Goal: Task Accomplishment & Management: Manage account settings

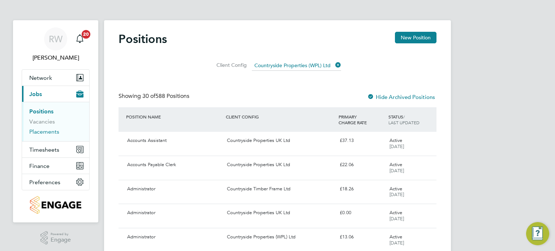
click at [52, 131] on link "Placements" at bounding box center [44, 131] width 30 height 7
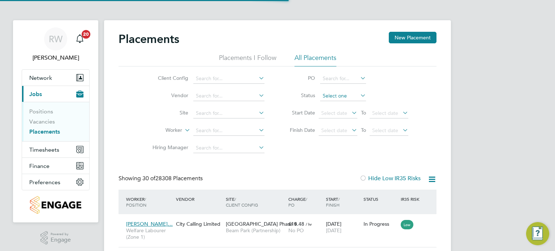
click at [331, 93] on input at bounding box center [343, 96] width 46 height 10
click at [333, 103] on li "Active" at bounding box center [343, 105] width 46 height 9
type input "Active"
click at [427, 177] on icon at bounding box center [431, 179] width 9 height 9
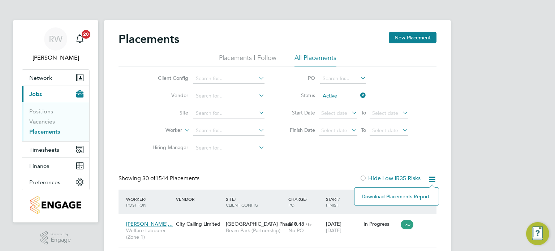
click at [396, 195] on li "Download Placements Report" at bounding box center [396, 196] width 77 height 10
click at [49, 125] on li "Vacancies" at bounding box center [56, 123] width 54 height 10
click at [45, 123] on link "Vacancies" at bounding box center [42, 121] width 26 height 7
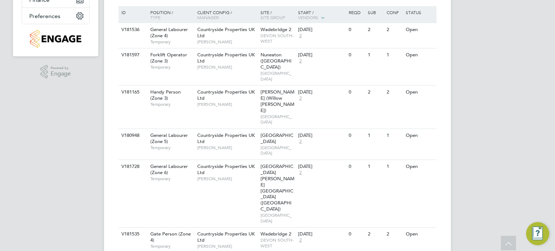
scroll to position [167, 0]
click at [423, 28] on icon at bounding box center [425, 29] width 7 height 9
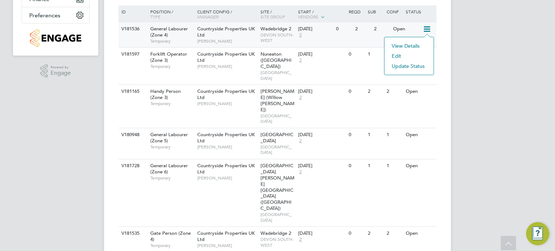
click at [404, 68] on li "Update Status" at bounding box center [409, 66] width 42 height 10
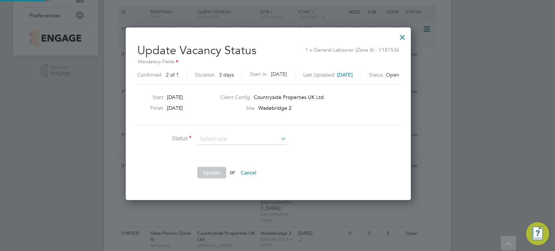
scroll to position [171, 303]
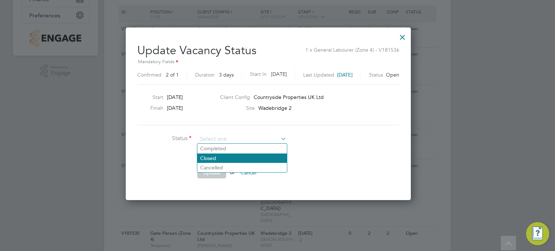
click at [225, 155] on li "Closed" at bounding box center [242, 157] width 90 height 9
type input "Closed"
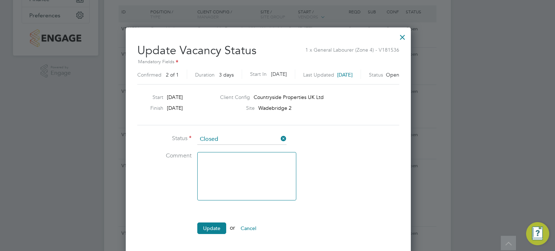
scroll to position [227, 303]
click at [216, 225] on button "Update" at bounding box center [211, 228] width 29 height 12
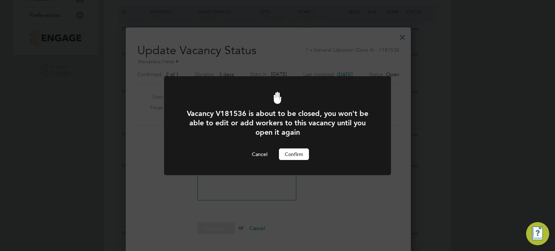
click at [295, 152] on button "Confirm" at bounding box center [294, 154] width 30 height 12
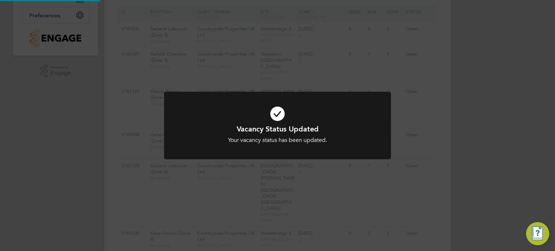
click at [427, 130] on div "Vacancy Status Updated Your vacancy status has been updated. Cancel Okay" at bounding box center [277, 125] width 555 height 251
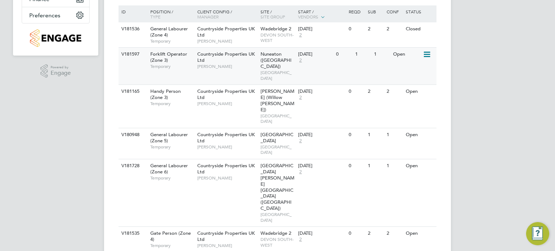
click at [426, 53] on icon at bounding box center [425, 54] width 7 height 9
click at [409, 91] on li "Update Status" at bounding box center [409, 91] width 42 height 10
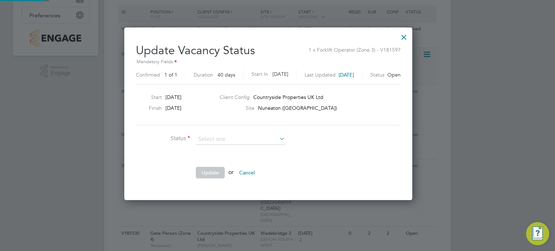
scroll to position [171, 306]
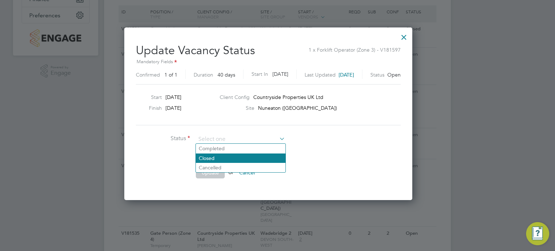
click at [236, 155] on li "Closed" at bounding box center [241, 157] width 90 height 9
type input "Closed"
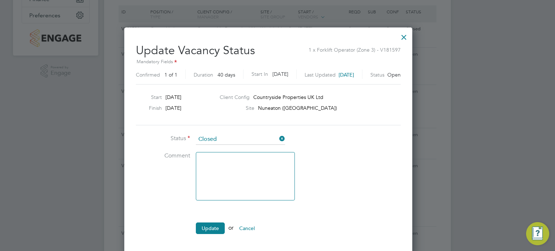
scroll to position [227, 306]
click at [208, 226] on button "Update" at bounding box center [210, 228] width 29 height 12
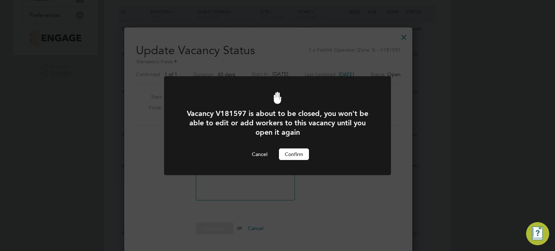
scroll to position [0, 0]
click at [296, 152] on button "Confirm" at bounding box center [294, 154] width 30 height 12
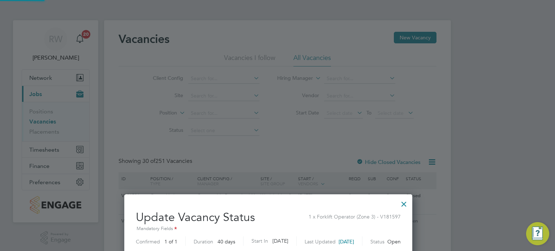
scroll to position [167, 0]
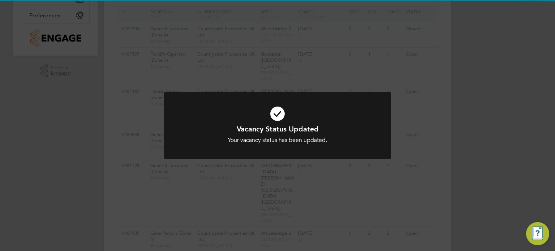
click at [443, 109] on div "Vacancy Status Updated Your vacancy status has been updated. Cancel Okay" at bounding box center [277, 125] width 555 height 251
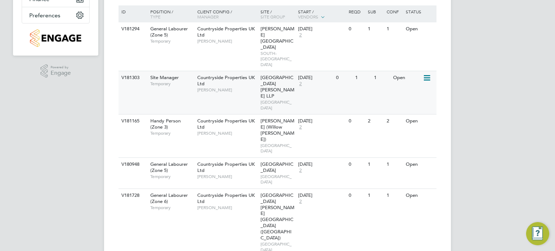
click at [428, 74] on icon at bounding box center [425, 78] width 7 height 9
click at [412, 92] on li "Update Status" at bounding box center [409, 91] width 42 height 10
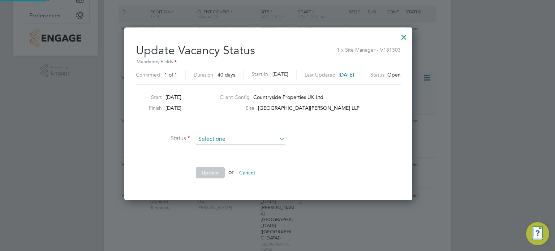
scroll to position [171, 306]
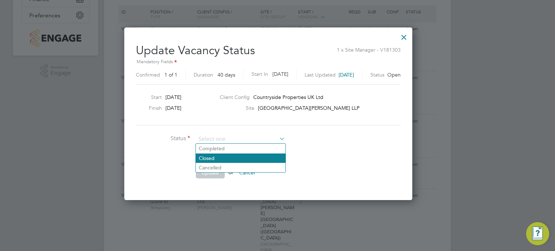
click at [242, 158] on li "Closed" at bounding box center [241, 157] width 90 height 9
type input "Closed"
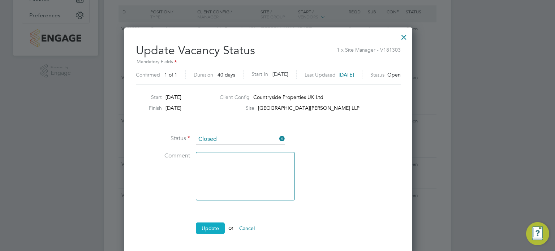
click at [208, 224] on button "Update" at bounding box center [210, 228] width 29 height 12
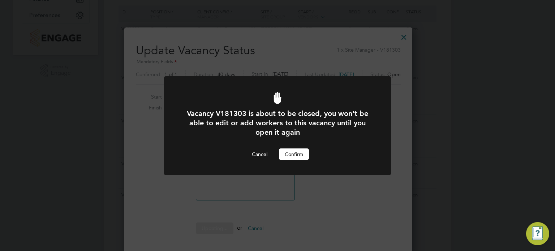
click at [295, 155] on button "Confirm" at bounding box center [294, 154] width 30 height 12
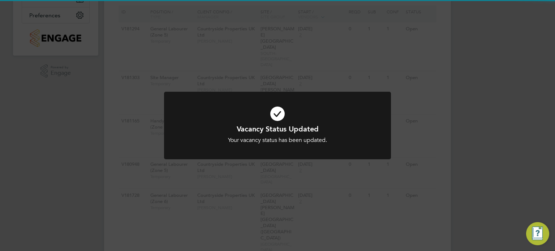
click at [447, 113] on div "Vacancy Status Updated Your vacancy status has been updated. Cancel Okay" at bounding box center [277, 125] width 555 height 251
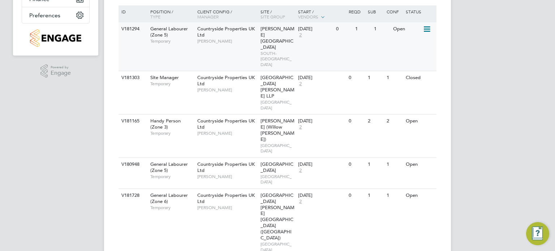
click at [427, 29] on icon at bounding box center [425, 29] width 7 height 9
click at [414, 66] on li "Update Status" at bounding box center [409, 66] width 42 height 10
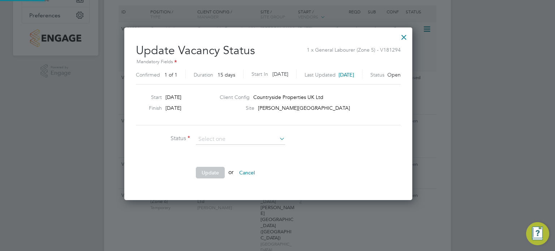
scroll to position [171, 306]
click at [217, 159] on li "Closed" at bounding box center [241, 157] width 90 height 9
type input "Closed"
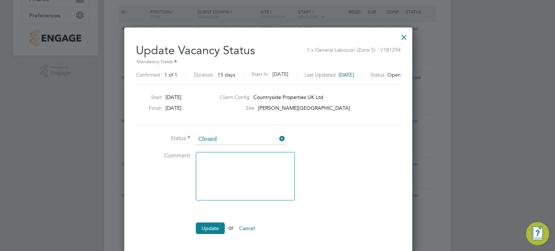
click at [214, 218] on ul "Status Closed Comment Update or Cancel" at bounding box center [244, 187] width 217 height 107
click at [213, 223] on button "Update" at bounding box center [210, 228] width 29 height 12
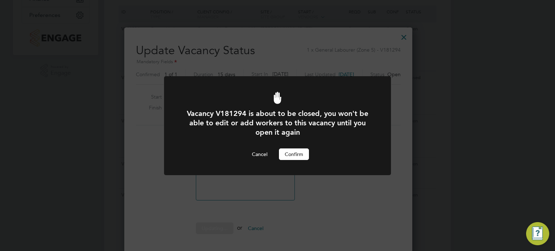
click at [297, 146] on div "Vacancy V181294 is about to be closed, you won't be able to edit or add workers…" at bounding box center [277, 134] width 188 height 51
click at [295, 159] on button "Confirm" at bounding box center [294, 154] width 30 height 12
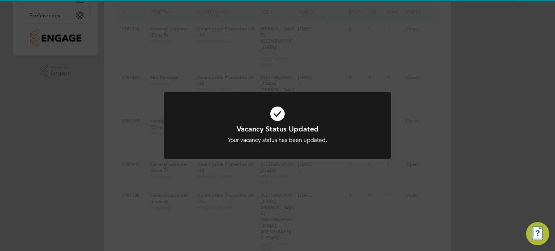
click at [464, 107] on div "Vacancy Status Updated Your vacancy status has been updated. Cancel Okay" at bounding box center [277, 125] width 555 height 251
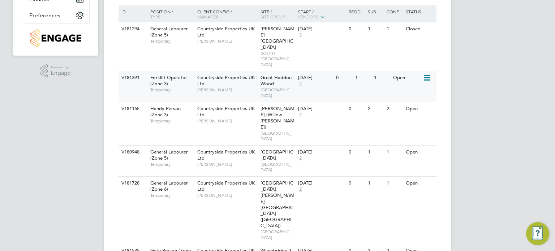
click at [428, 74] on icon at bounding box center [425, 78] width 7 height 9
click at [411, 92] on li "Update Status" at bounding box center [409, 91] width 42 height 10
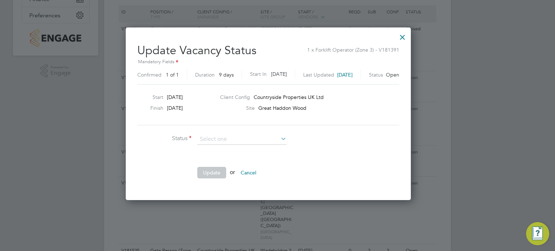
click at [240, 167] on button "Cancel" at bounding box center [248, 173] width 27 height 12
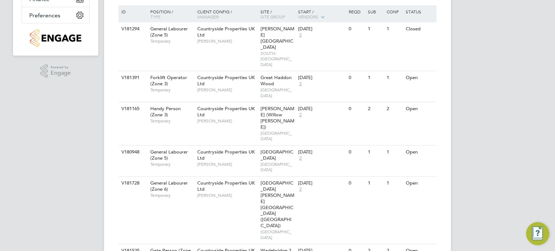
click at [434, 71] on div at bounding box center [428, 77] width 13 height 13
click at [426, 74] on icon at bounding box center [425, 78] width 7 height 9
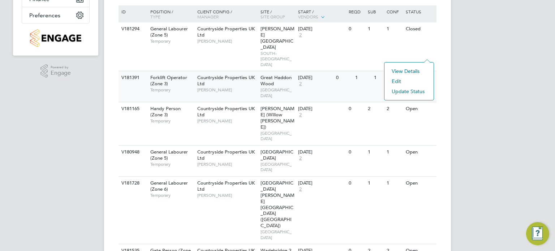
click at [401, 90] on li "Update Status" at bounding box center [409, 91] width 42 height 10
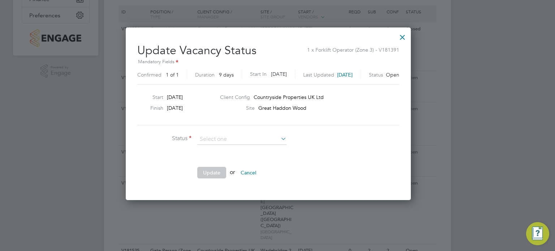
click at [213, 157] on li "Closed" at bounding box center [242, 157] width 90 height 9
type input "Closed"
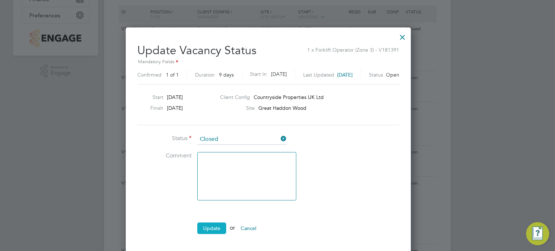
click at [207, 222] on button "Update" at bounding box center [211, 228] width 29 height 12
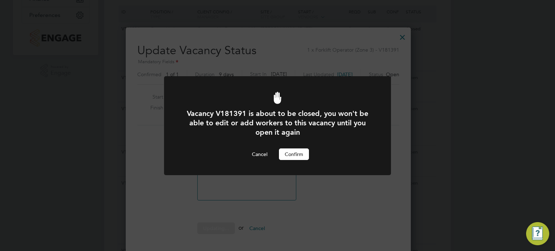
click at [285, 155] on button "Confirm" at bounding box center [294, 154] width 30 height 12
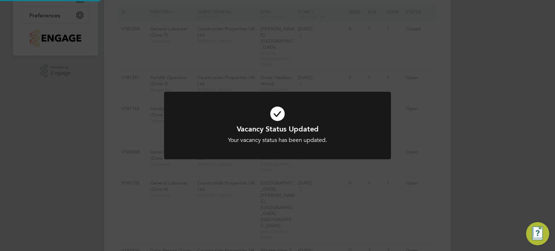
click at [444, 100] on div "Vacancy Status Updated Your vacancy status has been updated. Cancel Okay" at bounding box center [277, 125] width 555 height 251
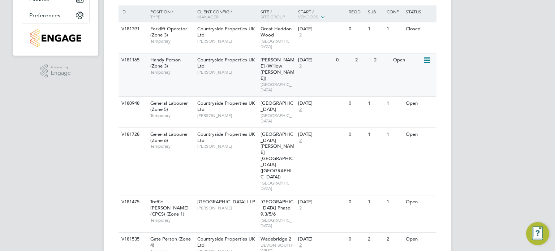
click at [425, 56] on icon at bounding box center [425, 60] width 7 height 9
click at [405, 92] on li "Update Status" at bounding box center [409, 91] width 42 height 10
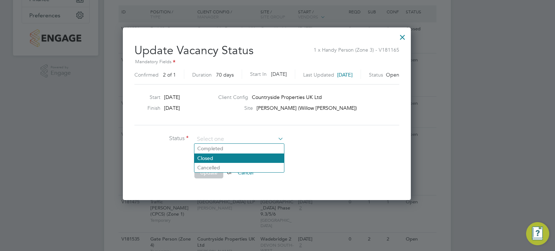
click at [254, 155] on li "Closed" at bounding box center [239, 157] width 90 height 9
type input "Closed"
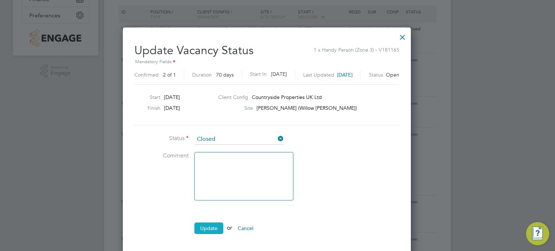
click at [209, 225] on button "Update" at bounding box center [208, 228] width 29 height 12
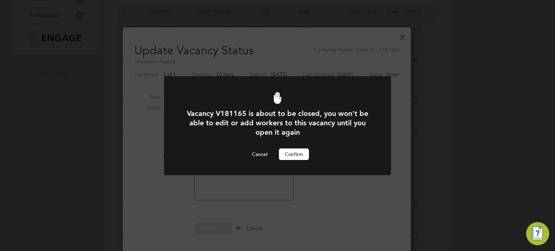
click at [296, 156] on button "Confirm" at bounding box center [294, 154] width 30 height 12
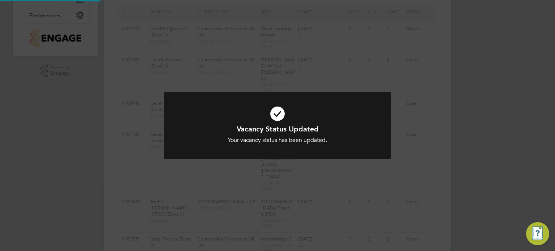
click at [438, 105] on div "Vacancy Status Updated Your vacancy status has been updated. Cancel Okay" at bounding box center [277, 125] width 555 height 251
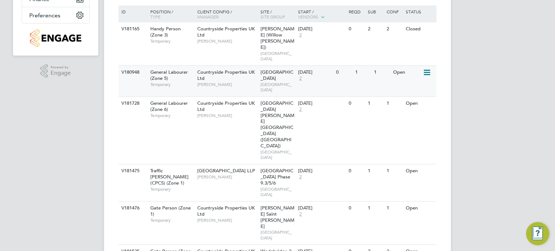
click at [425, 68] on icon at bounding box center [425, 72] width 7 height 9
click at [413, 88] on li "Update Status" at bounding box center [409, 91] width 42 height 10
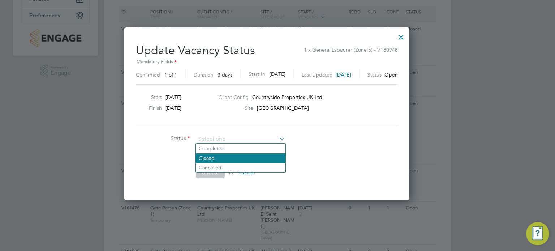
click at [226, 162] on li "Closed" at bounding box center [241, 157] width 90 height 9
type input "Closed"
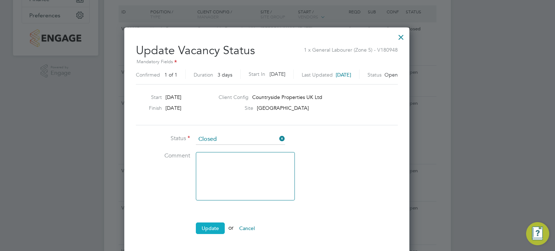
click at [202, 226] on button "Update" at bounding box center [210, 228] width 29 height 12
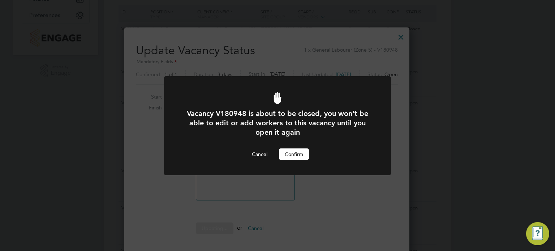
click at [287, 154] on button "Confirm" at bounding box center [294, 154] width 30 height 12
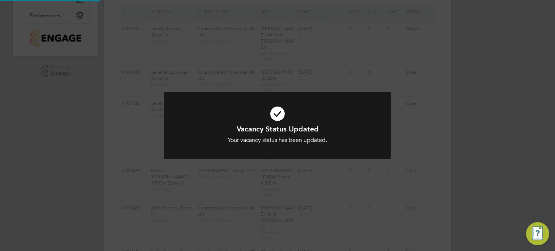
click at [458, 103] on div "Vacancy Status Updated Your vacancy status has been updated. Cancel Okay" at bounding box center [277, 125] width 555 height 251
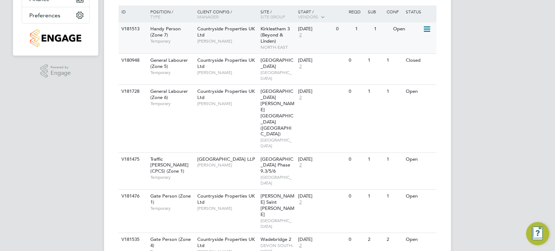
click at [428, 29] on icon at bounding box center [425, 29] width 7 height 9
click at [412, 62] on li "Update Status" at bounding box center [409, 66] width 42 height 10
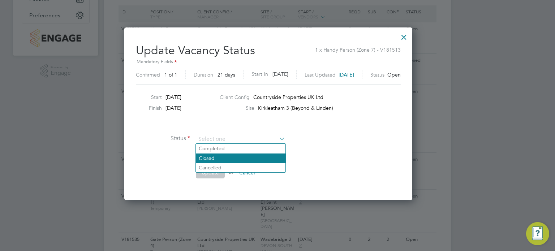
click at [218, 156] on li "Closed" at bounding box center [241, 157] width 90 height 9
type input "Closed"
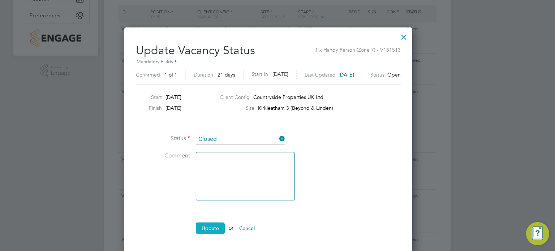
click at [209, 225] on button "Update" at bounding box center [210, 228] width 29 height 12
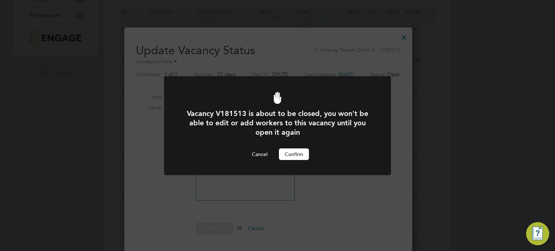
click at [297, 155] on button "Confirm" at bounding box center [294, 154] width 30 height 12
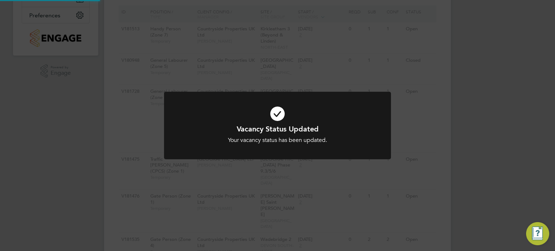
click at [436, 115] on div "Vacancy Status Updated Your vacancy status has been updated. Cancel Okay" at bounding box center [277, 125] width 555 height 251
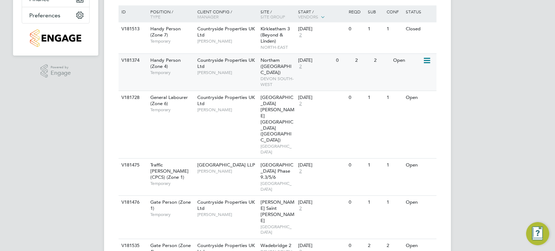
click at [423, 60] on icon at bounding box center [425, 60] width 7 height 9
click at [401, 98] on li "Update Status" at bounding box center [409, 97] width 42 height 10
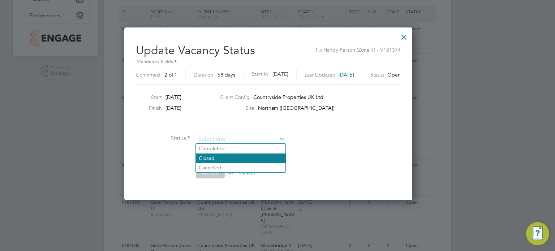
click at [231, 153] on li "Closed" at bounding box center [241, 157] width 90 height 9
type input "Closed"
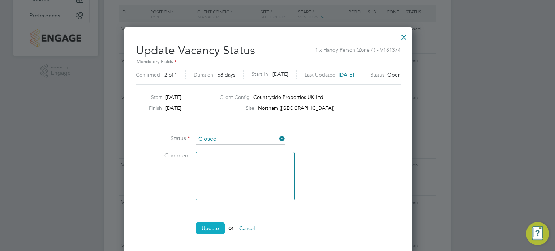
click at [211, 227] on button "Update" at bounding box center [210, 228] width 29 height 12
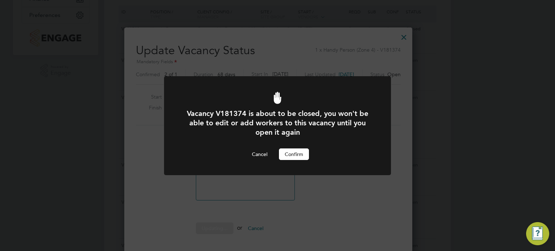
click at [294, 156] on button "Confirm" at bounding box center [294, 154] width 30 height 12
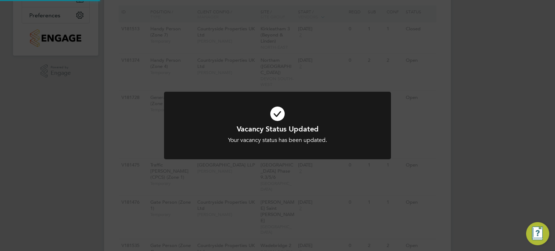
click at [453, 98] on div "Vacancy Status Updated Your vacancy status has been updated. Cancel Okay" at bounding box center [277, 125] width 555 height 251
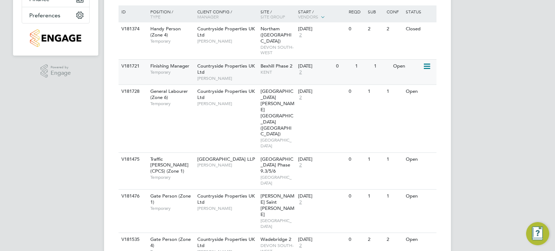
click at [427, 62] on icon at bounding box center [425, 66] width 7 height 9
click at [411, 96] on li "Update Status" at bounding box center [409, 97] width 42 height 10
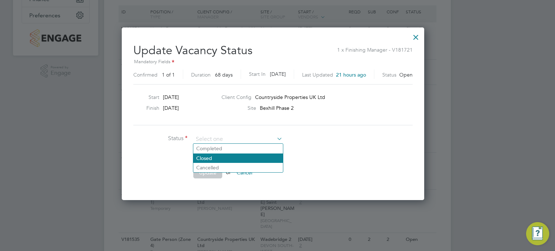
click at [240, 157] on li "Closed" at bounding box center [238, 157] width 90 height 9
type input "Closed"
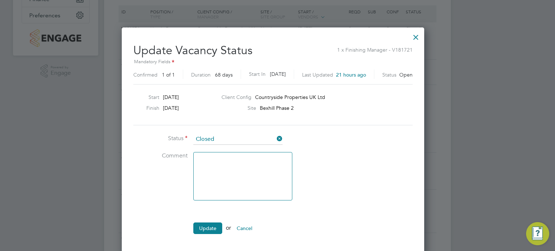
click at [240, 157] on li "Closed" at bounding box center [238, 157] width 90 height 9
click at [204, 228] on button "Update" at bounding box center [207, 228] width 29 height 12
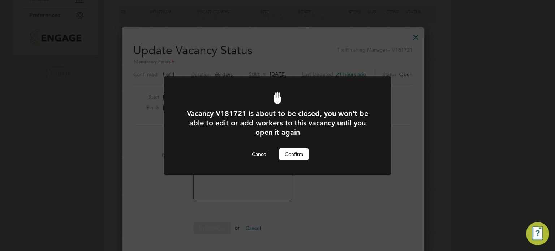
click at [292, 155] on button "Confirm" at bounding box center [294, 154] width 30 height 12
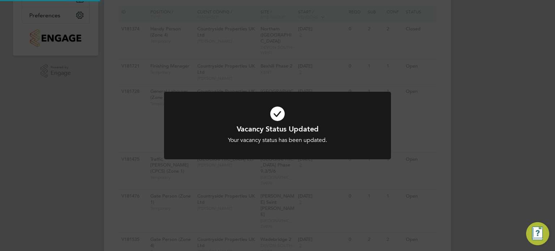
click at [456, 108] on div "Vacancy Status Updated Your vacancy status has been updated. Cancel Okay" at bounding box center [277, 125] width 555 height 251
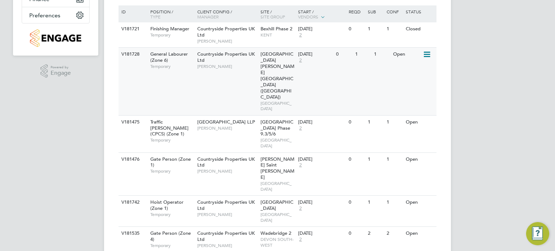
click at [426, 55] on icon at bounding box center [425, 54] width 7 height 9
click at [409, 92] on li "Update Status" at bounding box center [409, 91] width 42 height 10
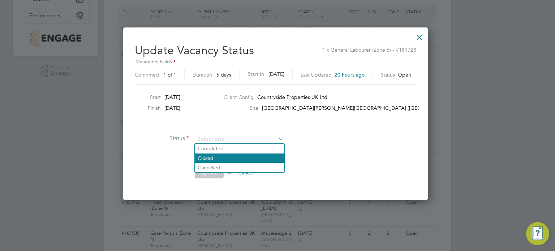
click at [248, 160] on li "Closed" at bounding box center [240, 157] width 90 height 9
type input "Closed"
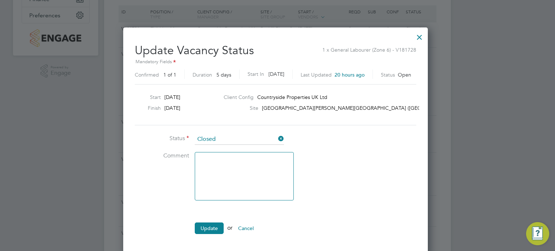
click at [209, 221] on ul "Status Closed Comment Update or Cancel" at bounding box center [243, 187] width 217 height 107
click at [208, 222] on button "Update" at bounding box center [209, 228] width 29 height 12
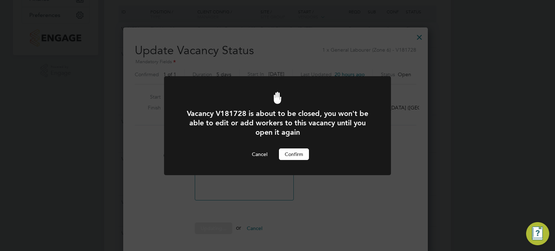
click at [288, 151] on button "Confirm" at bounding box center [294, 154] width 30 height 12
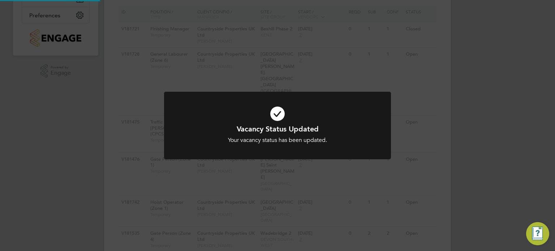
click at [453, 92] on div "Vacancy Status Updated Your vacancy status has been updated. Cancel Okay" at bounding box center [277, 125] width 555 height 251
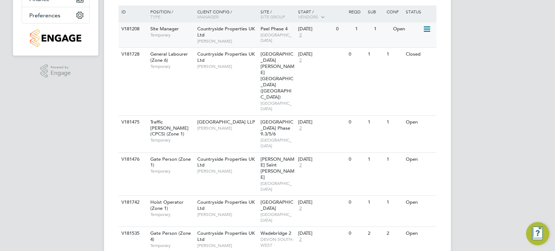
click at [429, 30] on icon at bounding box center [425, 29] width 7 height 9
click at [419, 65] on li "Update Status" at bounding box center [409, 66] width 42 height 10
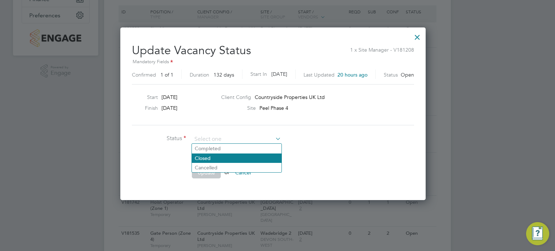
click at [241, 156] on li "Closed" at bounding box center [237, 157] width 90 height 9
type input "Closed"
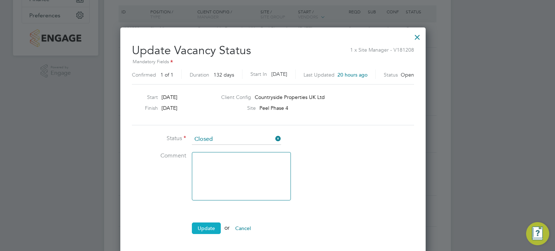
click at [203, 230] on button "Update" at bounding box center [206, 228] width 29 height 12
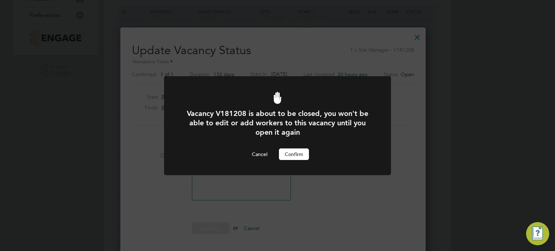
click at [296, 156] on button "Confirm" at bounding box center [294, 154] width 30 height 12
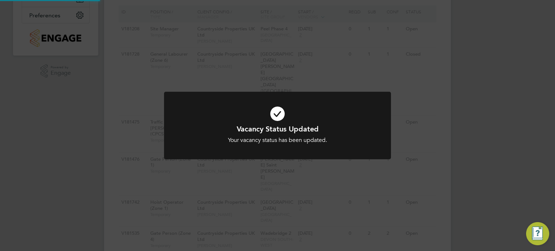
click at [455, 95] on div "Vacancy Status Updated Your vacancy status has been updated. Cancel Okay" at bounding box center [277, 125] width 555 height 251
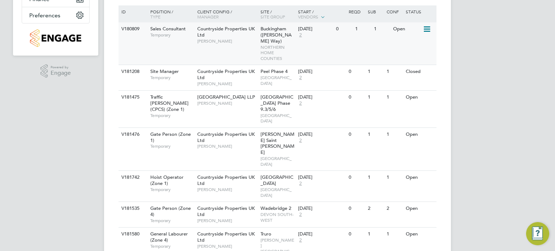
click at [427, 27] on icon at bounding box center [425, 29] width 7 height 9
click at [413, 62] on li "Update Status" at bounding box center [409, 66] width 42 height 10
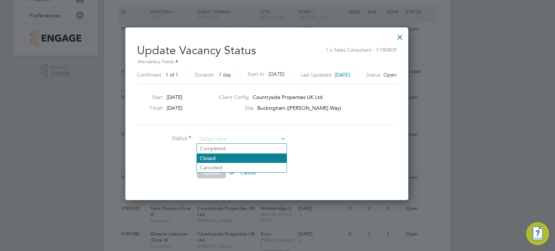
click at [246, 157] on li "Closed" at bounding box center [242, 157] width 90 height 9
type input "Closed"
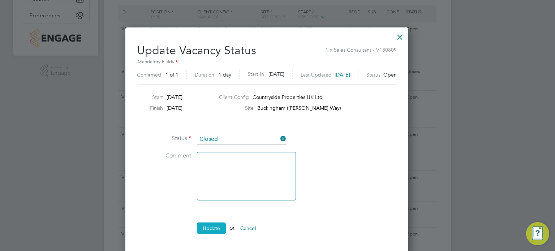
click at [212, 228] on button "Update" at bounding box center [211, 228] width 29 height 12
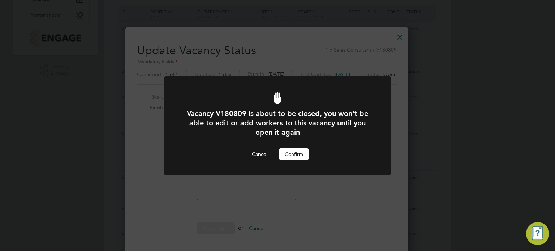
click at [290, 156] on button "Confirm" at bounding box center [294, 154] width 30 height 12
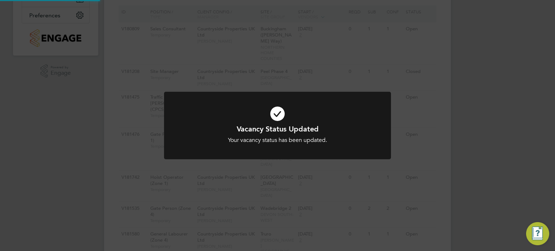
click at [463, 115] on div "Vacancy Status Updated Your vacancy status has been updated. Cancel Okay" at bounding box center [277, 125] width 555 height 251
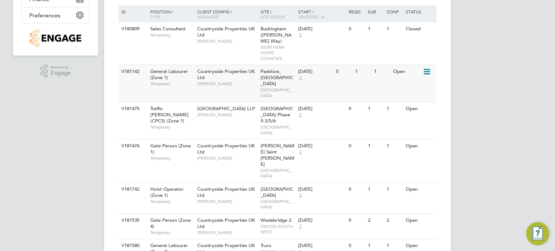
click at [427, 68] on icon at bounding box center [425, 72] width 7 height 9
click at [410, 103] on li "Update Status" at bounding box center [409, 103] width 42 height 10
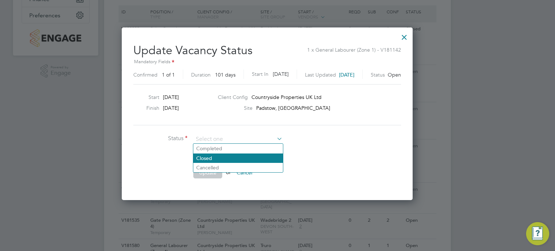
click at [240, 158] on li "Closed" at bounding box center [238, 157] width 90 height 9
type input "Closed"
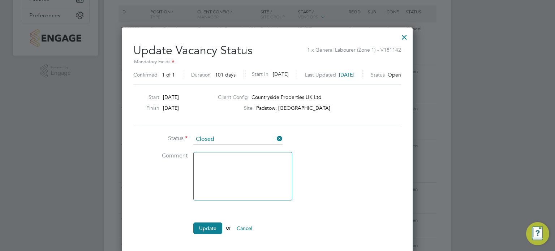
click at [208, 218] on ul "Status Closed Comment Update or Cancel" at bounding box center [241, 187] width 217 height 107
click at [207, 228] on button "Update" at bounding box center [207, 228] width 29 height 12
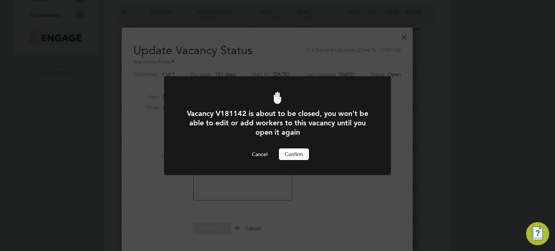
click at [292, 149] on button "Confirm" at bounding box center [294, 154] width 30 height 12
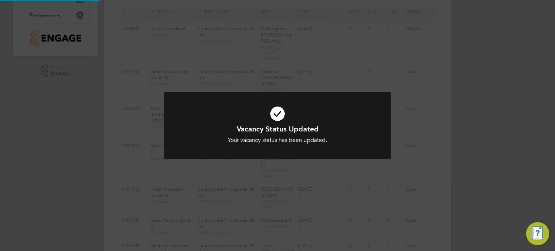
click at [428, 99] on div "Vacancy Status Updated Your vacancy status has been updated. Cancel Okay" at bounding box center [277, 125] width 555 height 251
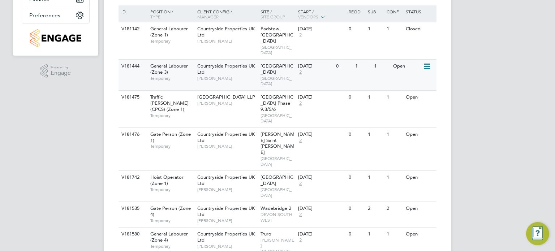
click at [426, 62] on icon at bounding box center [425, 66] width 7 height 9
click at [417, 93] on li "Update Status" at bounding box center [409, 97] width 42 height 10
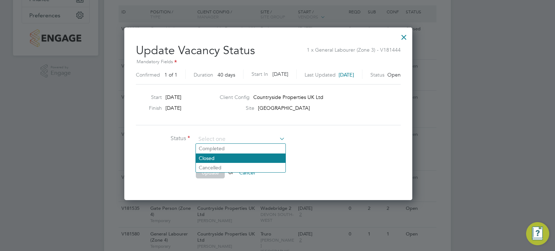
click at [233, 160] on li "Closed" at bounding box center [241, 157] width 90 height 9
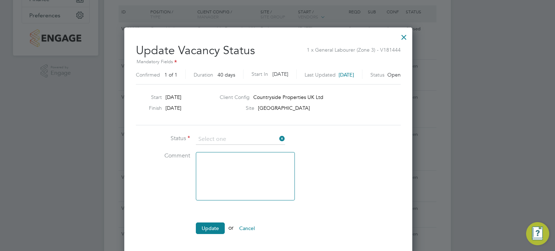
type input "Closed"
click at [204, 226] on button "Update" at bounding box center [210, 228] width 29 height 12
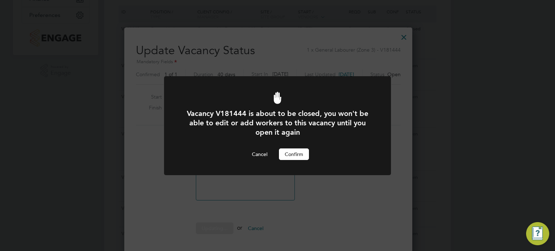
click at [296, 153] on button "Confirm" at bounding box center [294, 154] width 30 height 12
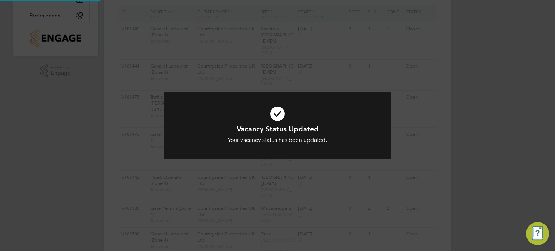
click at [432, 101] on div "Vacancy Status Updated Your vacancy status has been updated. Cancel Okay" at bounding box center [277, 125] width 555 height 251
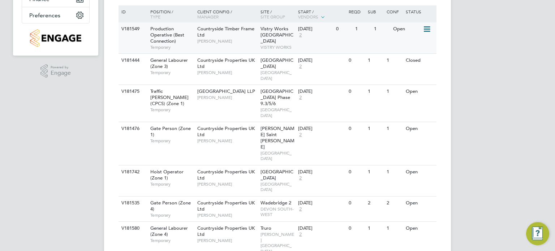
click at [429, 25] on icon at bounding box center [425, 29] width 7 height 9
click at [412, 65] on li "Update Status" at bounding box center [409, 66] width 42 height 10
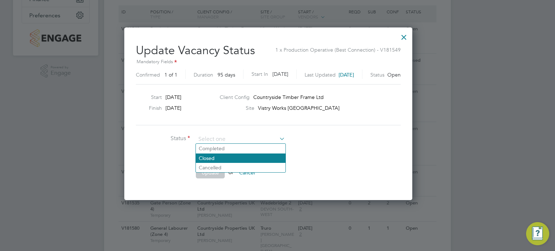
click at [223, 154] on li "Closed" at bounding box center [241, 157] width 90 height 9
type input "Closed"
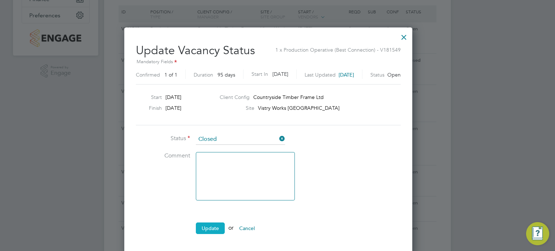
click at [205, 226] on button "Update" at bounding box center [210, 228] width 29 height 12
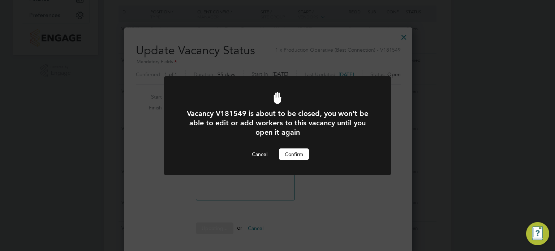
click at [289, 152] on button "Confirm" at bounding box center [294, 154] width 30 height 12
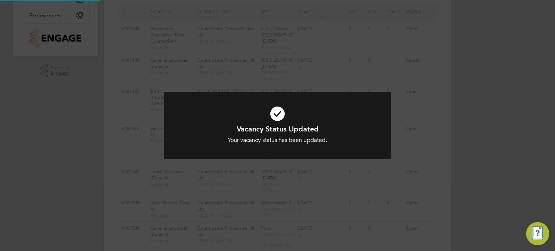
click at [464, 98] on div "Vacancy Status Updated Your vacancy status has been updated. Cancel Okay" at bounding box center [277, 125] width 555 height 251
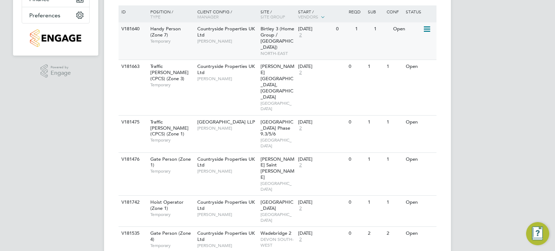
click at [427, 29] on icon at bounding box center [425, 29] width 7 height 9
click at [410, 66] on li "Update Status" at bounding box center [409, 66] width 42 height 10
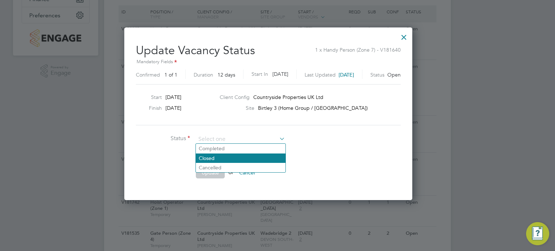
click at [231, 157] on li "Closed" at bounding box center [241, 157] width 90 height 9
type input "Closed"
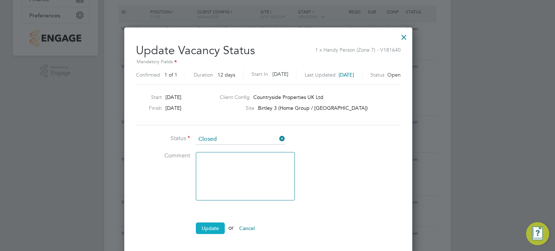
click at [209, 231] on button "Update" at bounding box center [210, 228] width 29 height 12
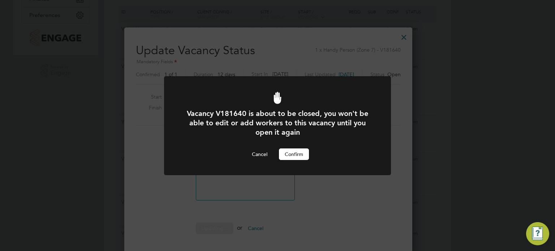
click at [301, 150] on button "Confirm" at bounding box center [294, 154] width 30 height 12
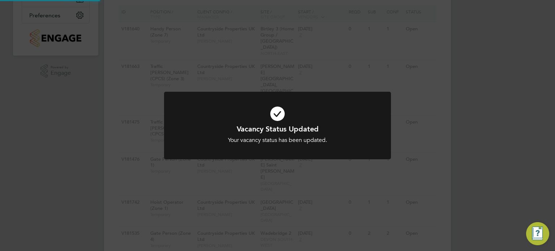
click at [451, 94] on div "Vacancy Status Updated Your vacancy status has been updated. Cancel Okay" at bounding box center [277, 125] width 555 height 251
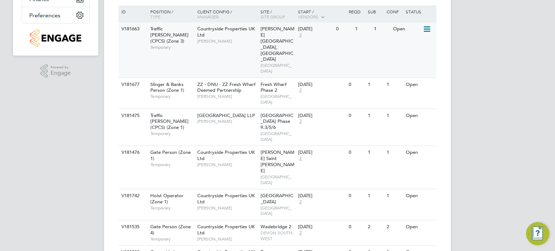
click at [427, 27] on icon at bounding box center [425, 29] width 7 height 9
click at [404, 68] on li "Update Status" at bounding box center [409, 66] width 42 height 10
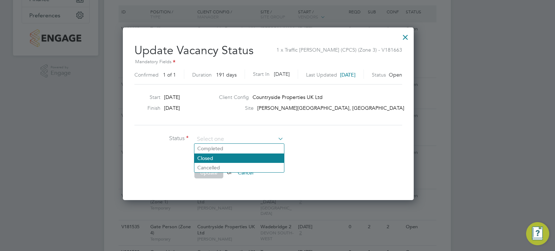
click at [235, 158] on li "Closed" at bounding box center [239, 157] width 90 height 9
type input "Closed"
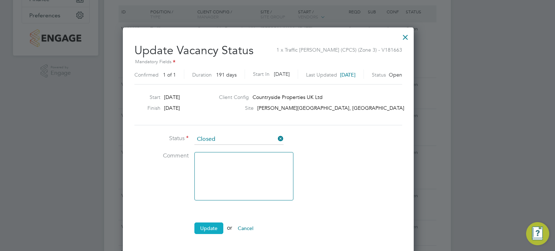
click at [200, 225] on button "Update" at bounding box center [208, 228] width 29 height 12
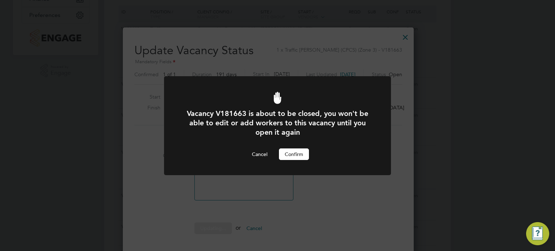
click at [297, 161] on div at bounding box center [277, 125] width 227 height 99
click at [298, 156] on button "Confirm" at bounding box center [294, 154] width 30 height 12
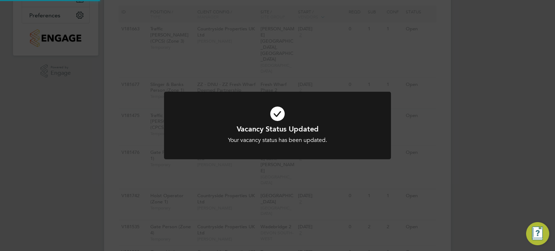
click at [464, 118] on div "Vacancy Status Updated Your vacancy status has been updated. Cancel Okay" at bounding box center [277, 125] width 555 height 251
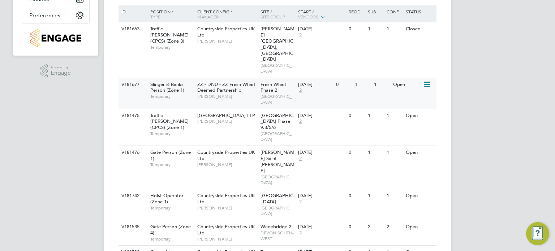
click at [426, 80] on icon at bounding box center [425, 84] width 7 height 9
click at [411, 86] on li "Edit" at bounding box center [409, 81] width 42 height 10
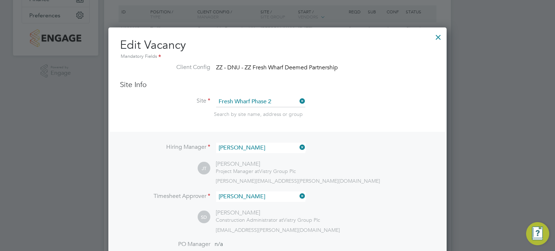
click at [439, 30] on div at bounding box center [437, 35] width 13 height 13
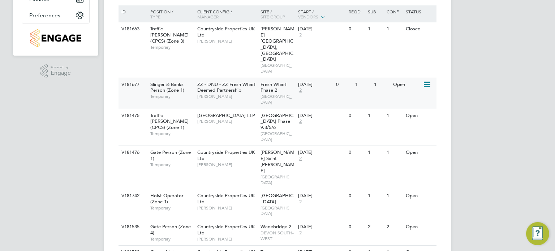
click at [429, 80] on icon at bounding box center [425, 84] width 7 height 9
click at [412, 92] on li "Update Status" at bounding box center [409, 91] width 42 height 10
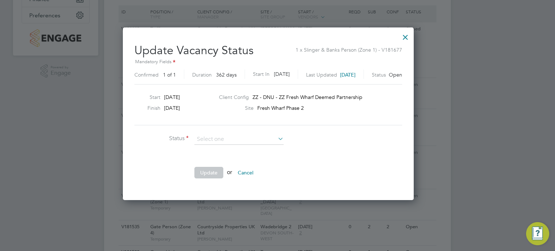
click at [234, 166] on li "Cancelled" at bounding box center [239, 167] width 90 height 9
type input "Cancelled"
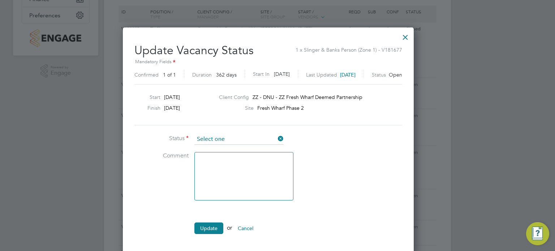
click at [252, 134] on input at bounding box center [238, 139] width 89 height 11
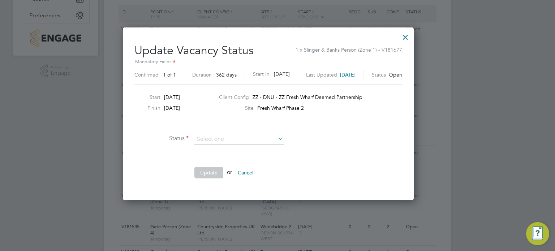
click at [237, 163] on li "Cancelled" at bounding box center [239, 167] width 90 height 9
type input "Cancelled"
click at [251, 134] on input at bounding box center [238, 139] width 89 height 11
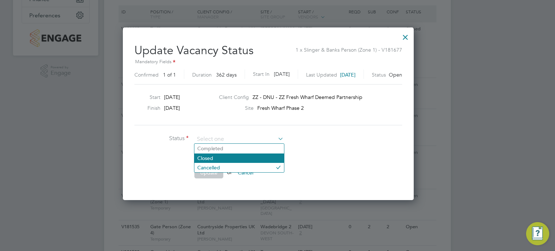
click at [236, 156] on li "Closed" at bounding box center [239, 157] width 90 height 9
type input "Closed"
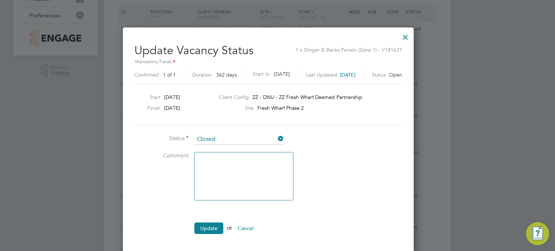
click at [217, 216] on ul "Status Closed Comment Update or Cancel" at bounding box center [242, 187] width 217 height 107
click at [213, 225] on button "Update" at bounding box center [208, 228] width 29 height 12
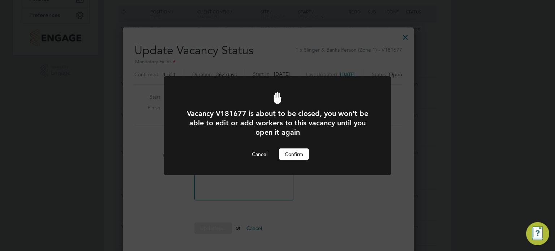
click at [281, 157] on button "Confirm" at bounding box center [294, 154] width 30 height 12
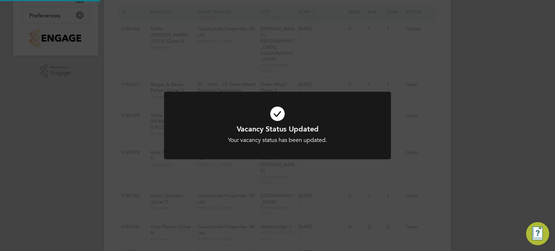
click at [434, 131] on div "Vacancy Status Updated Your vacancy status has been updated. Cancel Okay" at bounding box center [277, 125] width 555 height 251
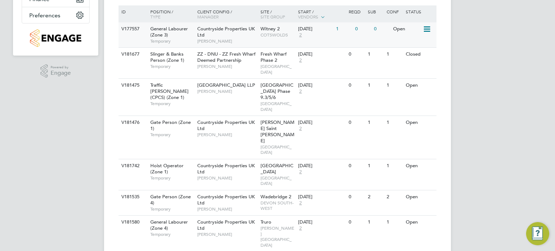
click at [428, 28] on icon at bounding box center [425, 29] width 7 height 9
click at [427, 81] on icon at bounding box center [425, 85] width 7 height 9
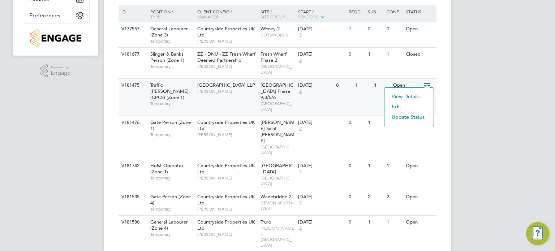
click at [416, 115] on li "Update Status" at bounding box center [409, 117] width 42 height 10
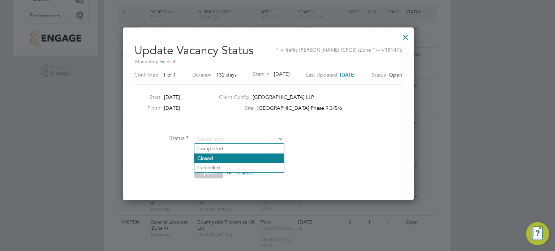
click at [251, 157] on li "Closed" at bounding box center [239, 157] width 90 height 9
type input "Closed"
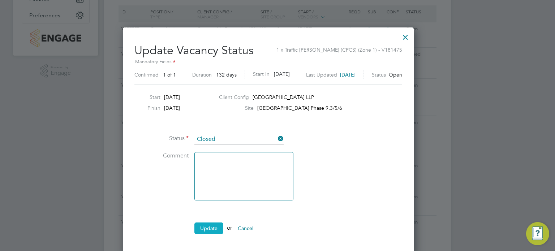
click at [210, 226] on button "Update" at bounding box center [208, 228] width 29 height 12
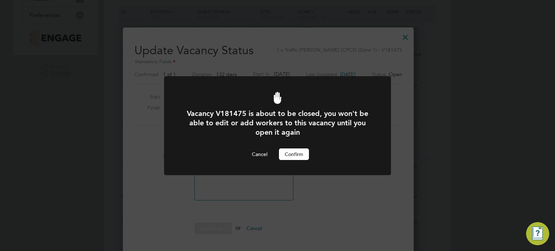
click at [292, 159] on button "Confirm" at bounding box center [294, 154] width 30 height 12
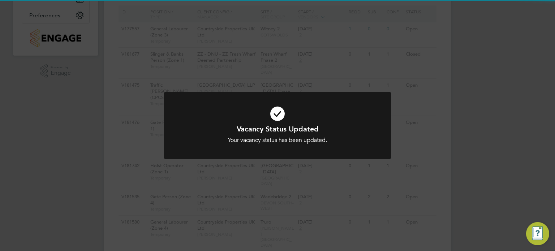
click at [390, 154] on div at bounding box center [277, 126] width 227 height 68
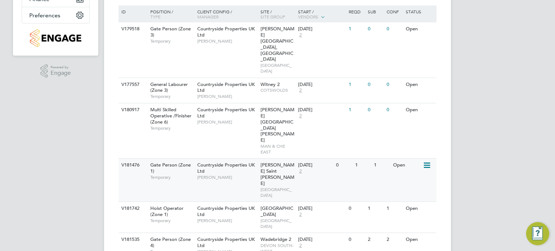
click at [427, 161] on icon at bounding box center [425, 165] width 7 height 9
click at [410, 146] on li "Update Status" at bounding box center [409, 148] width 42 height 10
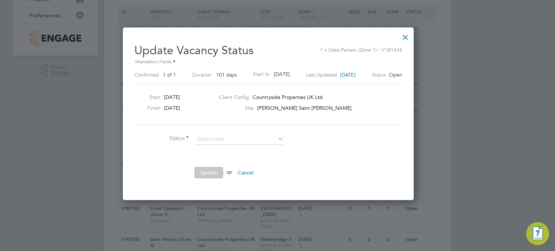
click at [235, 158] on li "Closed" at bounding box center [239, 157] width 90 height 9
type input "Closed"
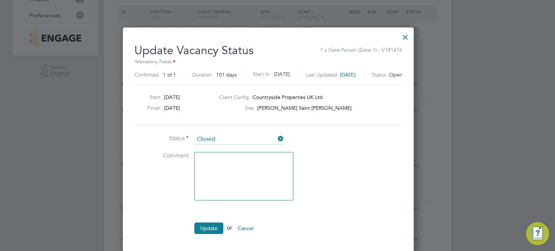
click at [210, 222] on li "Update or Cancel" at bounding box center [242, 231] width 217 height 19
click at [208, 229] on button "Update" at bounding box center [208, 228] width 29 height 12
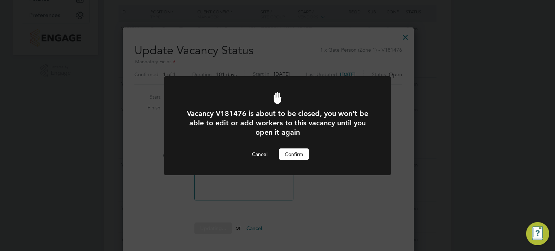
click at [292, 155] on button "Confirm" at bounding box center [294, 154] width 30 height 12
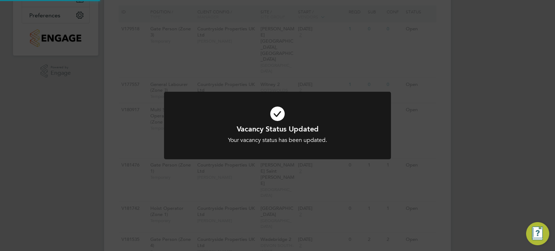
click at [465, 113] on div "Vacancy Status Updated Your vacancy status has been updated. Cancel Okay" at bounding box center [277, 125] width 555 height 251
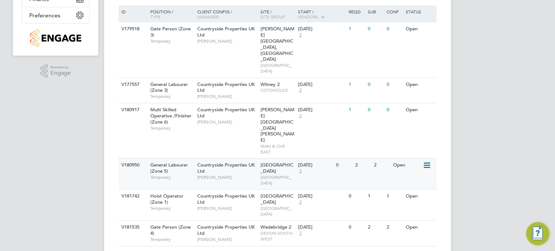
click at [429, 161] on icon at bounding box center [425, 165] width 7 height 9
click at [416, 147] on li "Update Status" at bounding box center [409, 148] width 42 height 10
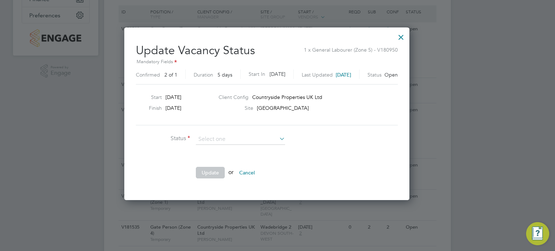
click at [247, 158] on li "Closed" at bounding box center [241, 157] width 90 height 9
type input "Closed"
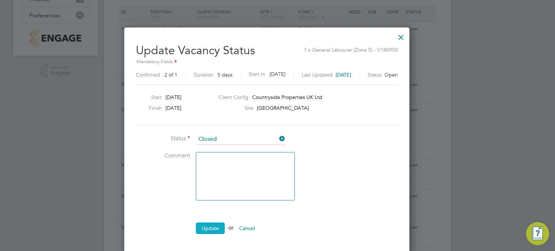
click at [215, 228] on button "Update" at bounding box center [210, 228] width 29 height 12
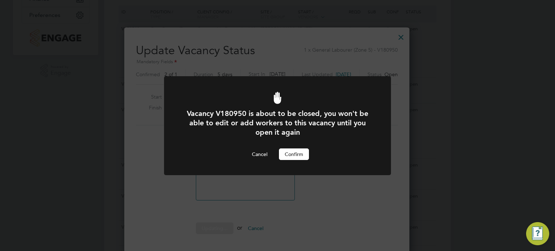
click at [289, 153] on button "Confirm" at bounding box center [294, 154] width 30 height 12
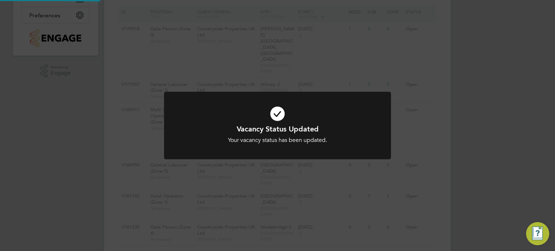
click at [423, 136] on div "Vacancy Status Updated Your vacancy status has been updated. Cancel Okay" at bounding box center [277, 125] width 555 height 251
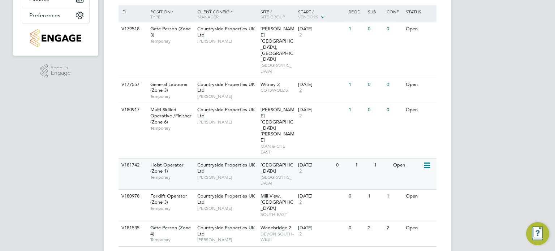
click at [428, 161] on icon at bounding box center [425, 165] width 7 height 9
click at [409, 148] on li "Update Status" at bounding box center [409, 148] width 42 height 10
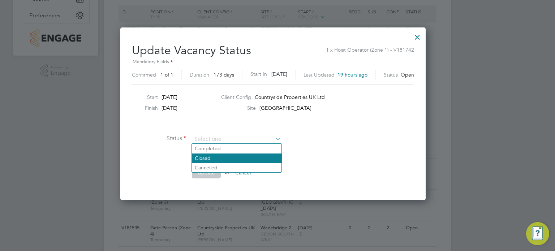
click at [236, 156] on li "Closed" at bounding box center [237, 157] width 90 height 9
type input "Closed"
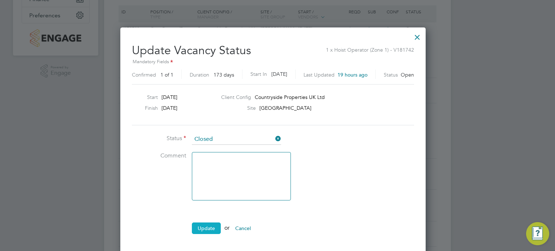
click at [211, 224] on button "Update" at bounding box center [206, 228] width 29 height 12
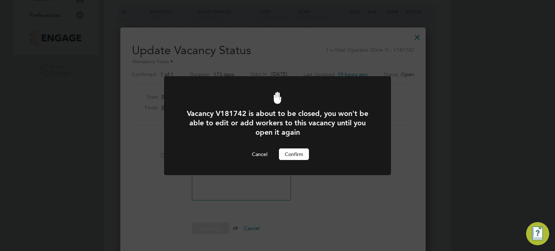
click at [293, 157] on button "Confirm" at bounding box center [294, 154] width 30 height 12
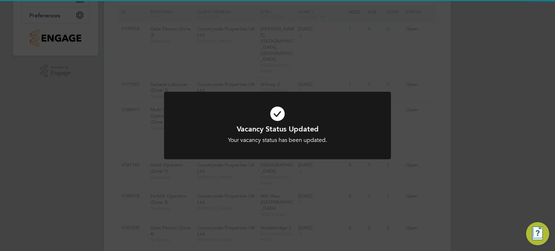
click at [437, 134] on div "Vacancy Status Updated Your vacancy status has been updated. Cancel Okay" at bounding box center [277, 125] width 555 height 251
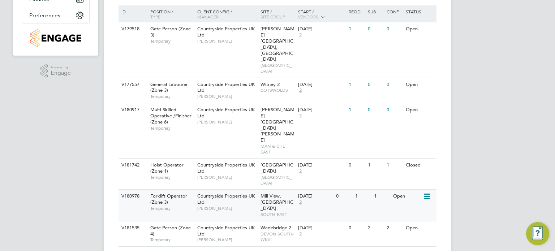
click at [429, 192] on icon at bounding box center [425, 196] width 7 height 9
click at [408, 173] on li "Update Status" at bounding box center [409, 174] width 42 height 10
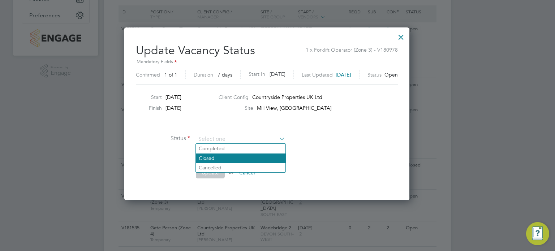
click at [236, 158] on li "Closed" at bounding box center [241, 157] width 90 height 9
type input "Closed"
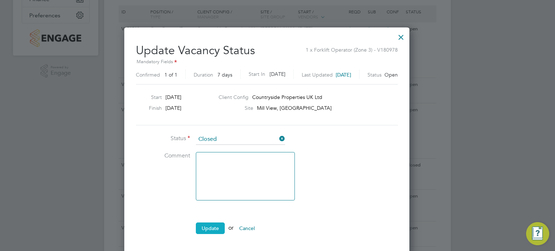
click at [204, 226] on button "Update" at bounding box center [210, 228] width 29 height 12
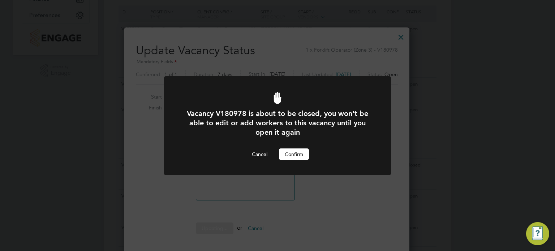
click at [287, 153] on button "Confirm" at bounding box center [294, 154] width 30 height 12
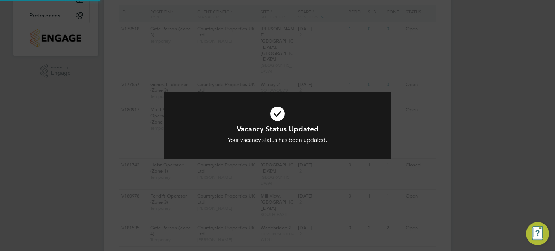
click at [444, 140] on div "Vacancy Status Updated Your vacancy status has been updated. Cancel Okay" at bounding box center [277, 125] width 555 height 251
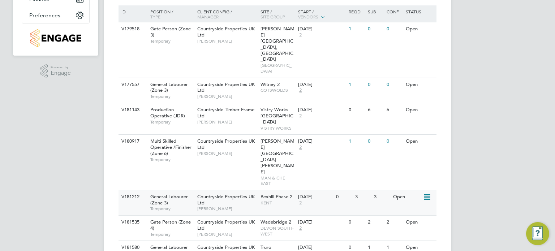
click at [424, 193] on icon at bounding box center [425, 197] width 7 height 9
click at [403, 174] on li "Update Status" at bounding box center [409, 174] width 42 height 10
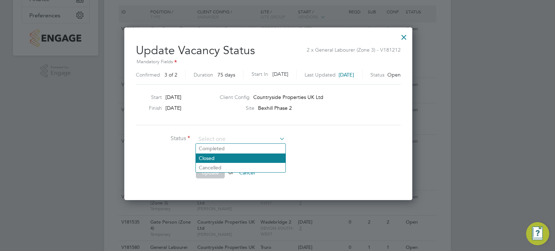
click at [251, 160] on li "Closed" at bounding box center [241, 157] width 90 height 9
type input "Closed"
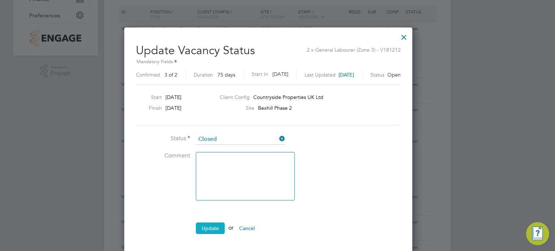
click at [212, 230] on button "Update" at bounding box center [210, 228] width 29 height 12
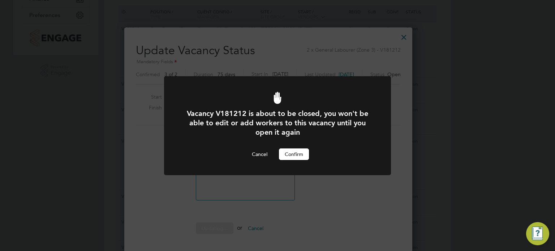
click at [301, 152] on button "Confirm" at bounding box center [294, 154] width 30 height 12
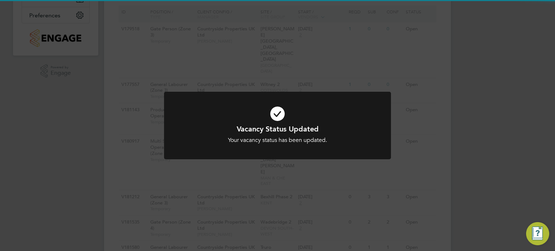
click at [470, 144] on div "Vacancy Status Updated Your vacancy status has been updated. Cancel Okay" at bounding box center [277, 125] width 555 height 251
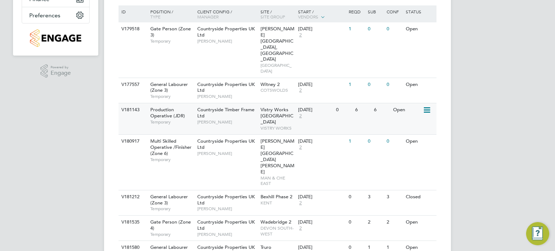
click at [427, 106] on icon at bounding box center [425, 110] width 7 height 9
click at [417, 113] on li "Update Status" at bounding box center [409, 117] width 42 height 10
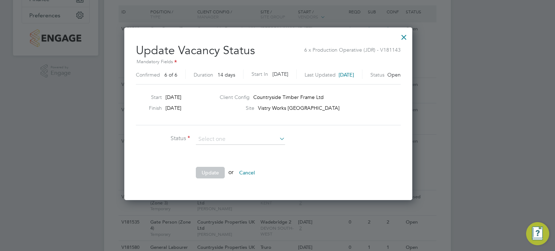
click at [242, 157] on li "Closed" at bounding box center [241, 157] width 90 height 9
type input "Closed"
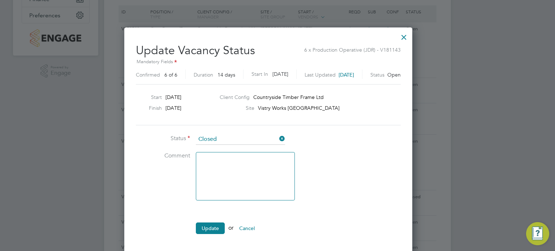
click at [211, 236] on li "Update or Cancel" at bounding box center [244, 231] width 217 height 19
click at [211, 230] on button "Update" at bounding box center [210, 228] width 29 height 12
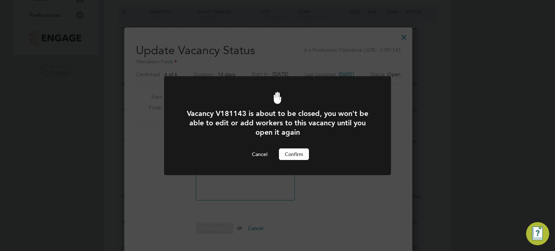
click at [284, 153] on button "Confirm" at bounding box center [294, 154] width 30 height 12
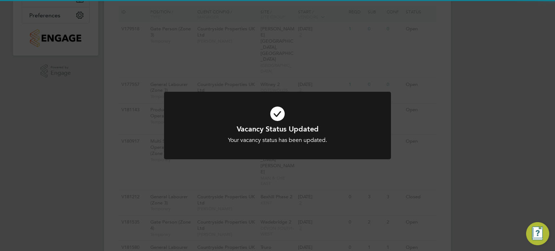
click at [422, 148] on div "Vacancy Status Updated Your vacancy status has been updated. Cancel Okay" at bounding box center [277, 125] width 555 height 251
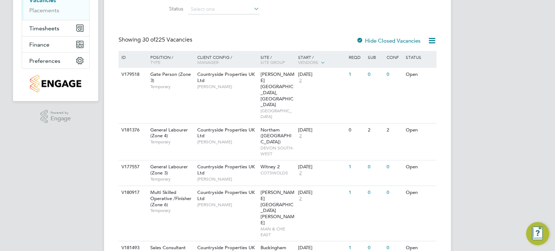
scroll to position [122, 0]
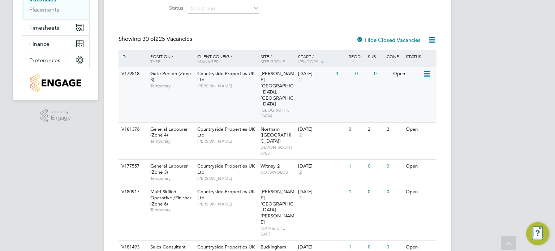
click at [283, 76] on span "Cherry Wood Place, Soham" at bounding box center [277, 88] width 34 height 36
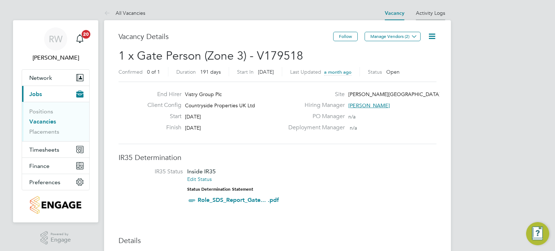
click at [434, 10] on link "Activity Logs" at bounding box center [430, 13] width 29 height 6
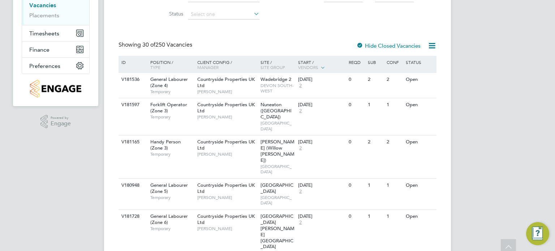
scroll to position [142, 0]
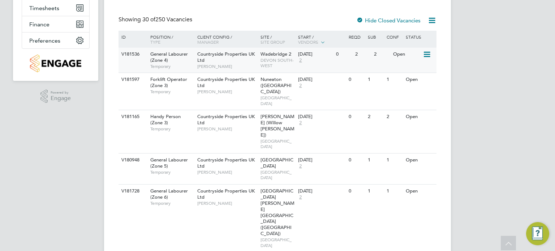
click at [426, 53] on icon at bounding box center [425, 54] width 7 height 9
click at [417, 92] on li "Update Status" at bounding box center [409, 91] width 42 height 10
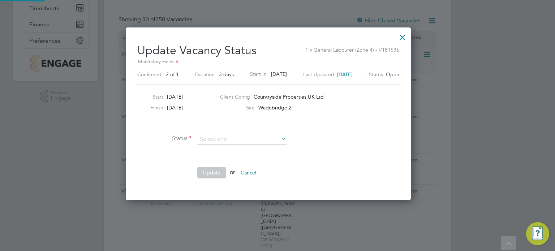
scroll to position [171, 303]
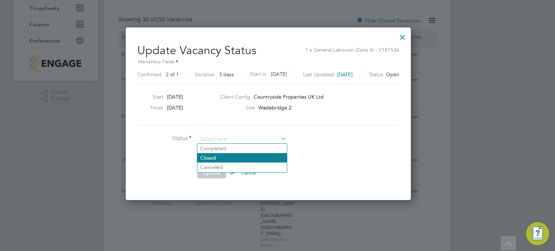
click at [250, 158] on li "Closed" at bounding box center [242, 157] width 90 height 9
type input "Closed"
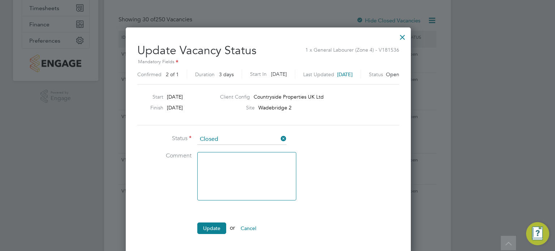
scroll to position [227, 303]
click at [205, 231] on button "Update" at bounding box center [211, 228] width 29 height 12
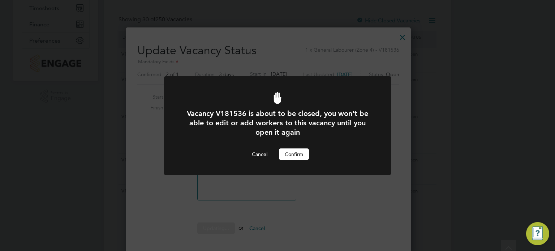
scroll to position [0, 0]
click at [295, 148] on button "Confirm" at bounding box center [294, 154] width 30 height 12
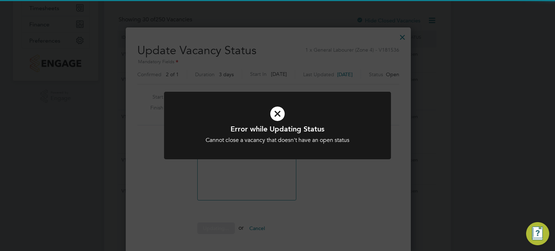
click at [460, 122] on div "Error while Updating Status Cannot close a vacancy that doesn't have an open st…" at bounding box center [277, 125] width 555 height 251
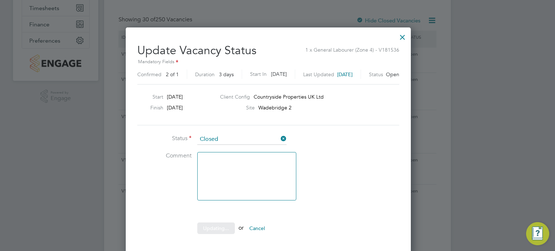
click at [409, 35] on div at bounding box center [402, 35] width 13 height 13
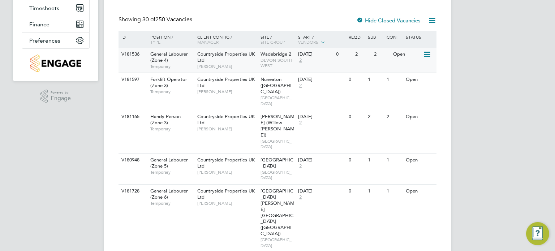
click at [427, 52] on icon at bounding box center [425, 54] width 7 height 9
click at [413, 90] on li "Update Status" at bounding box center [409, 91] width 42 height 10
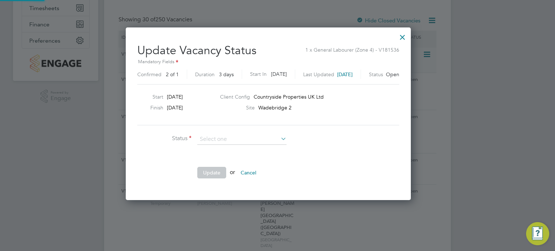
scroll to position [171, 303]
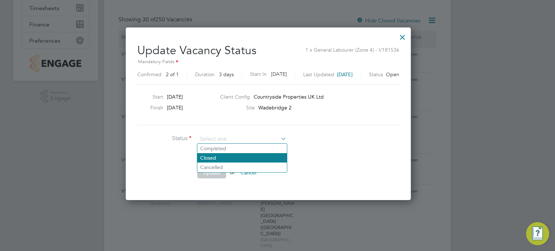
click at [237, 157] on li "Closed" at bounding box center [242, 157] width 90 height 9
type input "Closed"
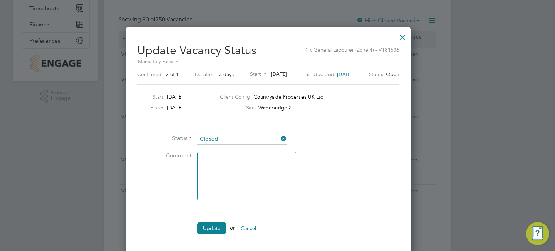
scroll to position [227, 303]
click at [221, 234] on li "Update or Cancel" at bounding box center [245, 231] width 217 height 19
click at [202, 222] on button "Update" at bounding box center [211, 228] width 29 height 12
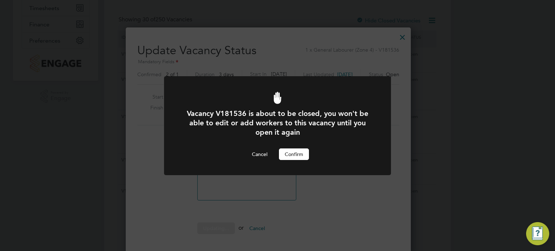
scroll to position [0, 0]
click at [295, 145] on div "Vacancy V181536 is about to be closed, you won't be able to edit or add workers…" at bounding box center [277, 134] width 188 height 51
click at [295, 151] on button "Confirm" at bounding box center [294, 154] width 30 height 12
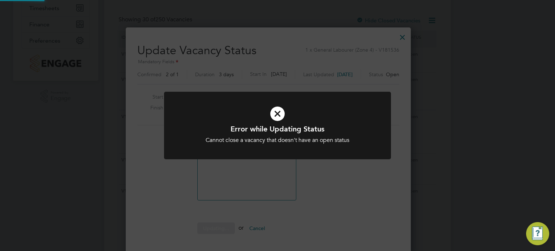
click at [460, 97] on div "Error while Updating Status Cannot close a vacancy that doesn't have an open st…" at bounding box center [277, 125] width 555 height 251
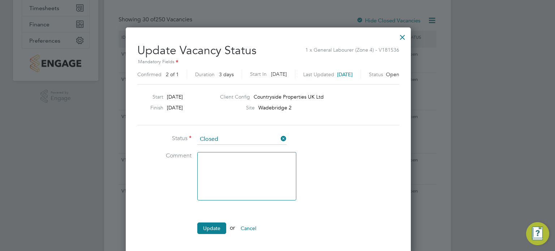
click at [409, 34] on div at bounding box center [402, 35] width 13 height 13
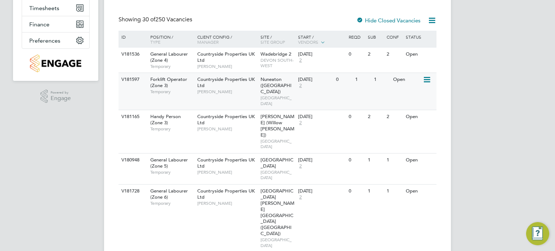
click at [427, 79] on icon at bounding box center [425, 79] width 7 height 9
click at [410, 116] on li "Update Status" at bounding box center [409, 117] width 42 height 10
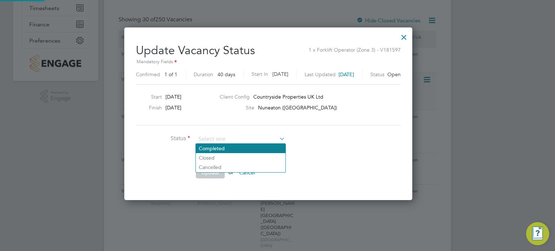
scroll to position [171, 306]
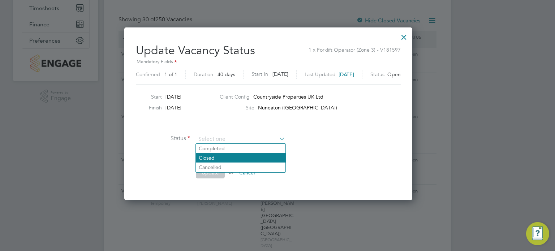
click at [236, 160] on li "Closed" at bounding box center [241, 157] width 90 height 9
type input "Closed"
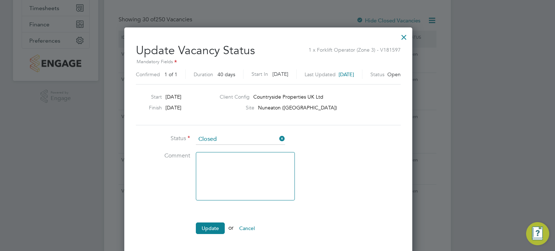
scroll to position [227, 306]
click at [204, 226] on button "Update" at bounding box center [210, 228] width 29 height 12
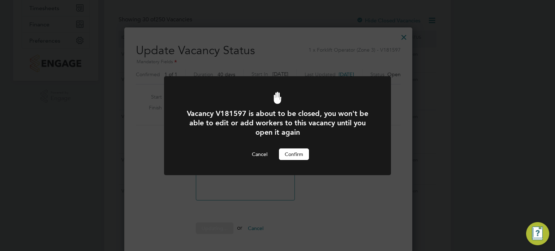
click at [283, 154] on button "Confirm" at bounding box center [294, 154] width 30 height 12
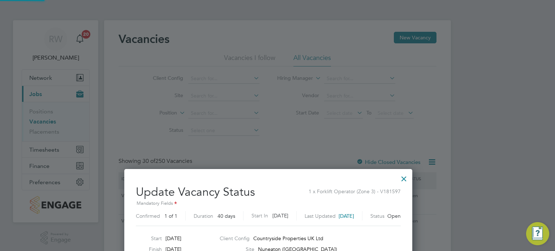
scroll to position [142, 0]
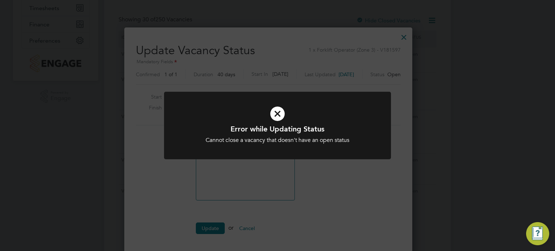
click at [299, 159] on div at bounding box center [277, 126] width 227 height 68
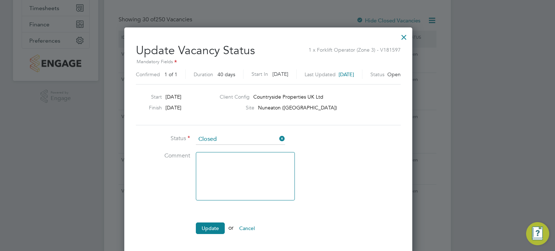
click at [410, 35] on div at bounding box center [403, 35] width 13 height 13
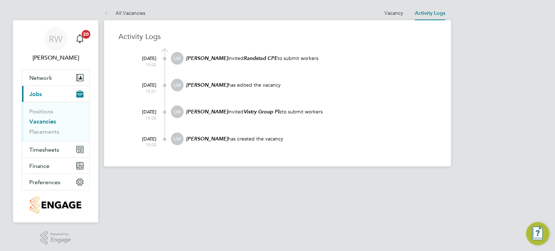
click at [46, 121] on link "Vacancies" at bounding box center [42, 121] width 27 height 7
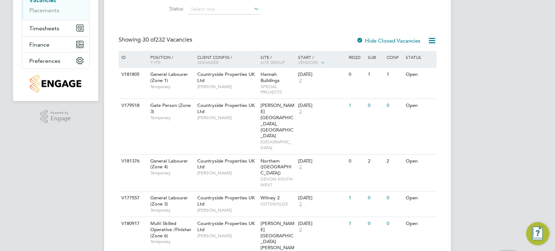
scroll to position [123, 0]
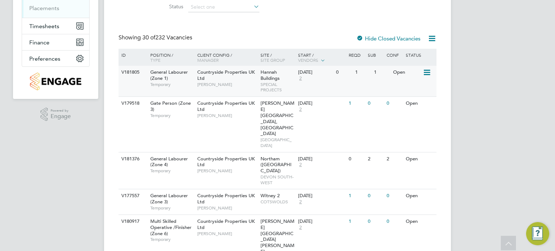
click at [426, 74] on icon at bounding box center [425, 72] width 7 height 9
click at [409, 111] on li "Update Status" at bounding box center [409, 109] width 42 height 10
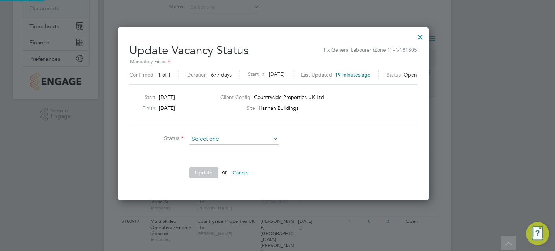
scroll to position [171, 319]
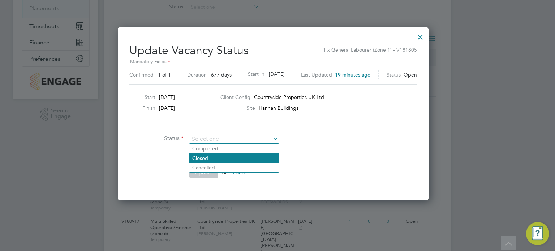
click at [226, 157] on li "Closed" at bounding box center [234, 157] width 90 height 9
type input "Closed"
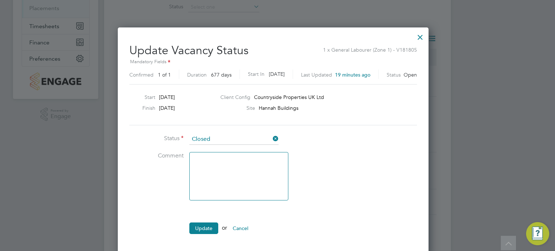
scroll to position [227, 319]
click at [208, 228] on button "Update" at bounding box center [203, 228] width 29 height 12
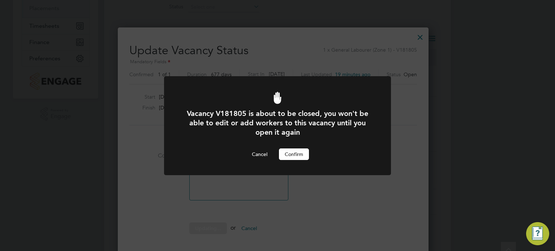
scroll to position [0, 0]
click at [292, 154] on button "Confirm" at bounding box center [294, 154] width 30 height 12
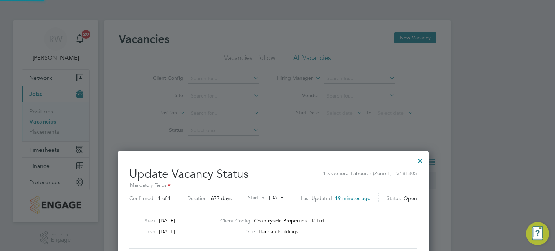
scroll to position [123, 0]
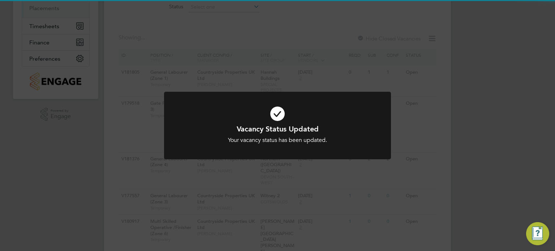
click at [451, 130] on div "Vacancy Status Updated Your vacancy status has been updated. Cancel Okay" at bounding box center [277, 125] width 555 height 251
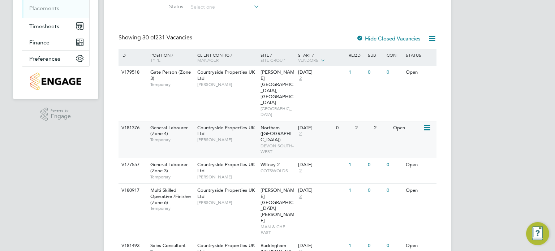
click at [423, 123] on icon at bounding box center [425, 127] width 7 height 9
click at [405, 138] on li "Update Status" at bounding box center [409, 135] width 42 height 10
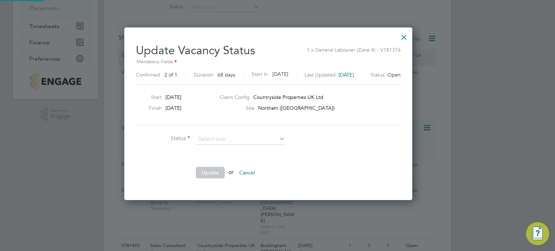
scroll to position [171, 306]
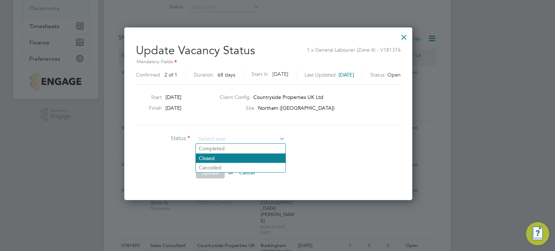
click at [228, 156] on li "Closed" at bounding box center [241, 157] width 90 height 9
type input "Closed"
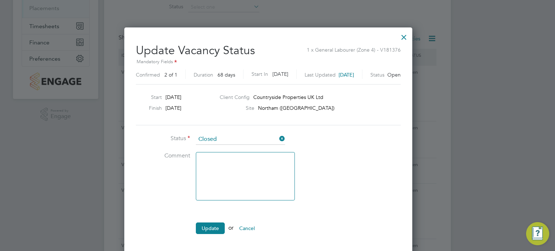
scroll to position [227, 306]
click at [211, 226] on button "Update" at bounding box center [210, 228] width 29 height 12
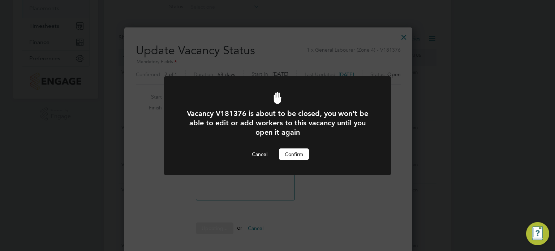
scroll to position [0, 0]
click at [290, 151] on button "Confirm" at bounding box center [294, 154] width 30 height 12
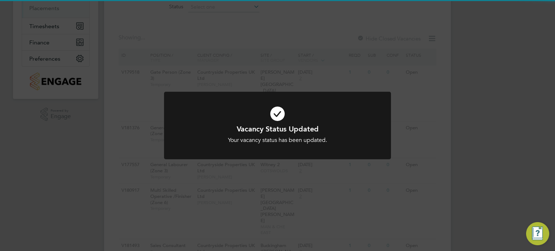
click at [455, 140] on div "Vacancy Status Updated Your vacancy status has been updated. Cancel Okay" at bounding box center [277, 125] width 555 height 251
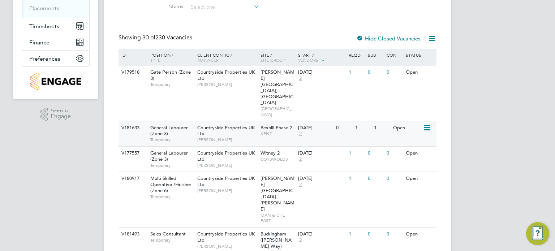
click at [425, 123] on icon at bounding box center [425, 127] width 7 height 9
click at [414, 134] on li "Update Status" at bounding box center [409, 135] width 42 height 10
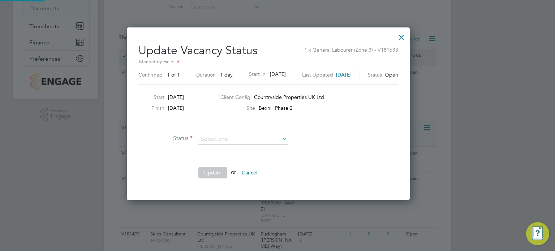
scroll to position [171, 301]
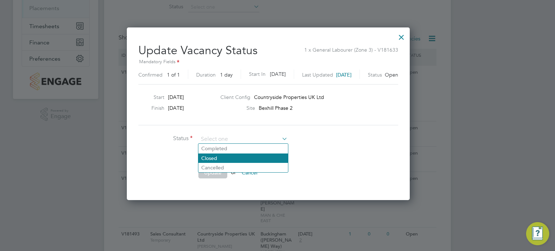
click at [248, 158] on li "Closed" at bounding box center [243, 157] width 90 height 9
type input "Closed"
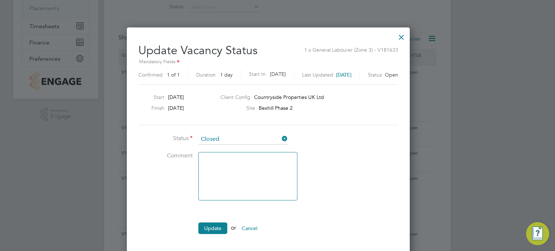
scroll to position [227, 301]
click at [214, 231] on button "Update" at bounding box center [212, 228] width 29 height 12
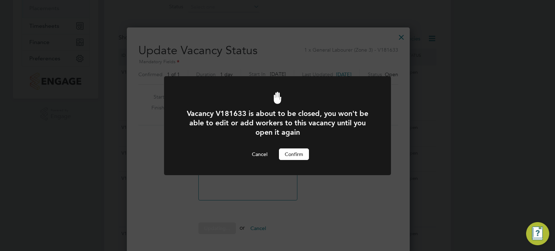
click at [290, 156] on button "Confirm" at bounding box center [294, 154] width 30 height 12
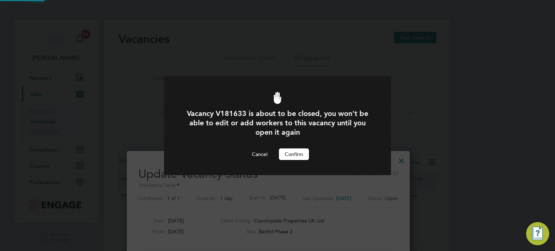
scroll to position [123, 0]
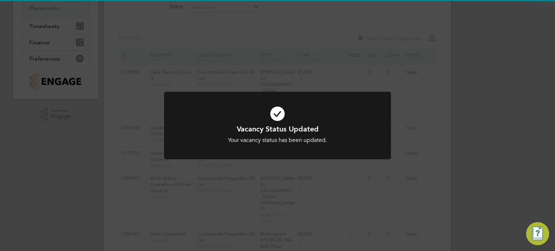
click at [445, 155] on div "Vacancy Status Updated Your vacancy status has been updated. Cancel Okay" at bounding box center [277, 125] width 555 height 251
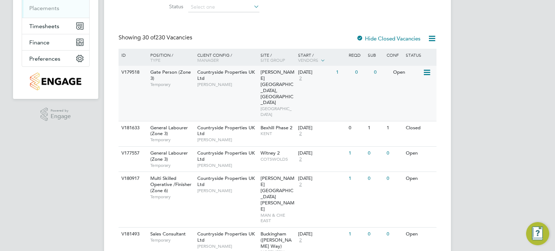
click at [273, 72] on span "Cherry Wood Place, Soham" at bounding box center [277, 87] width 34 height 36
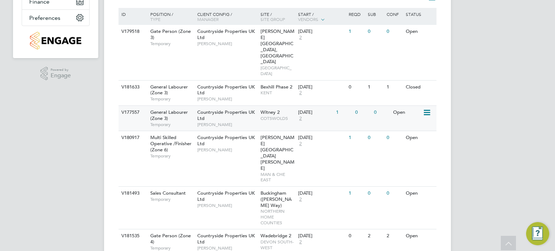
scroll to position [160, 0]
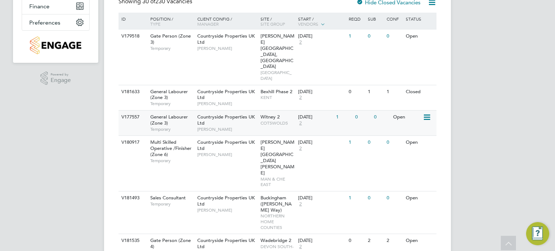
click at [311, 110] on div "22 Sep 2025 2" at bounding box center [315, 119] width 38 height 19
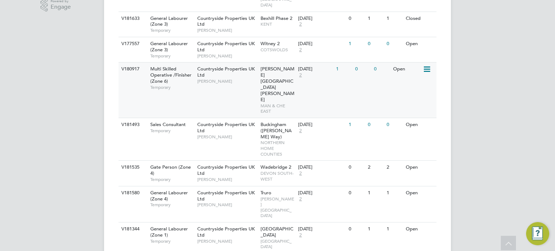
scroll to position [235, 0]
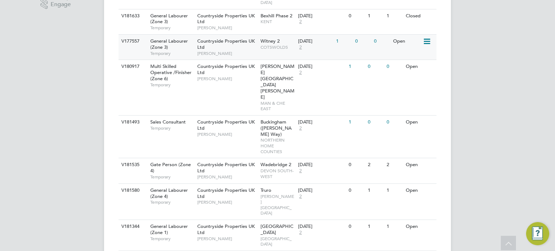
click at [275, 35] on div "Witney 2 COTSWOLDS" at bounding box center [277, 44] width 38 height 19
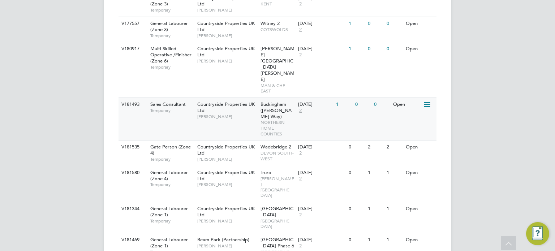
scroll to position [256, 0]
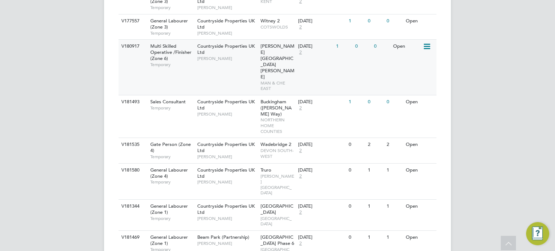
click at [288, 80] on span "MAN & CHE EAST" at bounding box center [277, 85] width 34 height 11
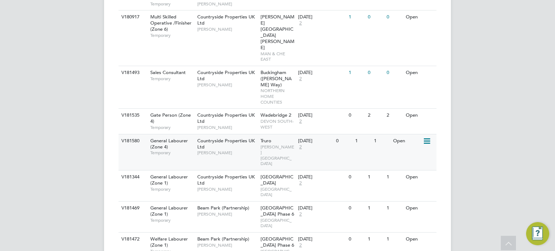
scroll to position [285, 0]
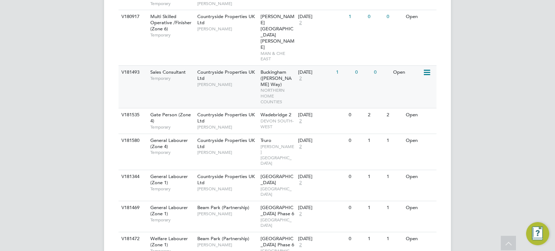
click at [283, 87] on span "NORTHERN HOME COUNTIES" at bounding box center [277, 95] width 34 height 17
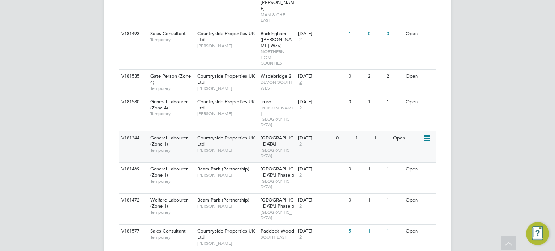
scroll to position [324, 0]
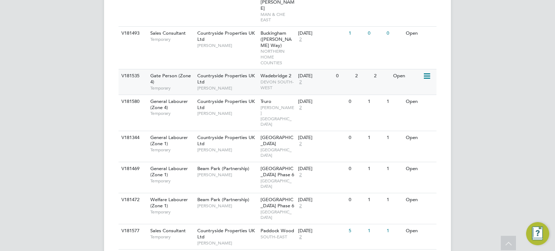
click at [424, 72] on icon at bounding box center [425, 76] width 7 height 9
click at [415, 50] on li "Update Status" at bounding box center [409, 53] width 42 height 10
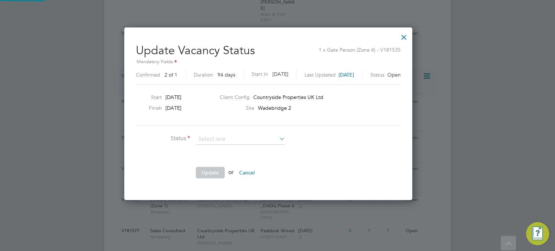
scroll to position [171, 306]
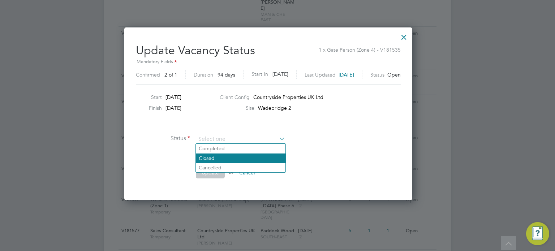
click at [230, 157] on li "Closed" at bounding box center [241, 157] width 90 height 9
type input "Closed"
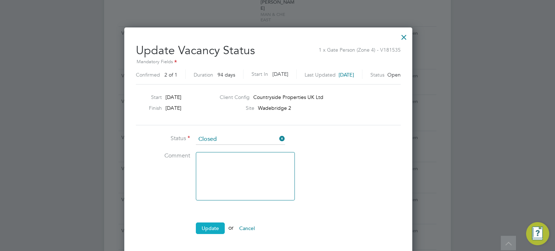
click at [215, 231] on button "Update" at bounding box center [210, 228] width 29 height 12
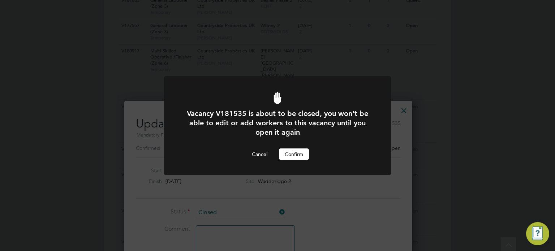
scroll to position [0, 0]
click at [284, 153] on button "Confirm" at bounding box center [294, 154] width 30 height 12
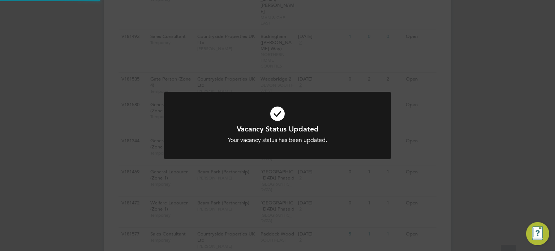
scroll to position [324, 0]
click at [421, 134] on div "Vacancy Status Updated Your vacancy status has been updated. Cancel Okay" at bounding box center [277, 125] width 555 height 251
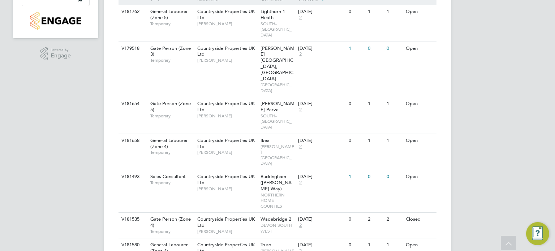
scroll to position [184, 0]
click at [422, 99] on icon at bounding box center [425, 103] width 7 height 9
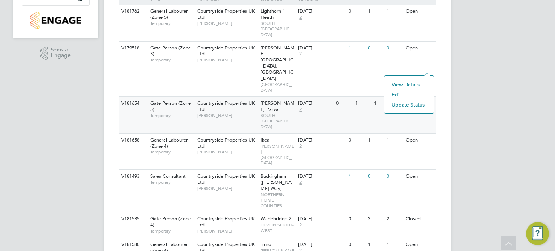
click at [408, 99] on li "Edit" at bounding box center [409, 95] width 42 height 10
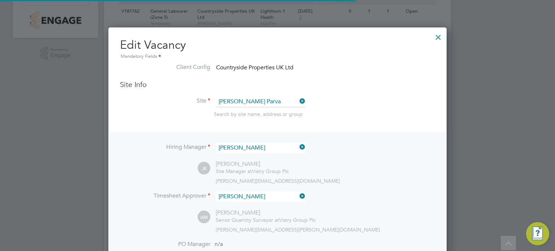
scroll to position [17, 315]
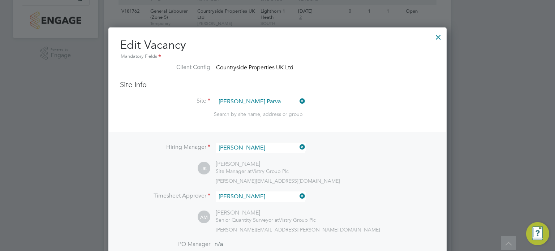
click at [436, 35] on div at bounding box center [437, 35] width 13 height 13
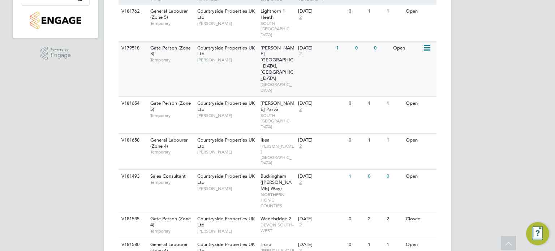
click at [429, 44] on icon at bounding box center [425, 48] width 7 height 9
click at [428, 99] on icon at bounding box center [425, 103] width 7 height 9
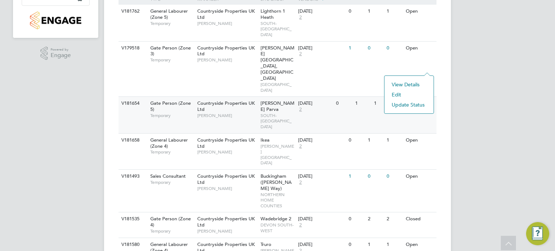
click at [413, 104] on li "Update Status" at bounding box center [409, 105] width 42 height 10
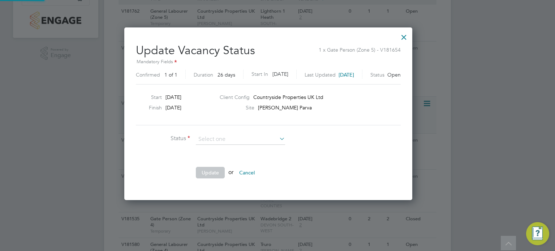
scroll to position [171, 306]
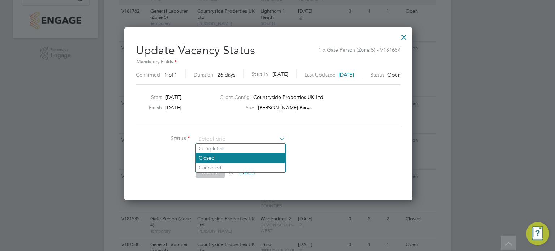
click at [247, 154] on li "Closed" at bounding box center [241, 157] width 90 height 9
type input "Closed"
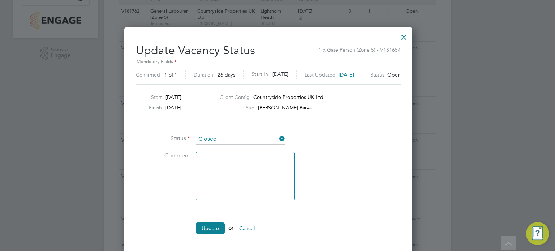
scroll to position [0, 0]
click at [203, 234] on li "Update or Cancel" at bounding box center [244, 231] width 217 height 19
click at [209, 226] on button "Update" at bounding box center [210, 228] width 29 height 12
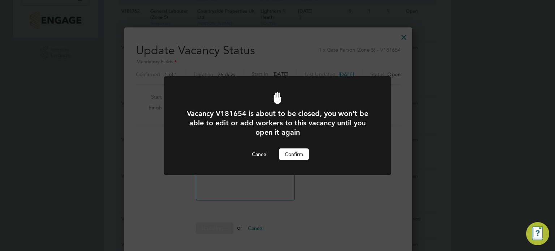
click at [286, 153] on button "Confirm" at bounding box center [294, 154] width 30 height 12
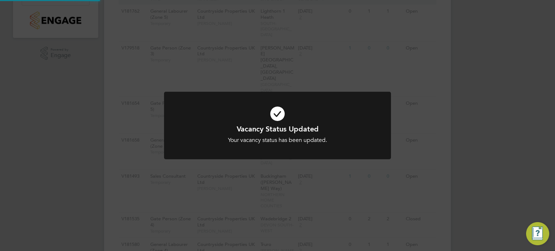
click at [393, 133] on div "Vacancy Status Updated Your vacancy status has been updated. Cancel Okay" at bounding box center [277, 125] width 555 height 251
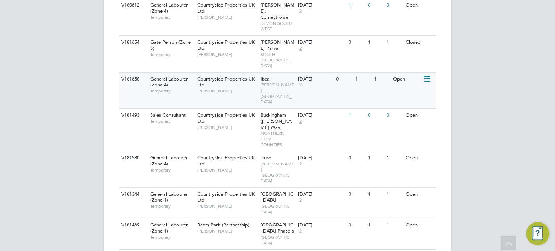
click at [429, 75] on icon at bounding box center [425, 79] width 7 height 9
click at [412, 62] on li "Update Status" at bounding box center [409, 63] width 42 height 10
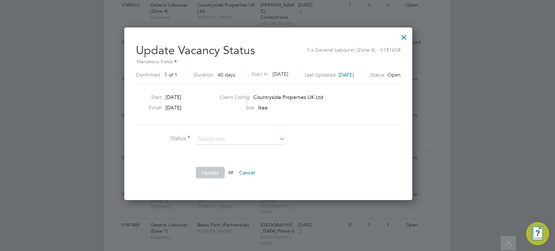
click at [242, 158] on li "Closed" at bounding box center [241, 157] width 90 height 9
type input "Closed"
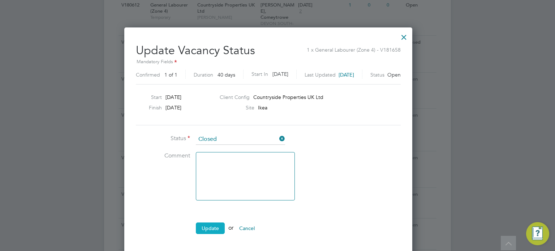
click at [216, 231] on button "Update" at bounding box center [210, 228] width 29 height 12
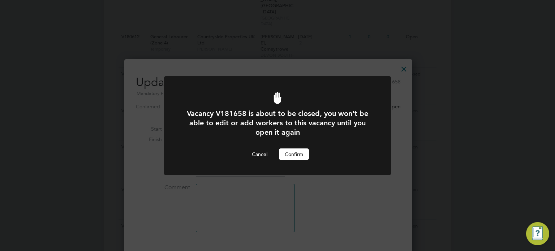
click at [286, 155] on button "Confirm" at bounding box center [294, 154] width 30 height 12
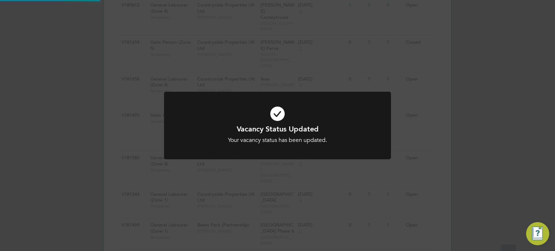
click at [398, 167] on div "Vacancy Status Updated Your vacancy status has been updated. Cancel Okay" at bounding box center [277, 125] width 555 height 251
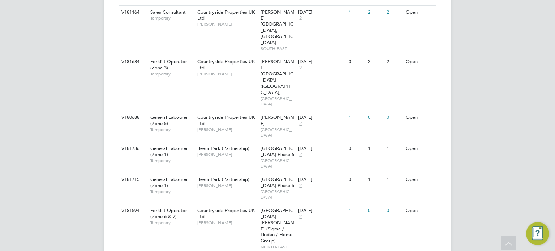
click at [401, 225] on li "Update Status" at bounding box center [409, 222] width 42 height 10
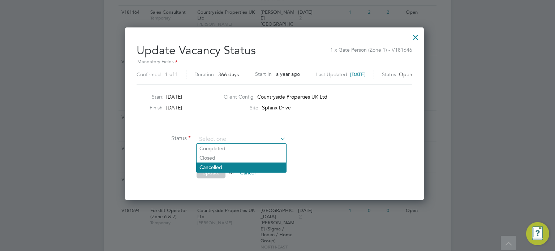
click at [260, 163] on li "Cancelled" at bounding box center [241, 166] width 90 height 9
type input "Cancelled"
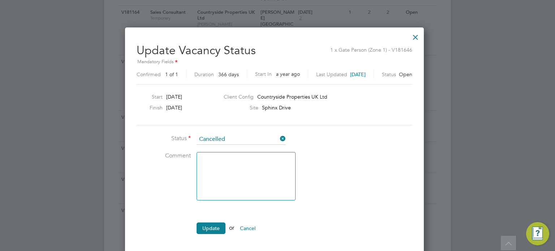
click at [278, 137] on icon at bounding box center [278, 139] width 0 height 10
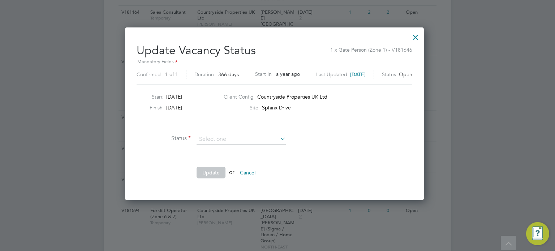
click at [254, 144] on li "Status" at bounding box center [244, 143] width 217 height 18
click at [250, 140] on input at bounding box center [240, 139] width 89 height 11
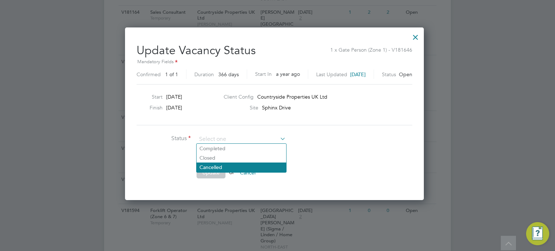
click at [235, 163] on li "Cancelled" at bounding box center [241, 166] width 90 height 9
type input "Cancelled"
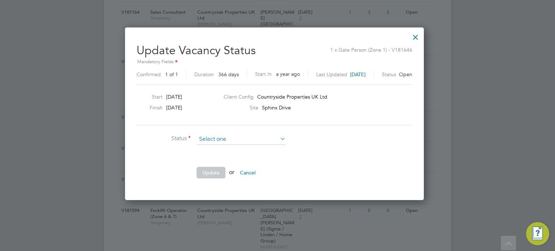
click at [249, 137] on input at bounding box center [240, 139] width 89 height 11
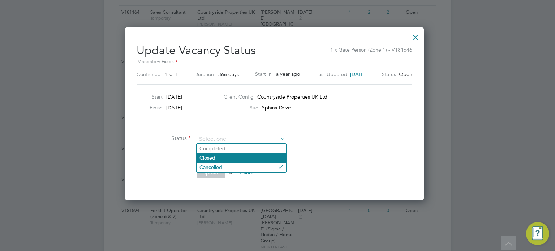
click at [235, 157] on li "Closed" at bounding box center [241, 157] width 90 height 9
type input "Closed"
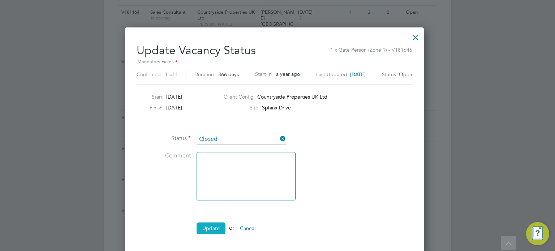
click at [209, 224] on button "Update" at bounding box center [210, 228] width 29 height 12
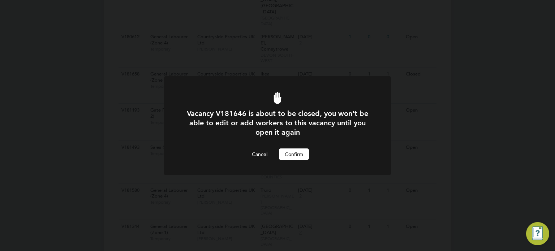
click at [303, 159] on button "Confirm" at bounding box center [294, 154] width 30 height 12
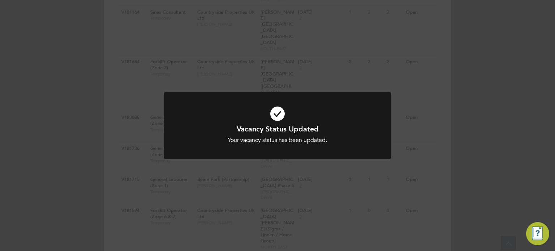
click at [359, 174] on div "Vacancy Status Updated Your vacancy status has been updated. Cancel Okay" at bounding box center [277, 125] width 555 height 251
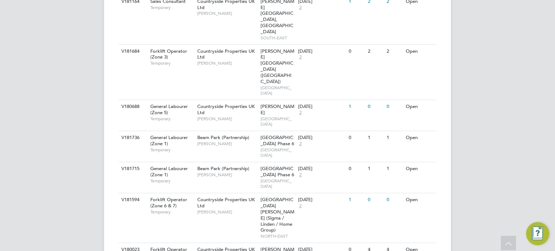
click at [414, 196] on li "Update Status" at bounding box center [409, 196] width 42 height 10
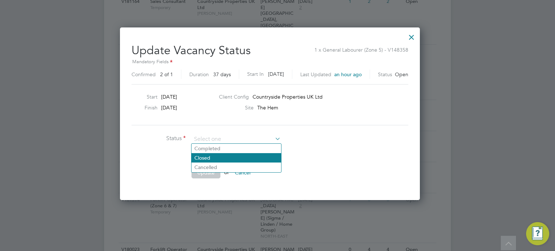
click at [238, 160] on li "Closed" at bounding box center [236, 157] width 90 height 9
type input "Closed"
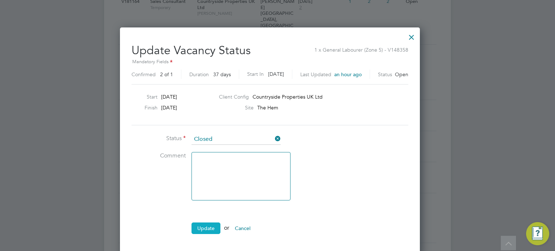
click at [207, 225] on button "Update" at bounding box center [205, 228] width 29 height 12
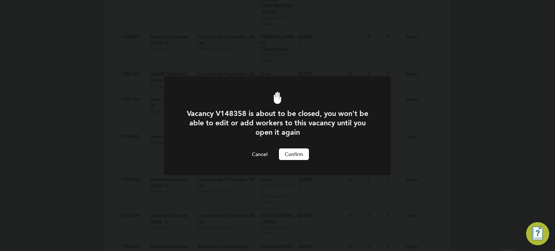
click at [251, 197] on div "Vacancy V148358 is about to be closed, you won't be able to edit or add workers…" at bounding box center [277, 125] width 555 height 251
click at [289, 155] on button "Confirm" at bounding box center [294, 154] width 30 height 12
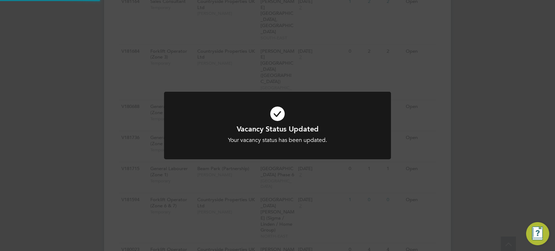
click at [427, 158] on div "Vacancy Status Updated Your vacancy status has been updated. Cancel Okay" at bounding box center [277, 125] width 555 height 251
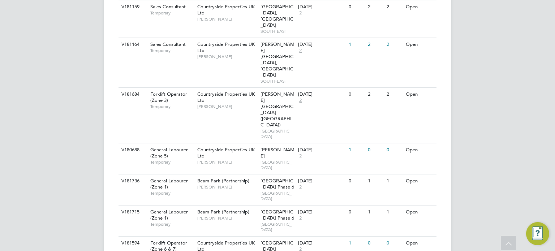
click at [403, 196] on li "Update Status" at bounding box center [409, 196] width 42 height 10
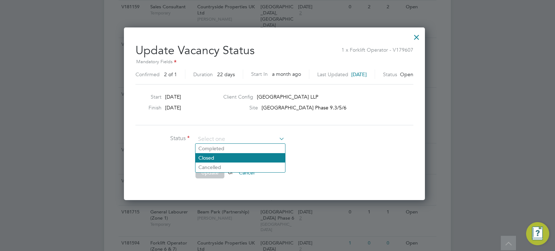
click at [251, 153] on li "Closed" at bounding box center [240, 157] width 90 height 9
type input "Closed"
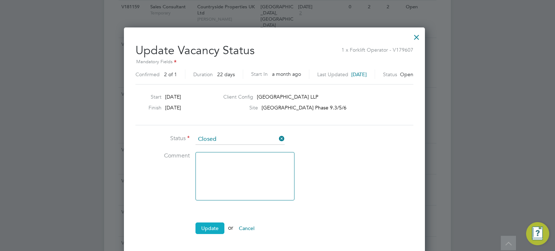
click at [213, 230] on button "Update" at bounding box center [209, 228] width 29 height 12
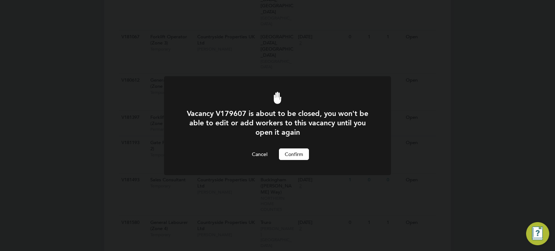
click at [307, 153] on button "Confirm" at bounding box center [294, 154] width 30 height 12
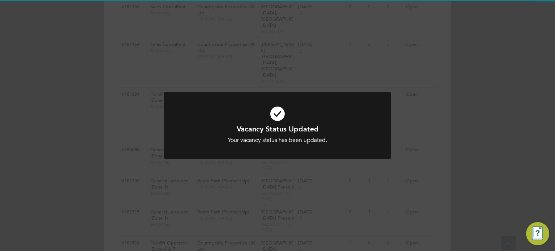
click at [339, 171] on div "Vacancy Status Updated Your vacancy status has been updated. Cancel Okay" at bounding box center [277, 125] width 555 height 251
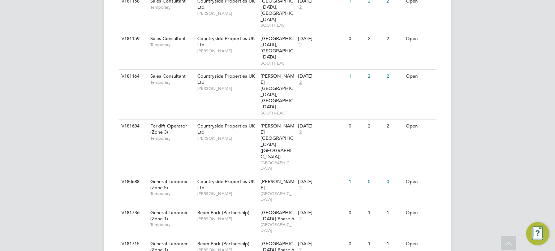
click at [410, 194] on li "Update Status" at bounding box center [409, 197] width 42 height 10
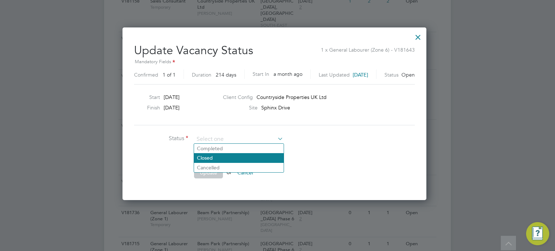
click at [236, 156] on li "Closed" at bounding box center [239, 157] width 90 height 9
type input "Closed"
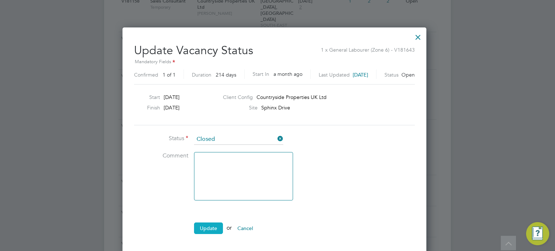
click at [203, 226] on button "Update" at bounding box center [208, 228] width 29 height 12
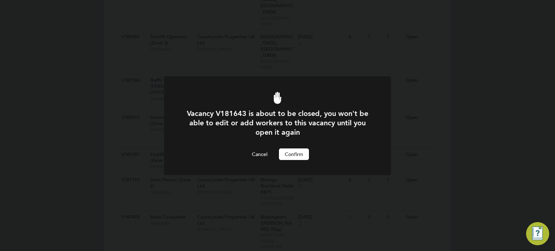
click at [293, 150] on button "Confirm" at bounding box center [294, 154] width 30 height 12
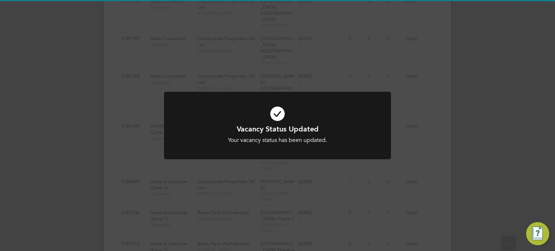
click at [411, 154] on div "Vacancy Status Updated Your vacancy status has been updated. Cancel Okay" at bounding box center [277, 125] width 555 height 251
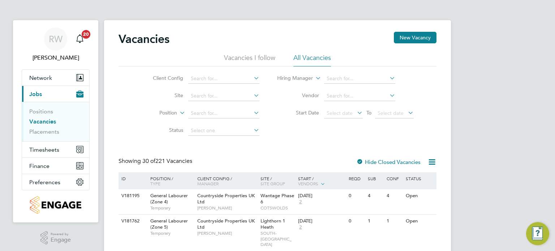
click at [358, 161] on div at bounding box center [359, 162] width 7 height 7
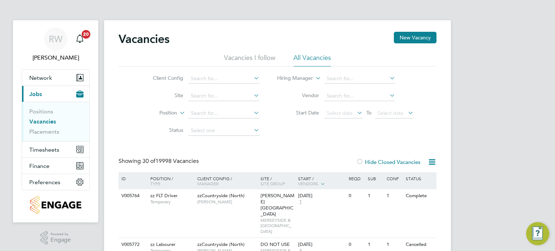
click at [361, 163] on div at bounding box center [359, 162] width 7 height 7
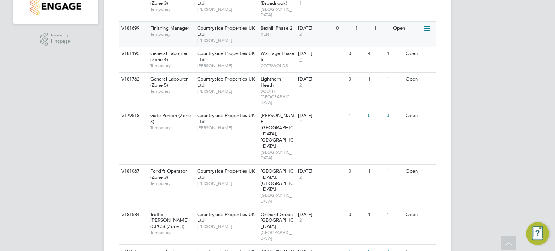
click at [430, 33] on icon at bounding box center [425, 28] width 7 height 9
click at [416, 70] on li "Update Status" at bounding box center [409, 71] width 42 height 10
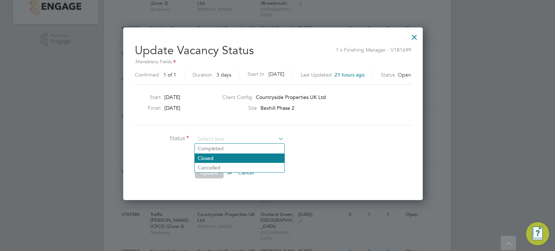
click at [215, 160] on li "Closed" at bounding box center [240, 157] width 90 height 9
type input "Closed"
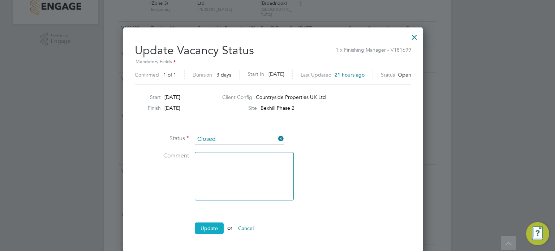
click at [208, 228] on button "Update" at bounding box center [209, 228] width 29 height 12
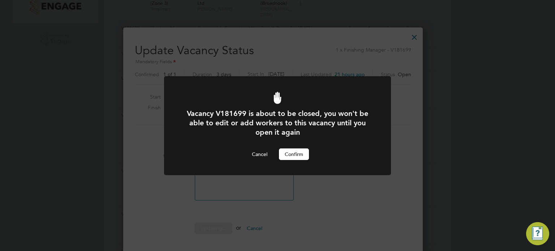
click at [282, 150] on button "Confirm" at bounding box center [294, 154] width 30 height 12
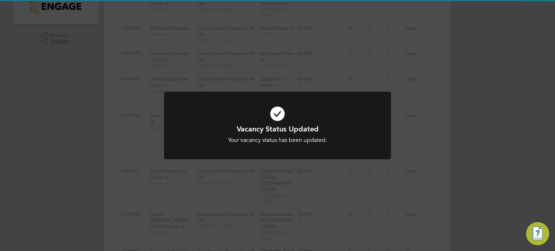
click at [355, 152] on div at bounding box center [277, 126] width 227 height 68
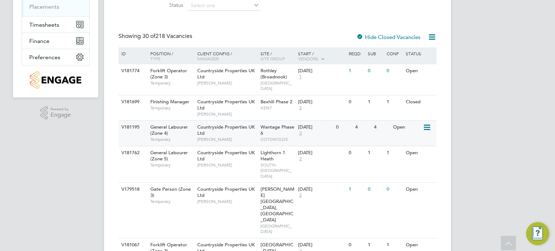
click at [423, 131] on icon at bounding box center [425, 127] width 7 height 9
click at [412, 170] on li "Update Status" at bounding box center [409, 170] width 42 height 10
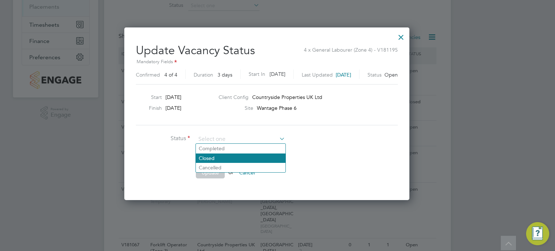
click at [237, 153] on li "Closed" at bounding box center [241, 157] width 90 height 9
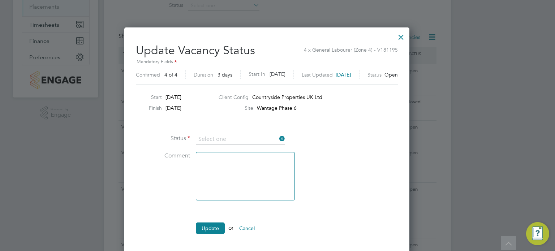
type input "Closed"
click at [206, 224] on button "Update" at bounding box center [210, 228] width 29 height 12
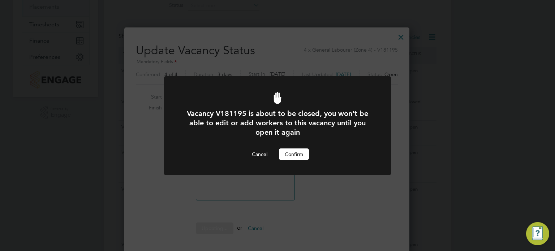
click at [295, 152] on button "Confirm" at bounding box center [294, 154] width 30 height 12
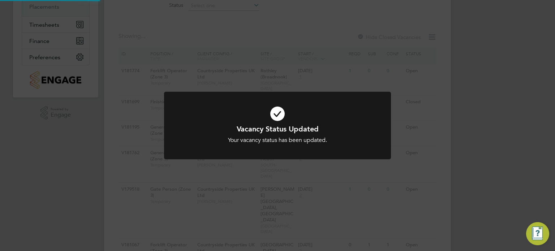
click at [424, 158] on div "Vacancy Status Updated Your vacancy status has been updated. Cancel Okay" at bounding box center [277, 125] width 555 height 251
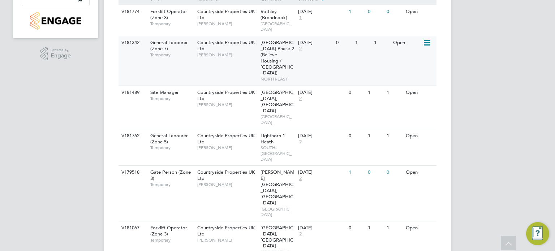
click at [423, 47] on icon at bounding box center [425, 43] width 7 height 9
click at [405, 82] on li "Update Status" at bounding box center [409, 86] width 42 height 10
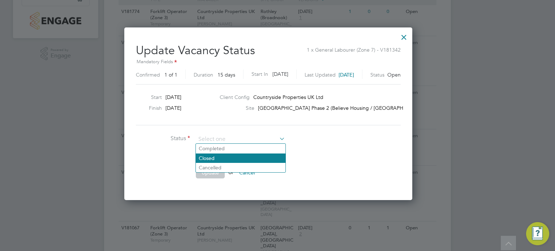
click at [224, 157] on li "Closed" at bounding box center [241, 157] width 90 height 9
type input "Closed"
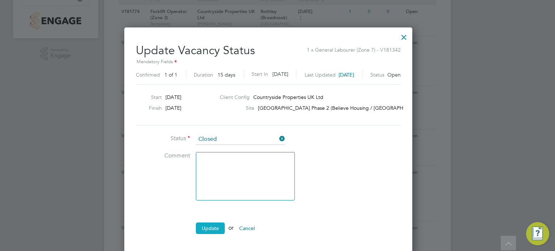
click at [211, 227] on button "Update" at bounding box center [210, 228] width 29 height 12
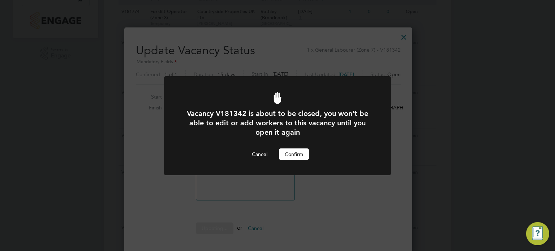
click at [296, 153] on button "Confirm" at bounding box center [294, 154] width 30 height 12
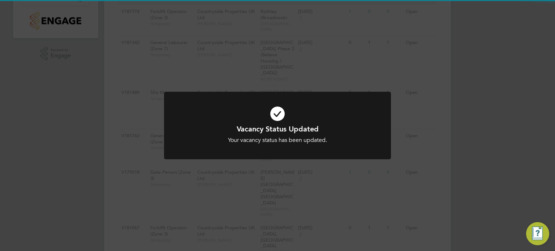
click at [402, 153] on div "Vacancy Status Updated Your vacancy status has been updated. Cancel Okay" at bounding box center [277, 125] width 555 height 251
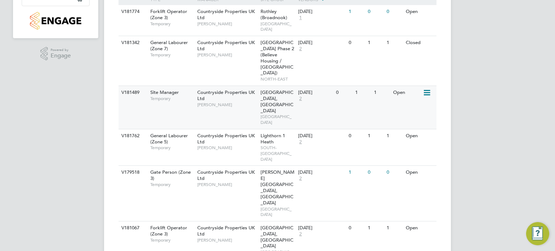
click at [427, 93] on icon at bounding box center [425, 92] width 7 height 9
click at [411, 130] on li "Update Status" at bounding box center [409, 129] width 42 height 10
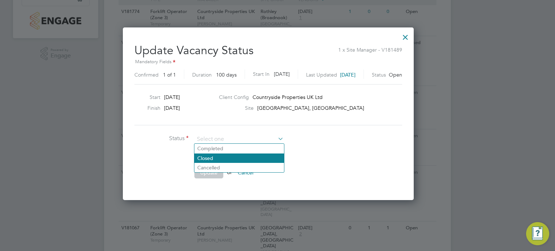
click at [237, 161] on li "Closed" at bounding box center [239, 157] width 90 height 9
type input "Closed"
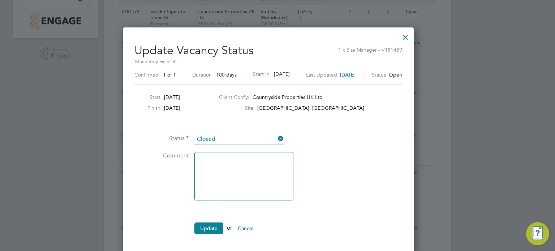
click at [212, 216] on ul "Status Closed Comment Update or Cancel" at bounding box center [242, 187] width 217 height 107
click at [211, 223] on button "Update" at bounding box center [208, 228] width 29 height 12
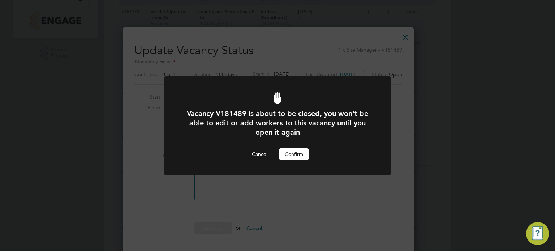
click at [287, 152] on button "Confirm" at bounding box center [294, 154] width 30 height 12
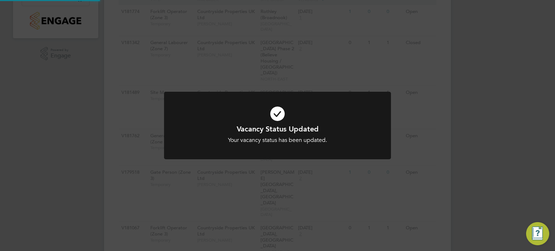
click at [420, 156] on div "Vacancy Status Updated Your vacancy status has been updated. Cancel Okay" at bounding box center [277, 125] width 555 height 251
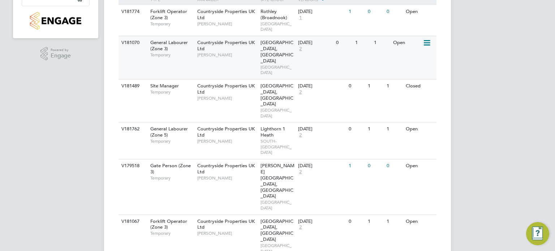
click at [428, 46] on icon at bounding box center [425, 43] width 7 height 9
click at [418, 86] on li "Update Status" at bounding box center [409, 86] width 42 height 10
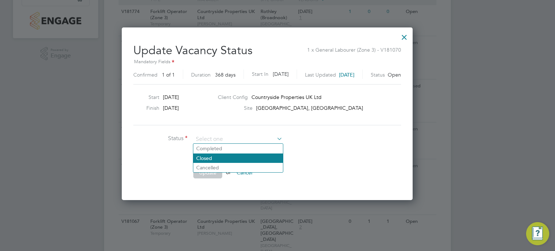
click at [217, 160] on li "Closed" at bounding box center [238, 157] width 90 height 9
type input "Closed"
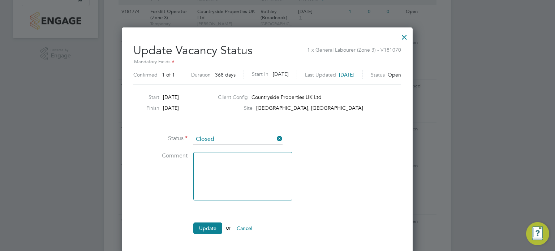
click at [209, 216] on ul "Status Closed Comment Update or Cancel" at bounding box center [241, 187] width 217 height 107
click at [208, 228] on button "Update" at bounding box center [207, 228] width 29 height 12
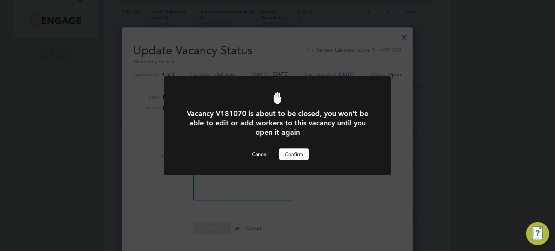
click at [282, 156] on button "Confirm" at bounding box center [294, 154] width 30 height 12
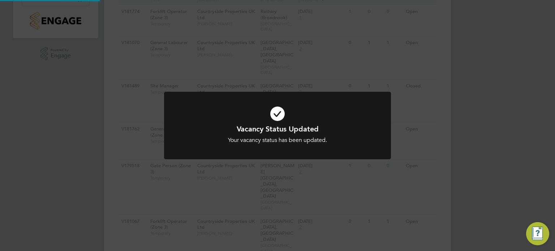
click at [414, 153] on div "Vacancy Status Updated Your vacancy status has been updated. Cancel Okay" at bounding box center [277, 125] width 555 height 251
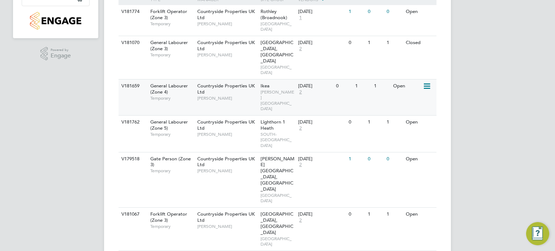
click at [427, 82] on icon at bounding box center [425, 86] width 7 height 9
click at [413, 112] on li "Update Status" at bounding box center [409, 111] width 42 height 10
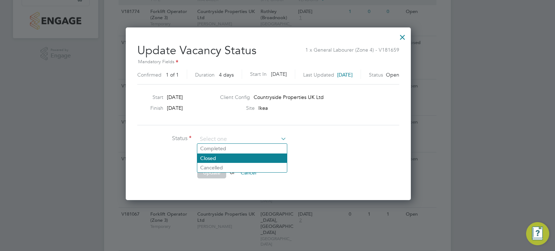
click at [224, 157] on li "Closed" at bounding box center [242, 157] width 90 height 9
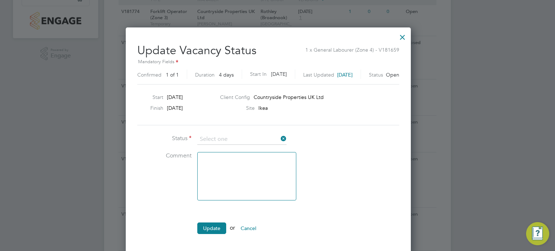
type input "Closed"
click at [212, 224] on button "Update" at bounding box center [211, 228] width 29 height 12
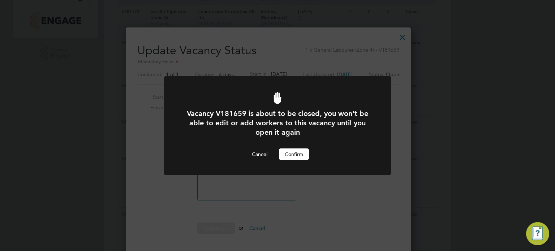
click at [293, 158] on button "Confirm" at bounding box center [294, 154] width 30 height 12
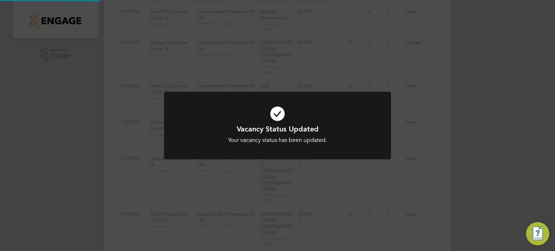
click at [422, 162] on div "Vacancy Status Updated Your vacancy status has been updated. Cancel Okay" at bounding box center [277, 125] width 555 height 251
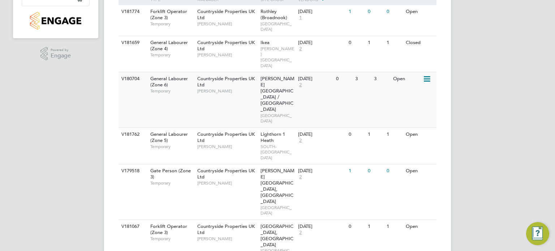
click at [430, 75] on icon at bounding box center [425, 79] width 7 height 9
click at [420, 109] on li "Update Status" at bounding box center [409, 111] width 42 height 10
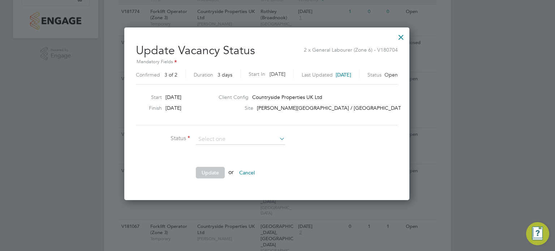
click at [221, 160] on li "Closed" at bounding box center [241, 157] width 90 height 9
type input "Closed"
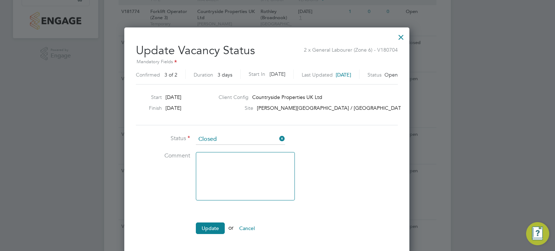
click at [205, 234] on li "Update or Cancel" at bounding box center [244, 231] width 217 height 19
click at [210, 228] on button "Update" at bounding box center [210, 228] width 29 height 12
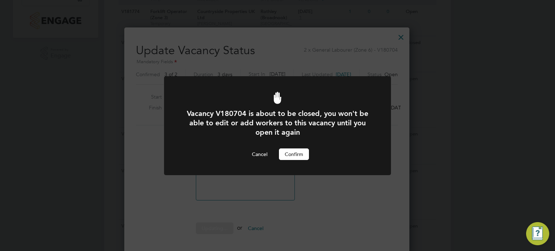
click at [287, 152] on button "Confirm" at bounding box center [294, 154] width 30 height 12
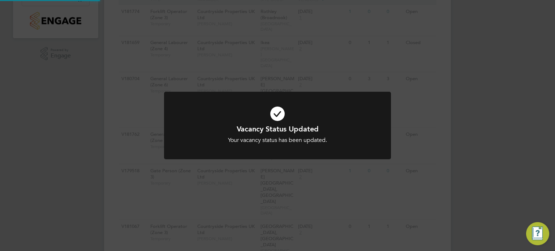
click at [429, 141] on div "Vacancy Status Updated Your vacancy status has been updated. Cancel Okay" at bounding box center [277, 125] width 555 height 251
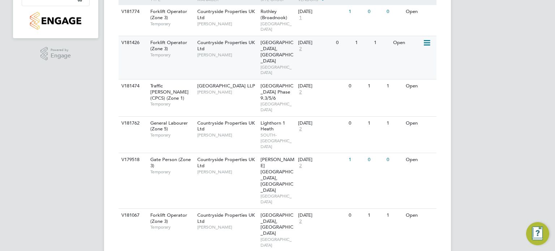
click at [427, 47] on icon at bounding box center [425, 43] width 7 height 9
click at [420, 82] on li "Update Status" at bounding box center [409, 86] width 42 height 10
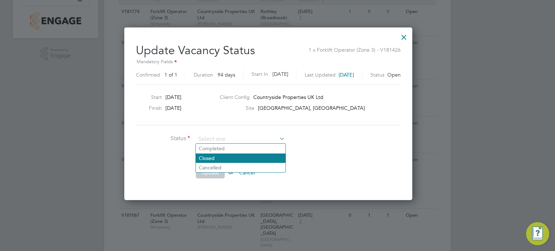
click at [233, 156] on li "Closed" at bounding box center [241, 157] width 90 height 9
type input "Closed"
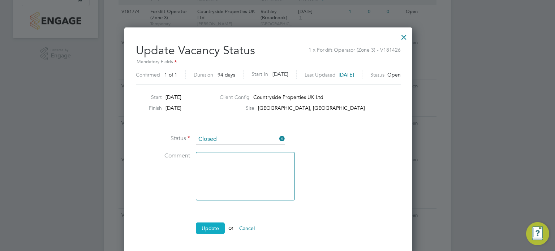
click at [208, 227] on button "Update" at bounding box center [210, 228] width 29 height 12
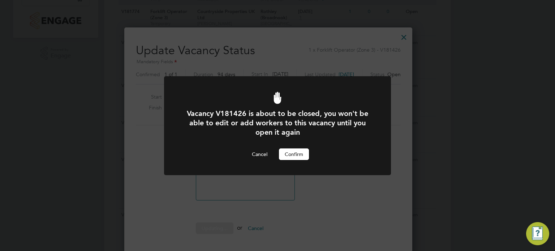
click at [287, 154] on button "Confirm" at bounding box center [294, 154] width 30 height 12
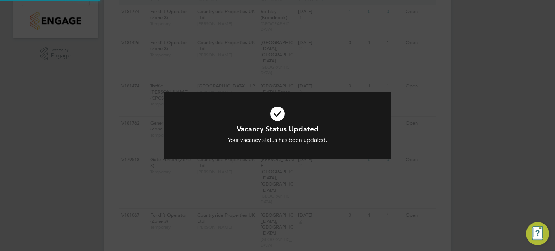
click at [408, 142] on div "Vacancy Status Updated Your vacancy status has been updated. Cancel Okay" at bounding box center [277, 125] width 555 height 251
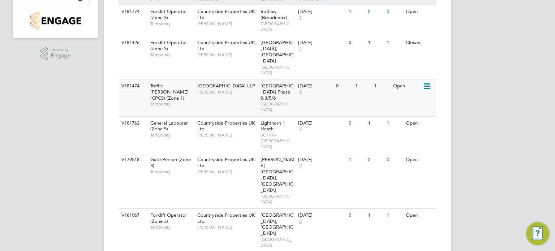
click at [426, 82] on icon at bounding box center [425, 86] width 7 height 9
click at [412, 110] on li "Update Status" at bounding box center [409, 111] width 42 height 10
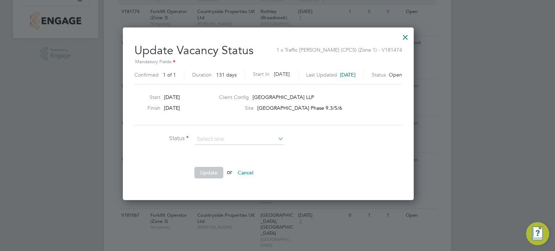
click at [239, 156] on li "Closed" at bounding box center [239, 157] width 90 height 9
type input "Closed"
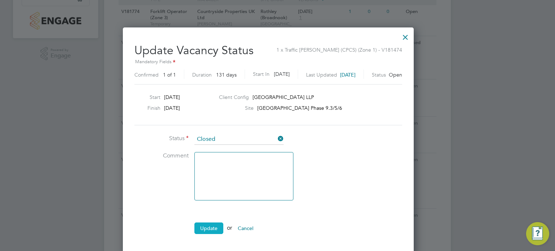
click at [213, 229] on button "Update" at bounding box center [208, 228] width 29 height 12
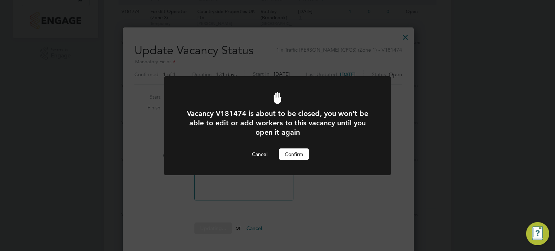
click at [287, 156] on button "Confirm" at bounding box center [294, 154] width 30 height 12
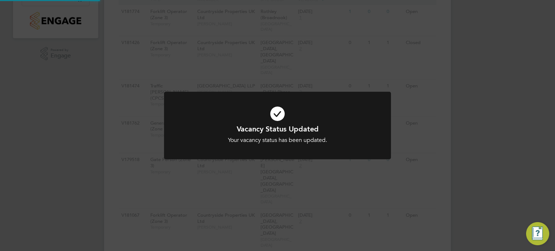
click at [394, 164] on div "Vacancy Status Updated Your vacancy status has been updated. Cancel Okay" at bounding box center [277, 125] width 555 height 251
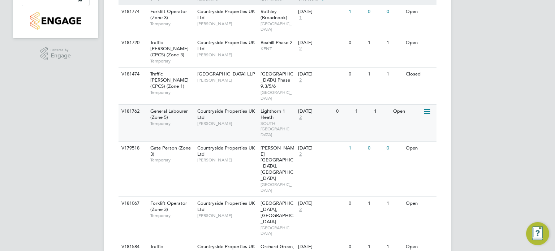
click at [424, 107] on icon at bounding box center [425, 111] width 7 height 9
click at [409, 136] on li "Update Status" at bounding box center [409, 136] width 42 height 10
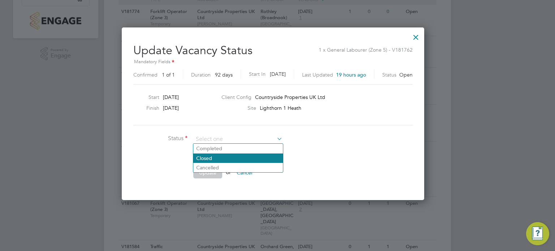
click at [248, 160] on li "Closed" at bounding box center [238, 157] width 90 height 9
type input "Closed"
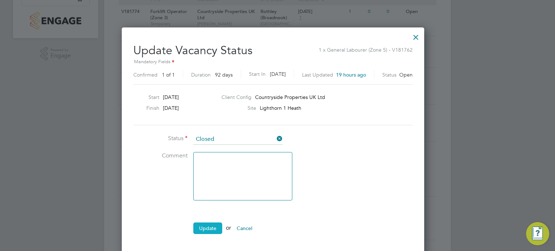
click at [214, 230] on button "Update" at bounding box center [207, 228] width 29 height 12
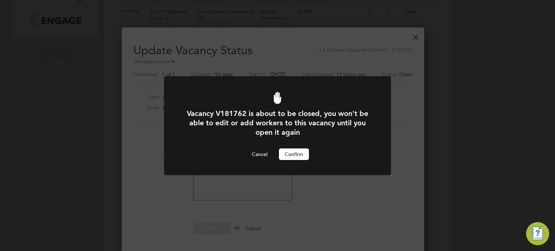
click at [291, 158] on button "Confirm" at bounding box center [294, 154] width 30 height 12
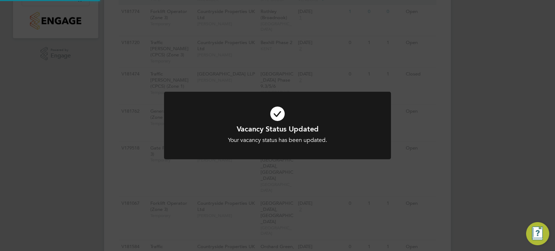
click at [429, 167] on div "Vacancy Status Updated Your vacancy status has been updated. Cancel Okay" at bounding box center [277, 125] width 555 height 251
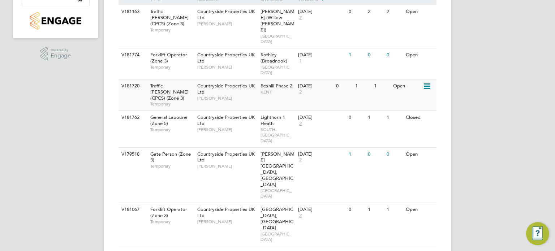
click at [429, 82] on icon at bounding box center [425, 86] width 7 height 9
click at [417, 111] on li "Update Status" at bounding box center [409, 111] width 42 height 10
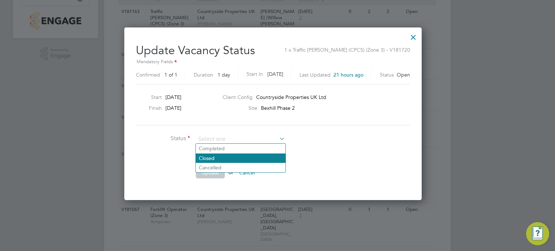
click at [226, 158] on li "Closed" at bounding box center [241, 157] width 90 height 9
type input "Closed"
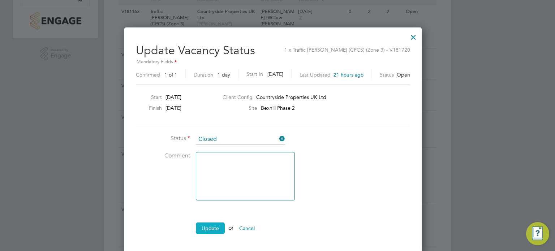
click at [207, 225] on button "Update" at bounding box center [210, 228] width 29 height 12
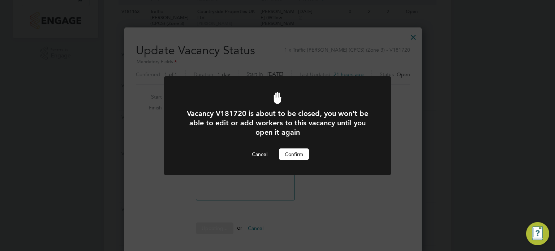
click at [286, 152] on button "Confirm" at bounding box center [294, 154] width 30 height 12
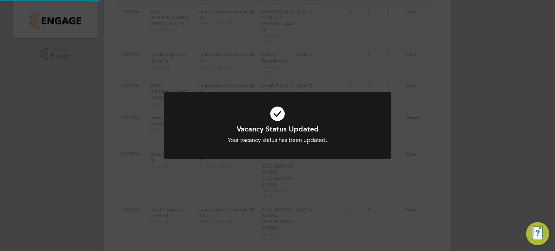
click at [425, 140] on div "Vacancy Status Updated Your vacancy status has been updated. Cancel Okay" at bounding box center [277, 125] width 555 height 251
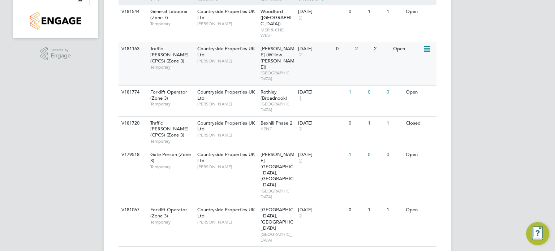
click at [426, 45] on icon at bounding box center [425, 49] width 7 height 9
click at [415, 81] on li "Update Status" at bounding box center [409, 80] width 42 height 10
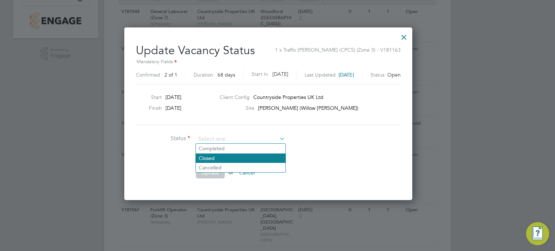
click at [209, 158] on li "Closed" at bounding box center [241, 157] width 90 height 9
type input "Closed"
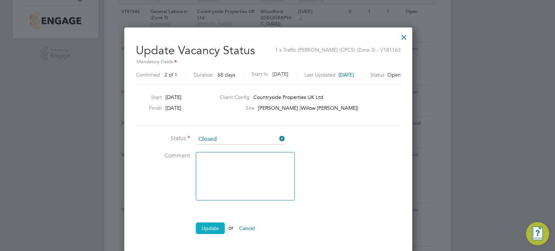
click at [212, 223] on button "Update" at bounding box center [210, 228] width 29 height 12
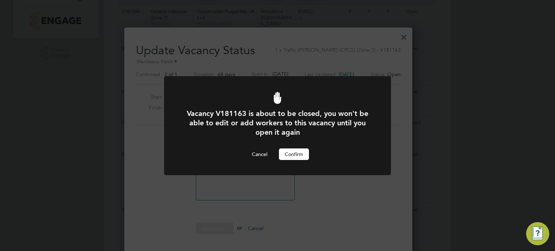
click at [287, 147] on div "Vacancy V181163 is about to be closed, you won't be able to edit or add workers…" at bounding box center [277, 134] width 188 height 51
click at [297, 155] on button "Confirm" at bounding box center [294, 154] width 30 height 12
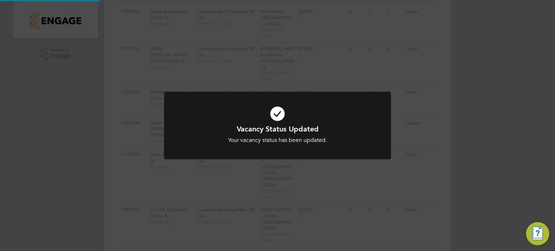
click at [437, 131] on div "Vacancy Status Updated Your vacancy status has been updated. Cancel Okay" at bounding box center [277, 125] width 555 height 251
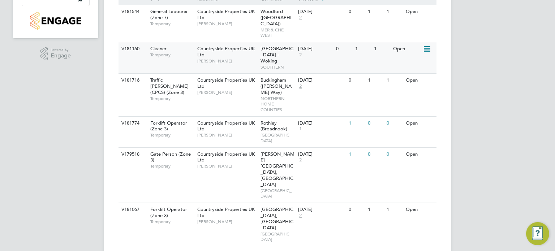
click at [427, 45] on icon at bounding box center [425, 49] width 7 height 9
click at [412, 75] on li "Update Status" at bounding box center [409, 80] width 42 height 10
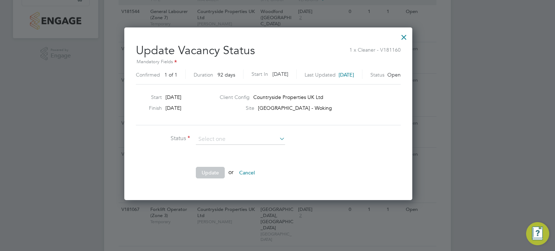
click at [229, 158] on li "Closed" at bounding box center [241, 157] width 90 height 9
type input "Closed"
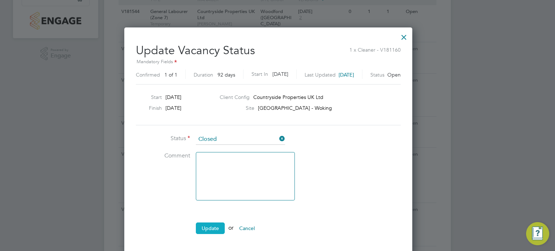
click at [204, 226] on button "Update" at bounding box center [210, 228] width 29 height 12
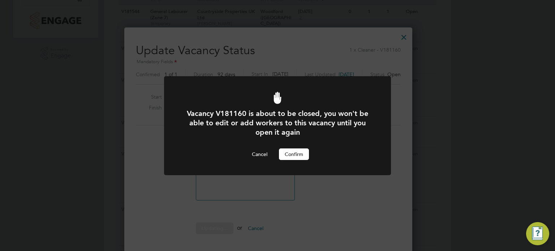
click at [288, 153] on button "Confirm" at bounding box center [294, 154] width 30 height 12
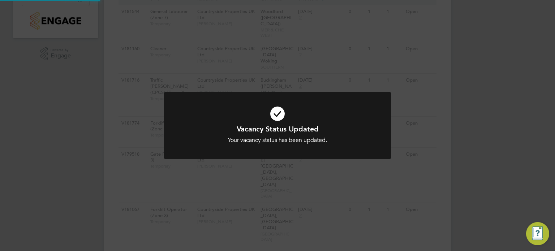
click at [439, 118] on div "Vacancy Status Updated Your vacancy status has been updated. Cancel Okay" at bounding box center [277, 125] width 555 height 251
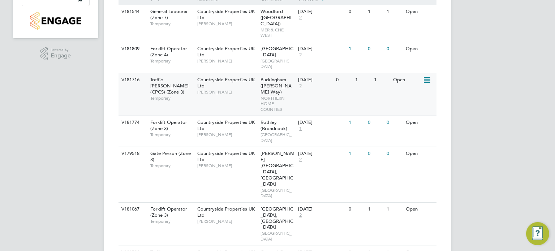
click at [423, 76] on icon at bounding box center [425, 80] width 7 height 9
click at [409, 104] on li "Update Status" at bounding box center [409, 105] width 42 height 10
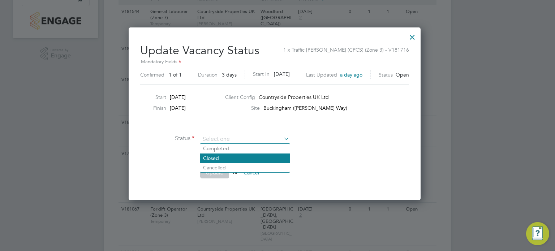
click at [238, 155] on li "Closed" at bounding box center [245, 157] width 90 height 9
type input "Closed"
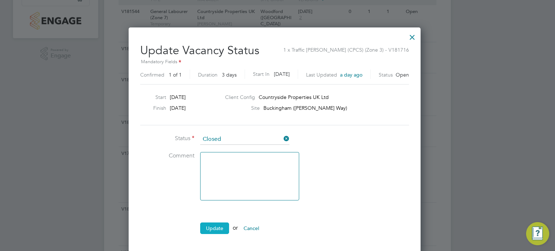
click at [208, 225] on button "Update" at bounding box center [214, 228] width 29 height 12
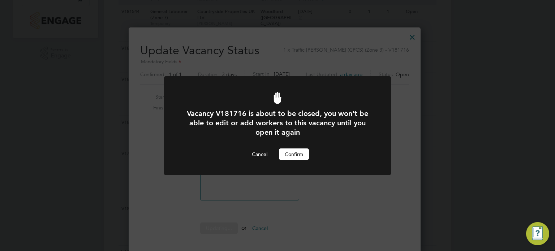
click at [292, 153] on button "Confirm" at bounding box center [294, 154] width 30 height 12
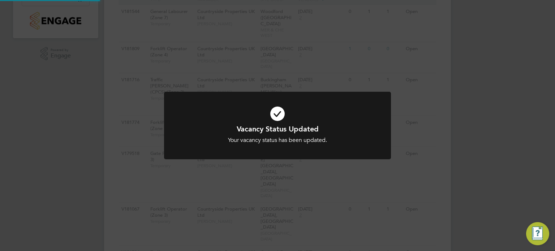
click at [430, 118] on div "Vacancy Status Updated Your vacancy status has been updated. Cancel Okay" at bounding box center [277, 125] width 555 height 251
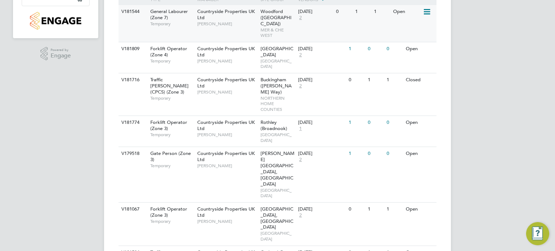
click at [427, 10] on icon at bounding box center [425, 12] width 7 height 9
click at [414, 47] on li "Update Status" at bounding box center [409, 49] width 42 height 10
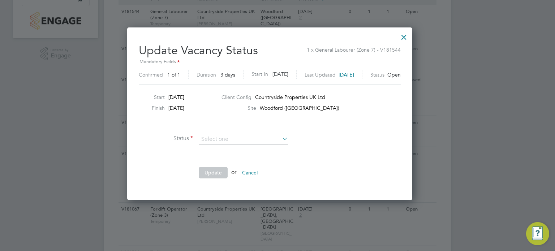
click at [229, 152] on li "Completed" at bounding box center [244, 148] width 90 height 9
type input "Completed"
click at [238, 138] on input at bounding box center [243, 139] width 89 height 11
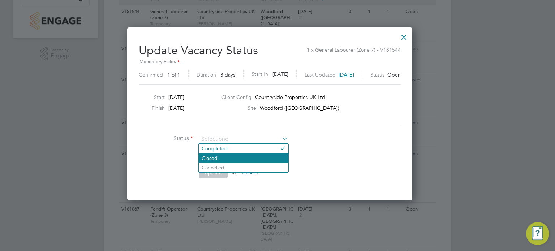
click at [232, 154] on li "Closed" at bounding box center [244, 157] width 90 height 9
type input "Closed"
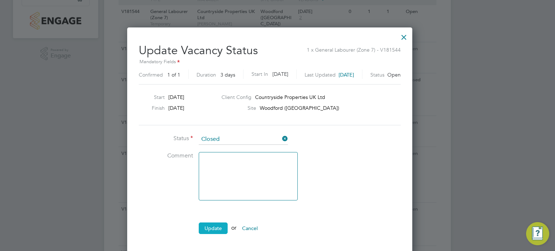
click at [207, 224] on button "Update" at bounding box center [213, 228] width 29 height 12
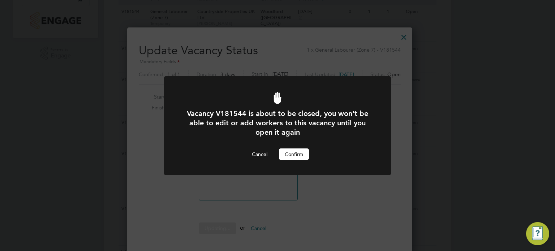
click at [286, 156] on button "Confirm" at bounding box center [294, 154] width 30 height 12
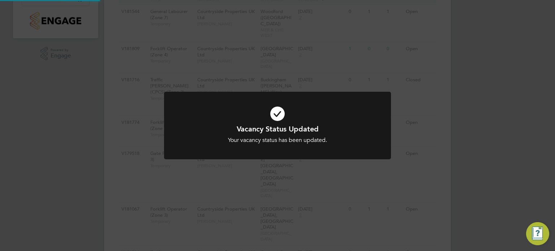
click at [284, 62] on div "Vacancy Status Updated Your vacancy status has been updated. Cancel Okay" at bounding box center [277, 125] width 555 height 251
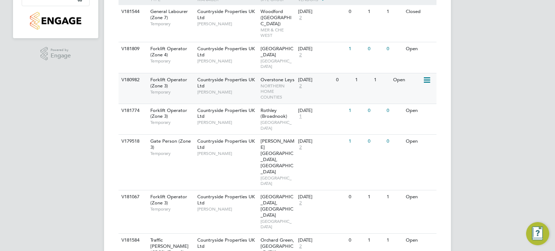
click at [425, 76] on icon at bounding box center [425, 80] width 7 height 9
click at [416, 103] on li "Update Status" at bounding box center [409, 105] width 42 height 10
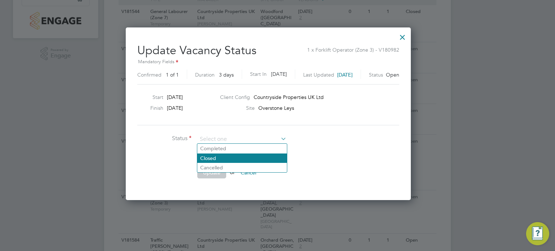
click at [245, 161] on li "Closed" at bounding box center [242, 157] width 90 height 9
type input "Closed"
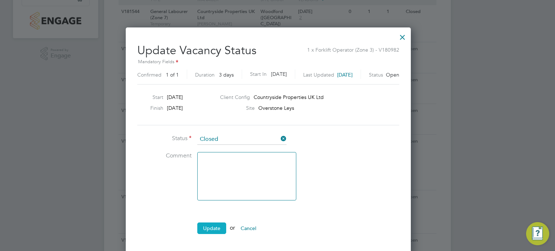
click at [204, 231] on button "Update" at bounding box center [211, 228] width 29 height 12
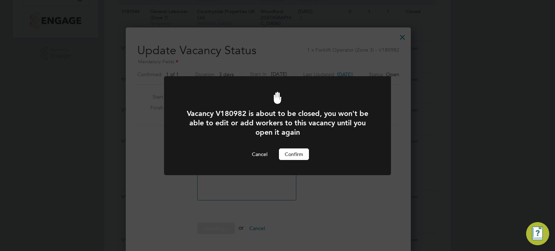
click at [288, 154] on button "Confirm" at bounding box center [294, 154] width 30 height 12
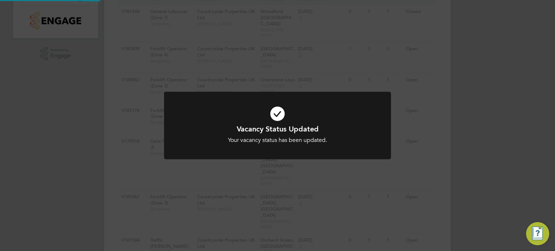
click at [415, 135] on div "Vacancy Status Updated Your vacancy status has been updated. Cancel Okay" at bounding box center [277, 125] width 555 height 251
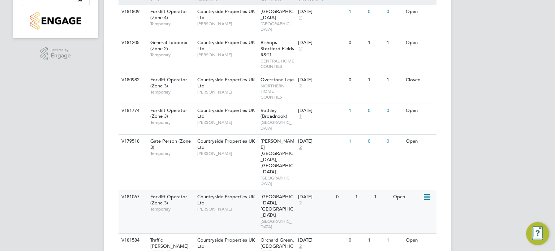
click at [426, 193] on icon at bounding box center [425, 197] width 7 height 9
click at [409, 201] on li "Update Status" at bounding box center [409, 204] width 42 height 10
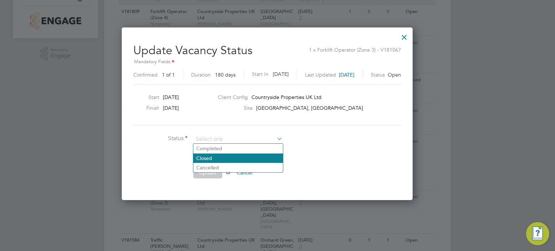
click at [247, 159] on li "Closed" at bounding box center [238, 157] width 90 height 9
type input "Closed"
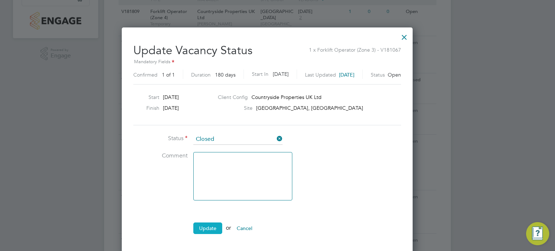
click at [204, 224] on button "Update" at bounding box center [207, 228] width 29 height 12
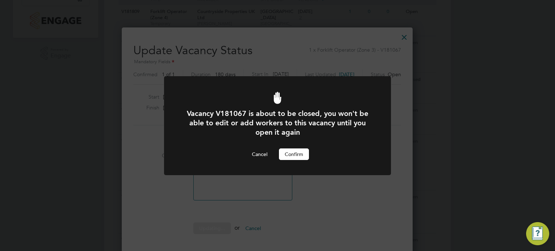
click at [287, 150] on button "Confirm" at bounding box center [294, 154] width 30 height 12
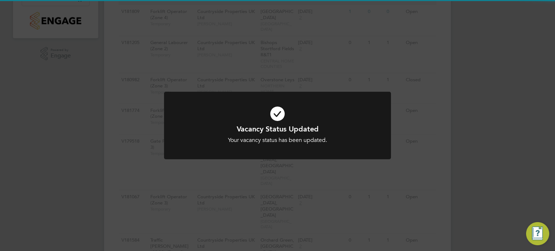
click at [412, 151] on div "Vacancy Status Updated Your vacancy status has been updated. Cancel Okay" at bounding box center [277, 125] width 555 height 251
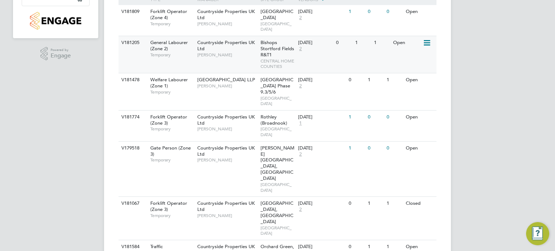
click at [425, 39] on icon at bounding box center [425, 43] width 7 height 9
click at [417, 72] on li "Update Status" at bounding box center [409, 74] width 42 height 10
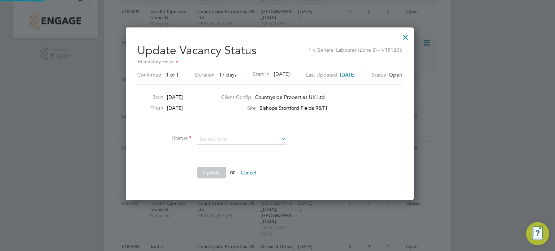
scroll to position [171, 303]
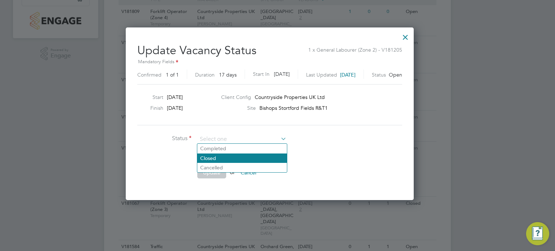
click at [232, 156] on li "Closed" at bounding box center [242, 157] width 90 height 9
type input "Closed"
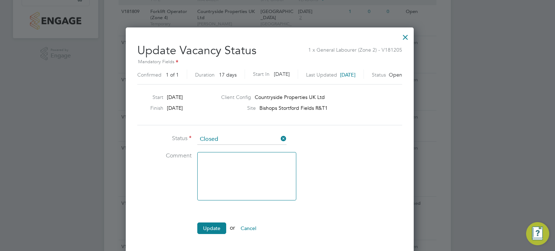
scroll to position [227, 303]
click at [213, 227] on button "Update" at bounding box center [211, 228] width 29 height 12
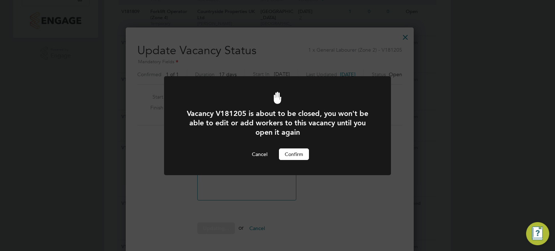
scroll to position [0, 0]
click at [288, 153] on button "Confirm" at bounding box center [294, 154] width 30 height 12
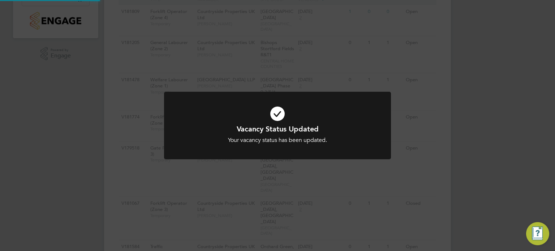
click at [439, 121] on div "Vacancy Status Updated Your vacancy status has been updated. Cancel Okay" at bounding box center [277, 125] width 555 height 251
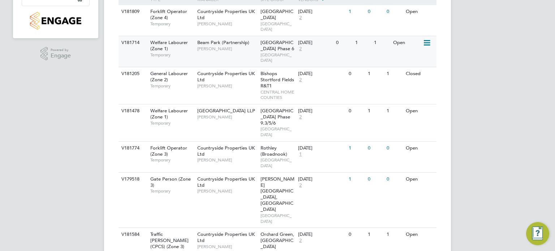
click at [424, 39] on icon at bounding box center [425, 43] width 7 height 9
click at [415, 73] on li "Update Status" at bounding box center [409, 74] width 42 height 10
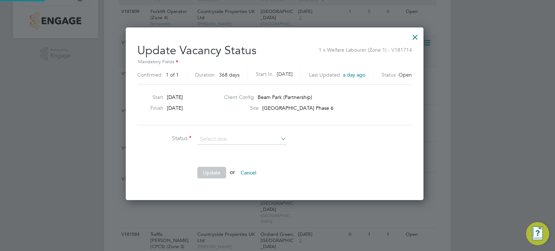
scroll to position [171, 303]
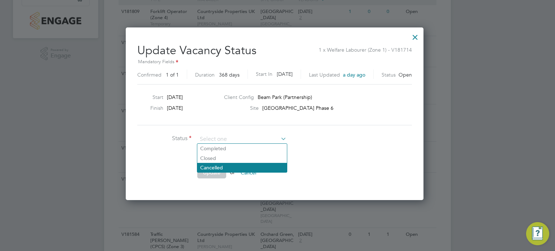
click at [235, 163] on li "Cancelled" at bounding box center [242, 167] width 90 height 9
type input "Cancelled"
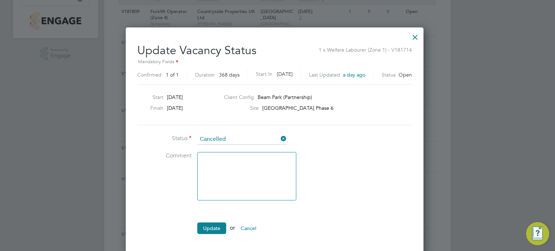
scroll to position [3, 4]
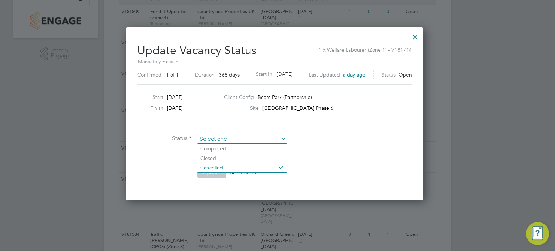
click at [248, 140] on input at bounding box center [241, 139] width 89 height 11
click at [240, 157] on li "Closed" at bounding box center [242, 157] width 90 height 9
type input "Closed"
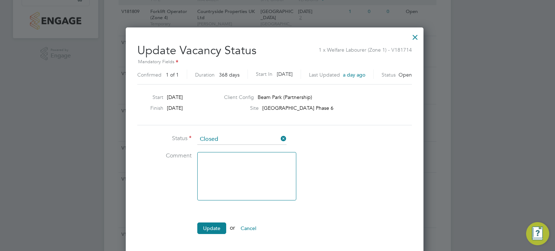
scroll to position [227, 303]
click at [219, 225] on button "Update" at bounding box center [211, 228] width 29 height 12
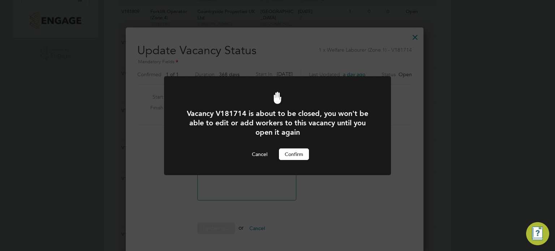
click at [295, 155] on button "Confirm" at bounding box center [294, 154] width 30 height 12
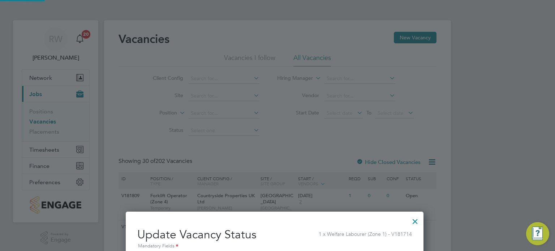
scroll to position [184, 0]
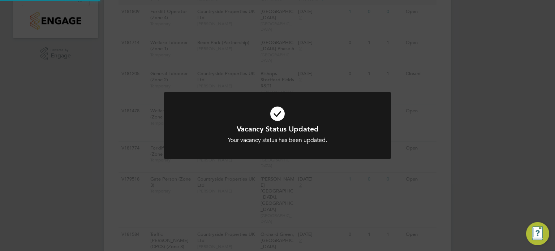
click at [413, 138] on div "Vacancy Status Updated Your vacancy status has been updated. Cancel Okay" at bounding box center [277, 125] width 555 height 251
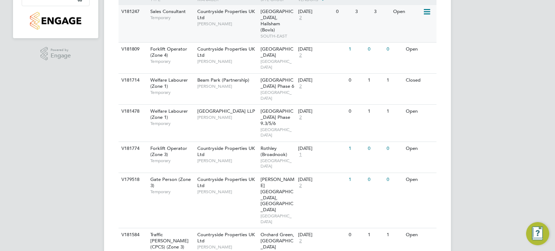
click at [425, 12] on icon at bounding box center [425, 12] width 7 height 9
click at [412, 47] on li "Update Status" at bounding box center [409, 49] width 42 height 10
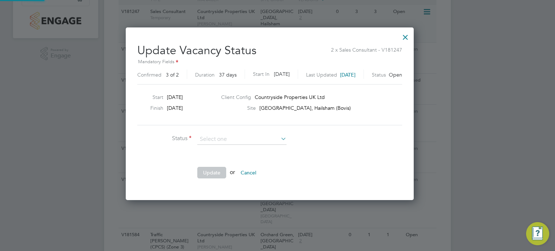
scroll to position [171, 303]
click at [215, 158] on li "Closed" at bounding box center [242, 157] width 90 height 9
type input "Closed"
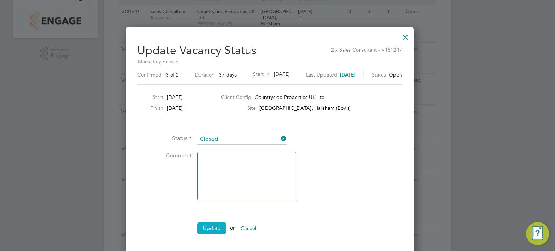
click at [211, 223] on button "Update" at bounding box center [211, 228] width 29 height 12
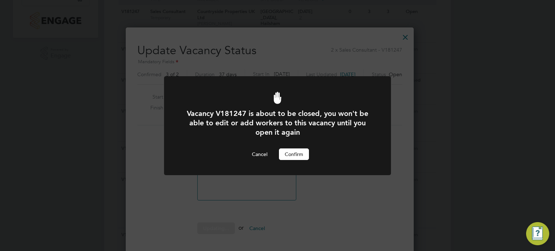
scroll to position [0, 0]
click at [283, 144] on div "Vacancy V181247 is about to be closed, you won't be able to edit or add workers…" at bounding box center [277, 134] width 188 height 51
click at [283, 153] on button "Confirm" at bounding box center [294, 154] width 30 height 12
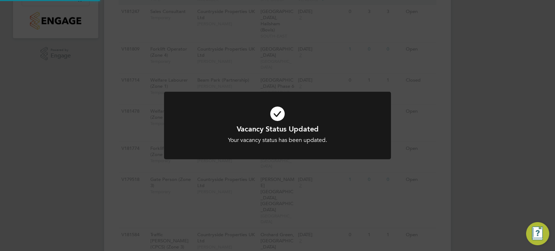
click at [424, 119] on div "Vacancy Status Updated Your vacancy status has been updated. Cancel Okay" at bounding box center [277, 125] width 555 height 251
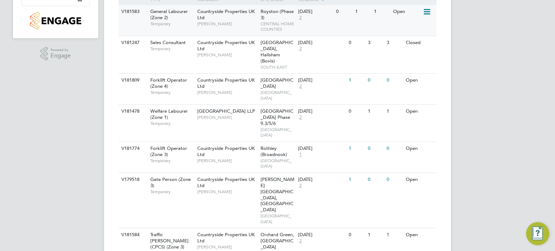
click at [426, 14] on icon at bounding box center [425, 12] width 7 height 9
click at [414, 48] on li "Update Status" at bounding box center [409, 49] width 42 height 10
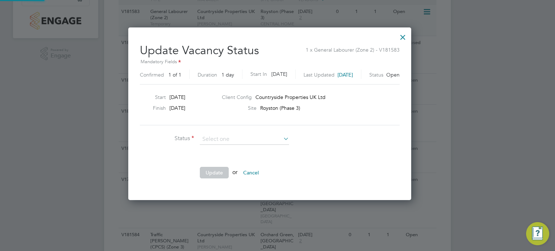
scroll to position [171, 298]
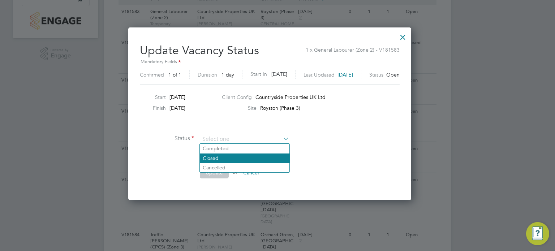
click at [224, 156] on li "Closed" at bounding box center [245, 157] width 90 height 9
type input "Closed"
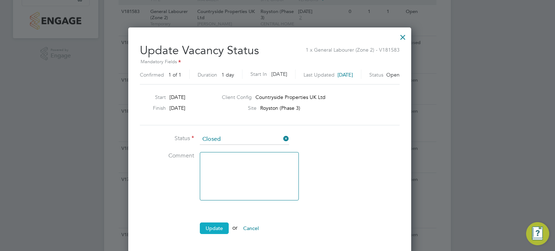
click at [214, 224] on button "Update" at bounding box center [214, 228] width 29 height 12
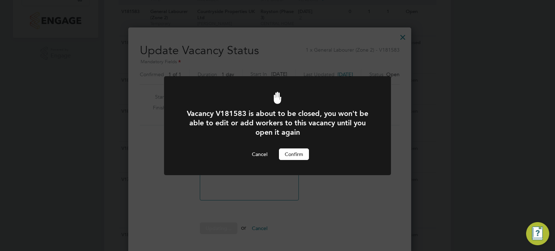
click at [287, 154] on button "Confirm" at bounding box center [294, 154] width 30 height 12
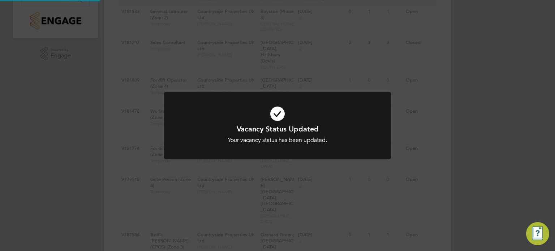
click at [406, 135] on div "Vacancy Status Updated Your vacancy status has been updated. Cancel Okay" at bounding box center [277, 125] width 555 height 251
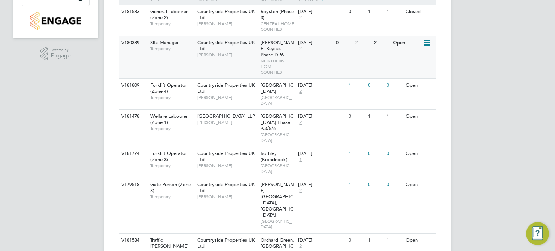
click at [430, 40] on icon at bounding box center [425, 43] width 7 height 9
click at [406, 79] on li "Update Status" at bounding box center [409, 80] width 42 height 10
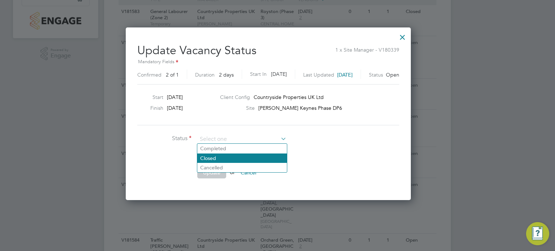
click at [237, 158] on li "Closed" at bounding box center [242, 157] width 90 height 9
type input "Closed"
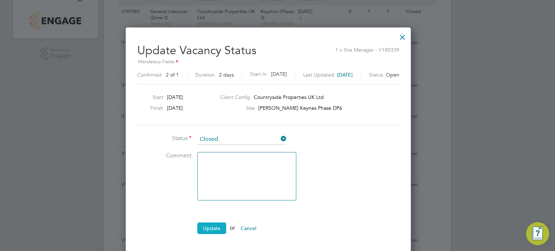
click at [215, 228] on button "Update" at bounding box center [211, 228] width 29 height 12
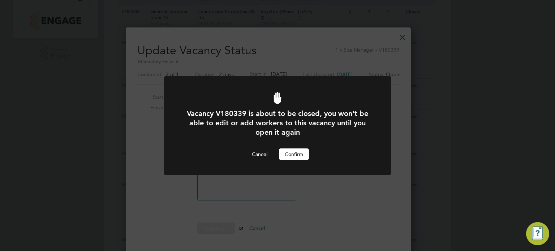
click at [289, 151] on button "Confirm" at bounding box center [294, 154] width 30 height 12
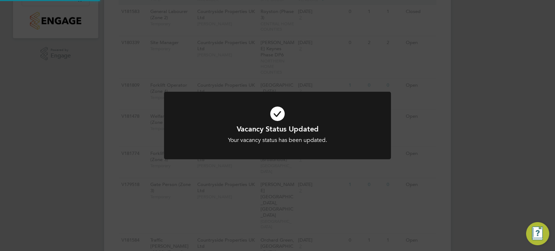
click at [423, 125] on div "Vacancy Status Updated Your vacancy status has been updated. Cancel Okay" at bounding box center [277, 125] width 555 height 251
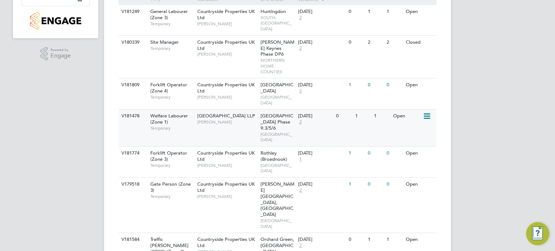
click at [423, 112] on icon at bounding box center [425, 116] width 7 height 9
click at [410, 132] on li "Update Status" at bounding box center [409, 136] width 42 height 10
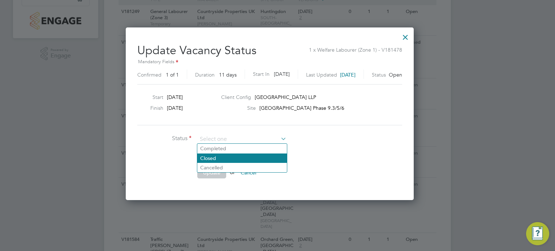
click at [231, 159] on li "Closed" at bounding box center [242, 157] width 90 height 9
type input "Closed"
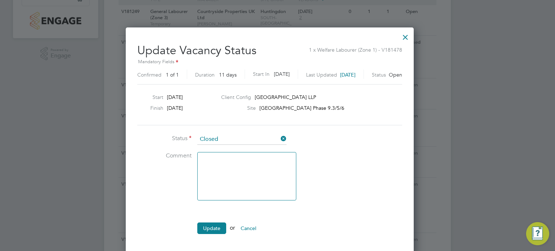
click at [213, 220] on ul "Status Closed Comment Update or Cancel" at bounding box center [245, 187] width 217 height 107
click at [213, 223] on button "Update" at bounding box center [211, 228] width 29 height 12
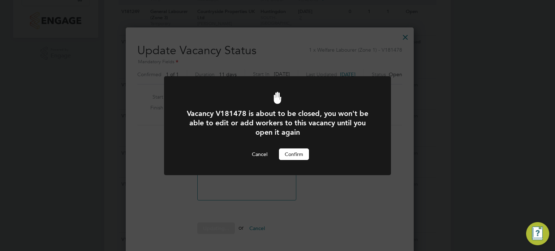
click at [291, 153] on button "Confirm" at bounding box center [294, 154] width 30 height 12
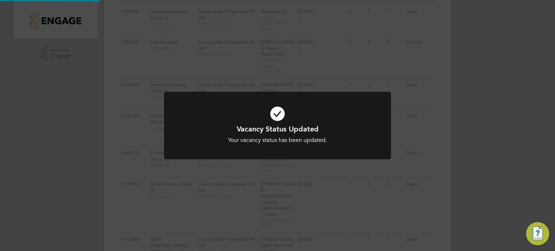
click at [412, 140] on div "Vacancy Status Updated Your vacancy status has been updated. Cancel Okay" at bounding box center [277, 125] width 555 height 251
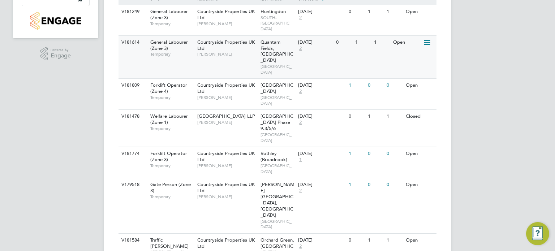
click at [426, 38] on icon at bounding box center [425, 42] width 7 height 9
click at [414, 74] on li "Update Status" at bounding box center [409, 74] width 42 height 10
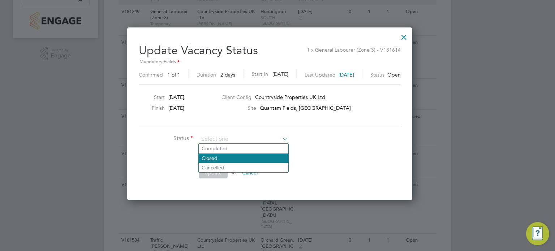
click at [249, 158] on li "Closed" at bounding box center [244, 157] width 90 height 9
type input "Closed"
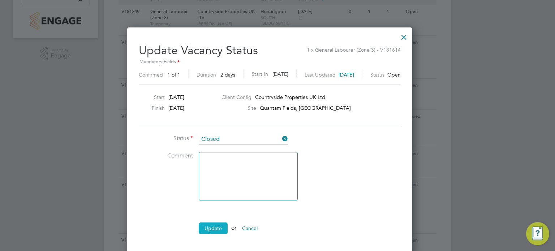
click at [208, 224] on button "Update" at bounding box center [213, 228] width 29 height 12
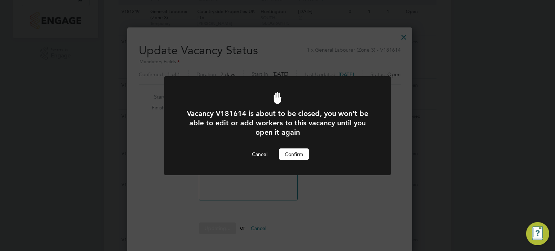
click at [292, 151] on button "Confirm" at bounding box center [294, 154] width 30 height 12
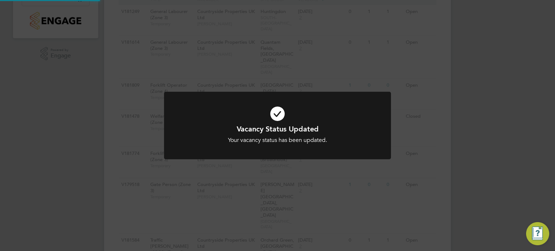
click at [401, 138] on div "Vacancy Status Updated Your vacancy status has been updated. Cancel Okay" at bounding box center [277, 125] width 555 height 251
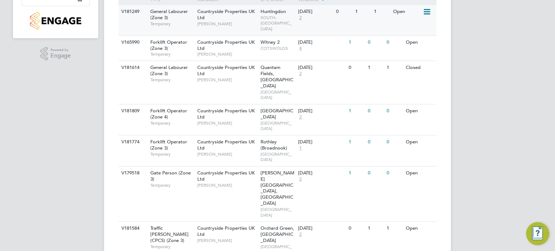
click at [427, 9] on icon at bounding box center [425, 12] width 7 height 9
click at [415, 46] on li "Update Status" at bounding box center [409, 49] width 42 height 10
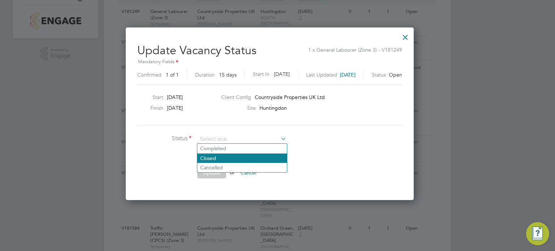
click at [238, 156] on li "Closed" at bounding box center [242, 157] width 90 height 9
type input "Closed"
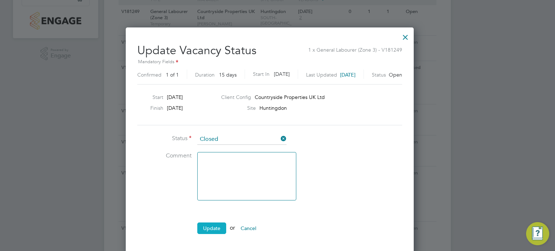
click at [215, 222] on button "Update" at bounding box center [211, 228] width 29 height 12
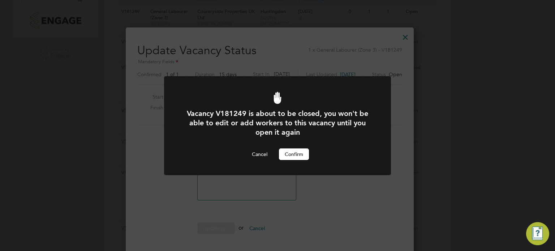
click at [286, 155] on button "Confirm" at bounding box center [294, 154] width 30 height 12
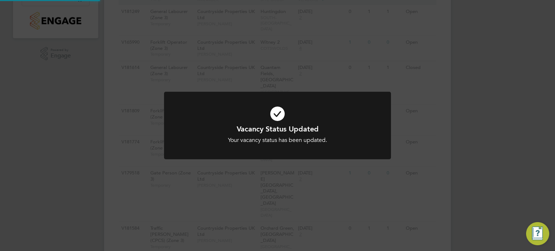
click at [411, 134] on div "Vacancy Status Updated Your vacancy status has been updated. Cancel Okay" at bounding box center [277, 125] width 555 height 251
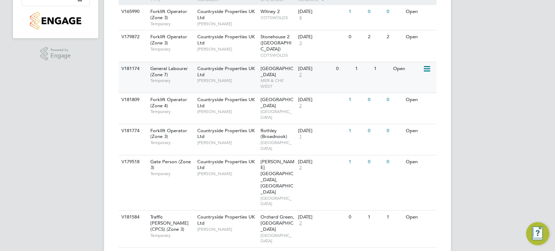
click at [423, 65] on icon at bounding box center [425, 69] width 7 height 9
click at [413, 100] on li "Update Status" at bounding box center [409, 100] width 42 height 10
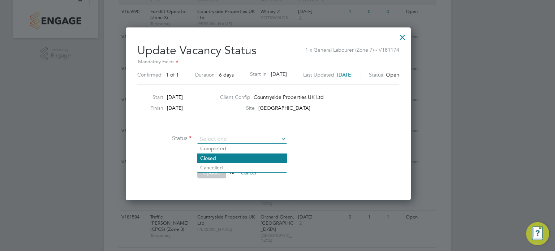
click at [253, 157] on li "Closed" at bounding box center [242, 157] width 90 height 9
type input "Closed"
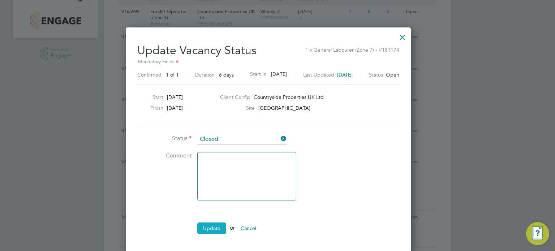
click at [209, 229] on button "Update" at bounding box center [211, 228] width 29 height 12
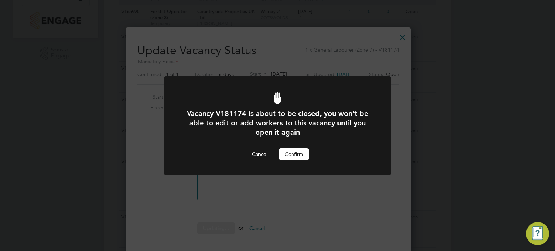
click at [292, 151] on button "Confirm" at bounding box center [294, 154] width 30 height 12
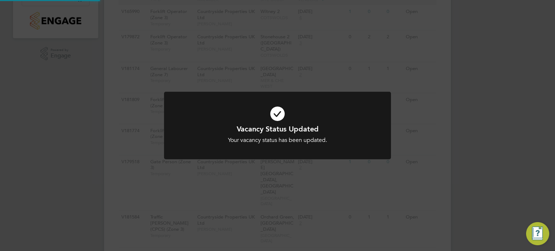
click at [397, 143] on div "Vacancy Status Updated Your vacancy status has been updated. Cancel Okay" at bounding box center [277, 125] width 555 height 251
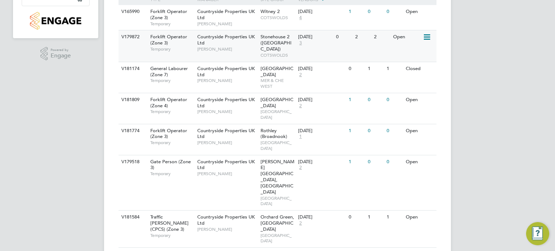
click at [428, 37] on icon at bounding box center [425, 37] width 7 height 9
click at [413, 72] on li "Update Status" at bounding box center [409, 74] width 42 height 10
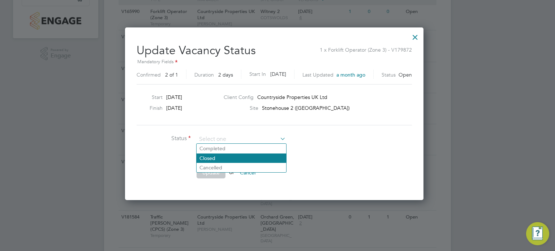
click at [248, 160] on li "Closed" at bounding box center [241, 157] width 90 height 9
type input "Closed"
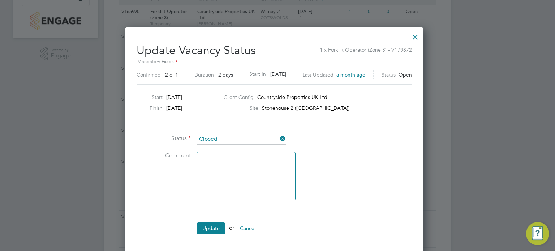
click at [218, 234] on li "Update or Cancel" at bounding box center [244, 231] width 217 height 19
click at [214, 230] on button "Update" at bounding box center [210, 228] width 29 height 12
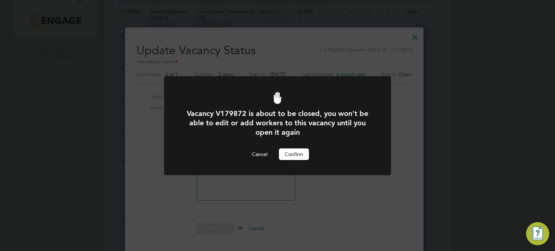
click at [283, 152] on button "Confirm" at bounding box center [294, 154] width 30 height 12
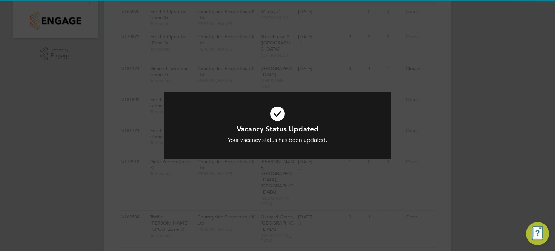
click at [394, 143] on div "Vacancy Status Updated Your vacancy status has been updated. Cancel Okay" at bounding box center [277, 125] width 555 height 251
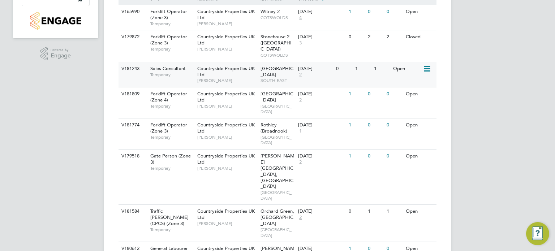
click at [427, 65] on icon at bounding box center [425, 69] width 7 height 9
click at [413, 97] on li "Update Status" at bounding box center [409, 100] width 42 height 10
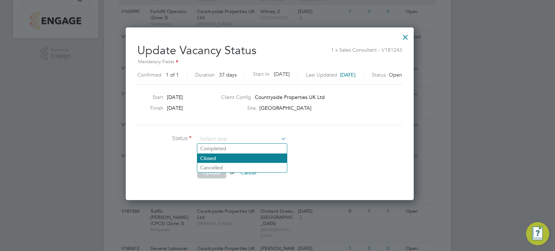
click at [248, 157] on li "Closed" at bounding box center [242, 157] width 90 height 9
type input "Closed"
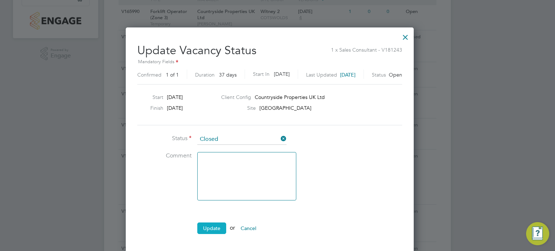
click at [207, 228] on button "Update" at bounding box center [211, 228] width 29 height 12
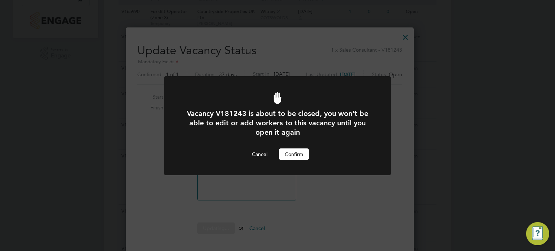
click at [292, 151] on button "Confirm" at bounding box center [294, 154] width 30 height 12
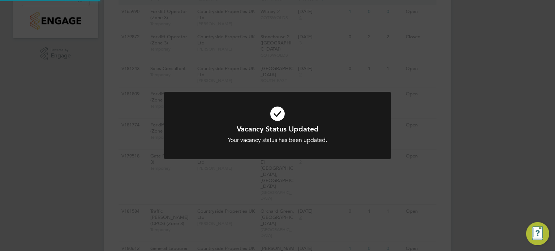
click at [407, 116] on div "Vacancy Status Updated Your vacancy status has been updated. Cancel Okay" at bounding box center [277, 125] width 555 height 251
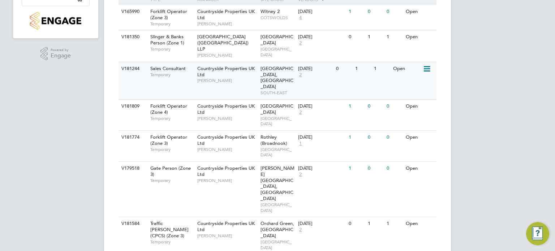
click at [427, 68] on icon at bounding box center [425, 69] width 7 height 9
click at [411, 105] on li "Update Status" at bounding box center [409, 105] width 42 height 10
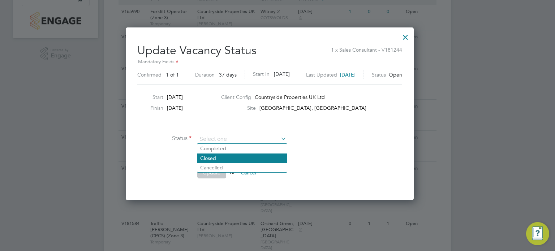
click at [230, 158] on li "Closed" at bounding box center [242, 157] width 90 height 9
type input "Closed"
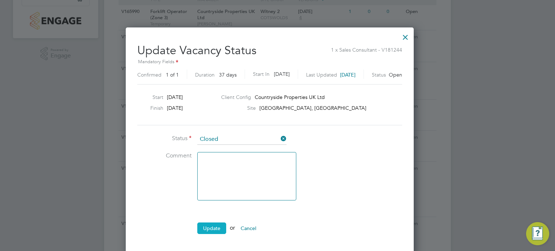
click at [210, 228] on button "Update" at bounding box center [211, 228] width 29 height 12
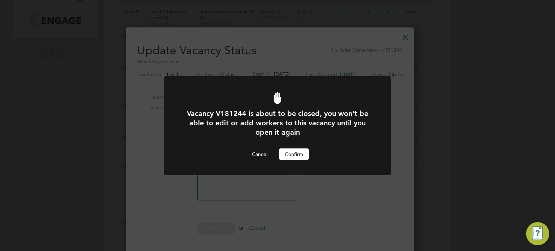
click at [289, 159] on button "Confirm" at bounding box center [294, 154] width 30 height 12
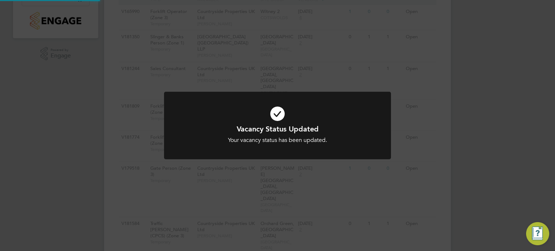
click at [406, 148] on div "Vacancy Status Updated Your vacancy status has been updated. Cancel Okay" at bounding box center [277, 125] width 555 height 251
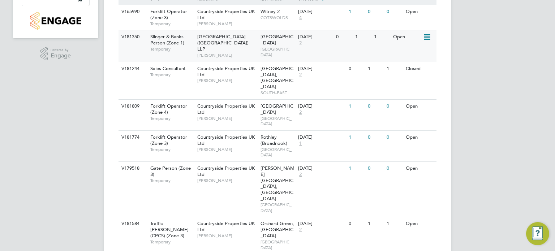
click at [425, 36] on icon at bounding box center [425, 37] width 7 height 9
click at [401, 75] on li "Update Status" at bounding box center [409, 74] width 42 height 10
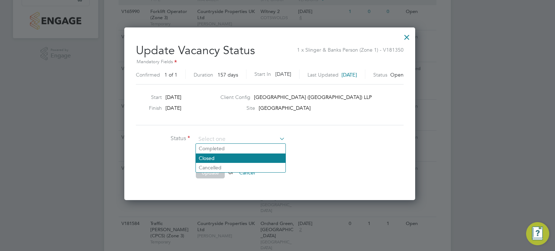
click at [224, 159] on li "Closed" at bounding box center [241, 157] width 90 height 9
type input "Closed"
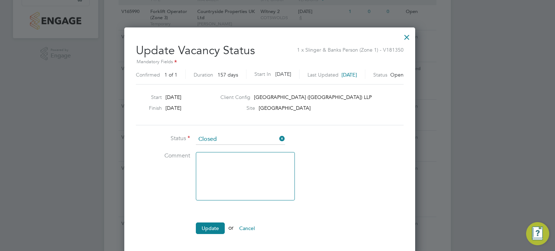
click at [214, 217] on ul "Status Closed Comment Update or Cancel" at bounding box center [244, 187] width 217 height 107
click at [214, 222] on button "Update" at bounding box center [210, 228] width 29 height 12
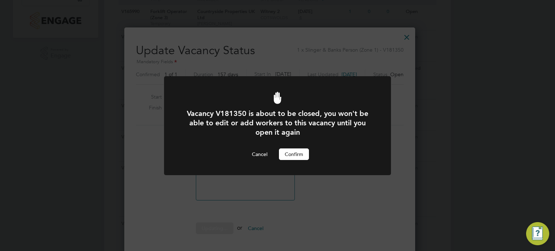
click at [286, 153] on button "Confirm" at bounding box center [294, 154] width 30 height 12
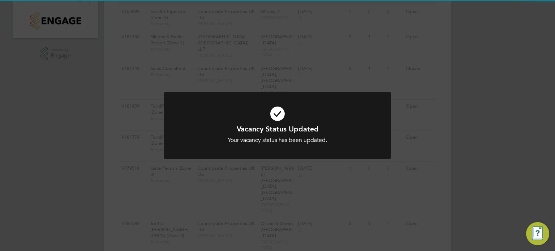
click at [408, 118] on div "Vacancy Status Updated Your vacancy status has been updated. Cancel Okay" at bounding box center [277, 125] width 555 height 251
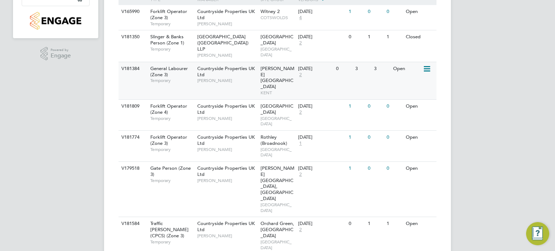
click at [429, 70] on icon at bounding box center [425, 69] width 7 height 9
click at [414, 104] on li "Update Status" at bounding box center [409, 105] width 42 height 10
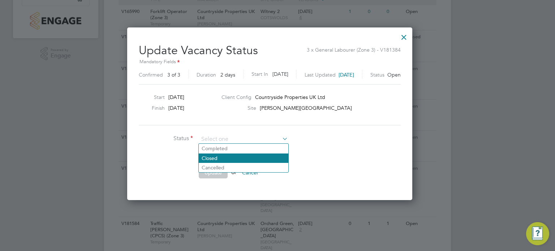
click at [262, 158] on li "Closed" at bounding box center [244, 157] width 90 height 9
type input "Closed"
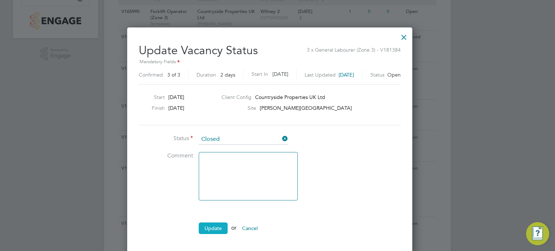
click at [209, 226] on button "Update" at bounding box center [213, 228] width 29 height 12
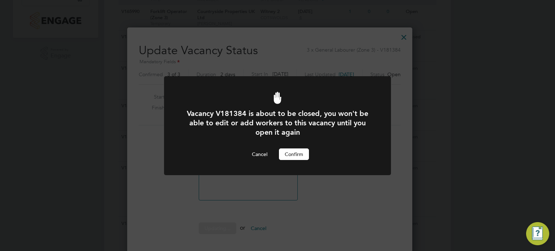
click at [284, 154] on button "Confirm" at bounding box center [294, 154] width 30 height 12
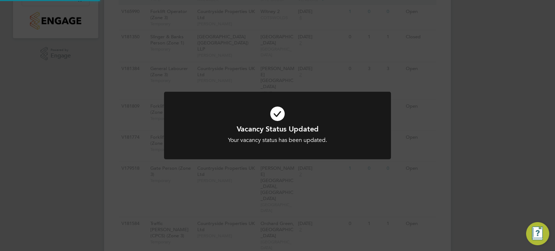
click at [394, 156] on div "Vacancy Status Updated Your vacancy status has been updated. Cancel Okay" at bounding box center [277, 125] width 555 height 251
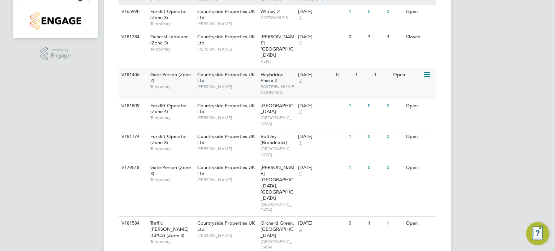
click at [427, 70] on icon at bounding box center [425, 74] width 7 height 9
click at [413, 97] on li "Update Status" at bounding box center [409, 100] width 42 height 10
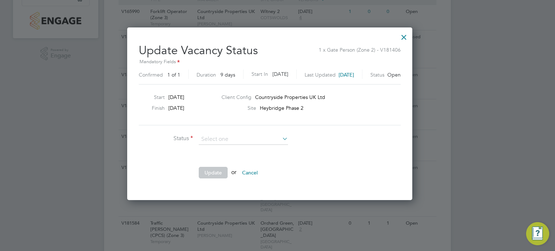
click at [241, 155] on li "Closed" at bounding box center [244, 157] width 90 height 9
type input "Closed"
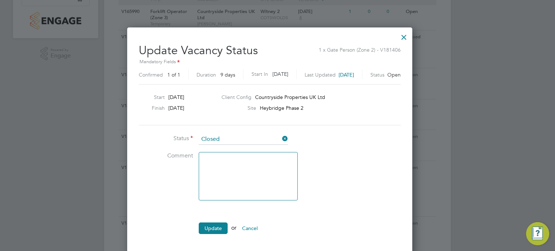
click at [213, 222] on li "Update or Cancel" at bounding box center [247, 231] width 217 height 19
click at [213, 228] on button "Update" at bounding box center [213, 228] width 29 height 12
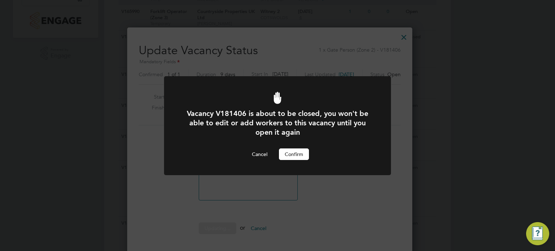
click at [287, 150] on button "Confirm" at bounding box center [294, 154] width 30 height 12
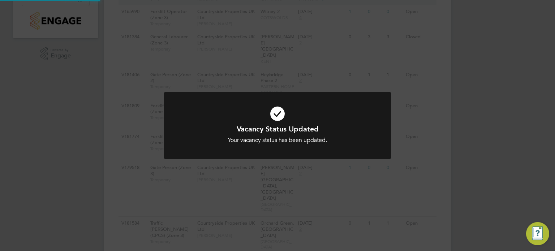
click at [409, 121] on div "Vacancy Status Updated Your vacancy status has been updated. Cancel Okay" at bounding box center [277, 125] width 555 height 251
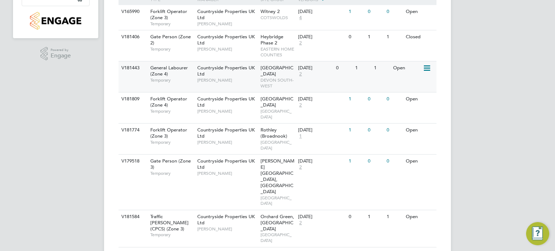
click at [425, 65] on icon at bounding box center [425, 68] width 7 height 9
click at [411, 103] on li "Update Status" at bounding box center [409, 105] width 42 height 10
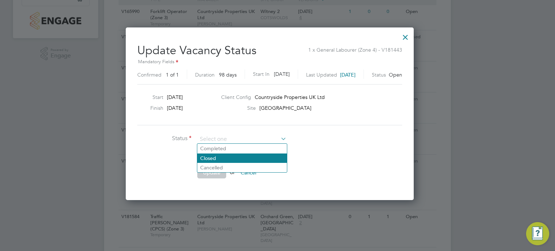
click at [233, 160] on li "Closed" at bounding box center [242, 157] width 90 height 9
type input "Closed"
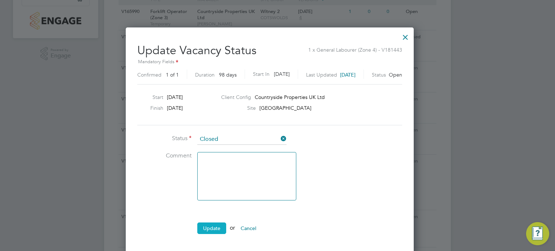
click at [208, 223] on button "Update" at bounding box center [211, 228] width 29 height 12
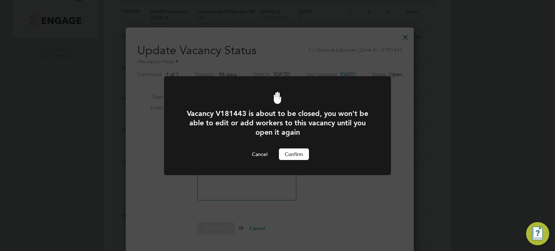
click at [288, 154] on button "Confirm" at bounding box center [294, 154] width 30 height 12
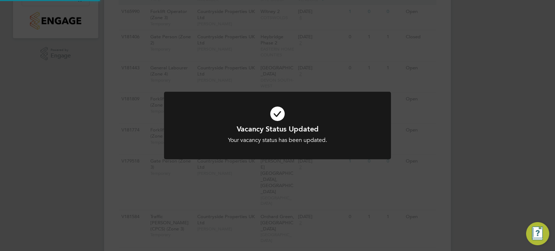
click at [417, 123] on div "Vacancy Status Updated Your vacancy status has been updated. Cancel Okay" at bounding box center [277, 125] width 555 height 251
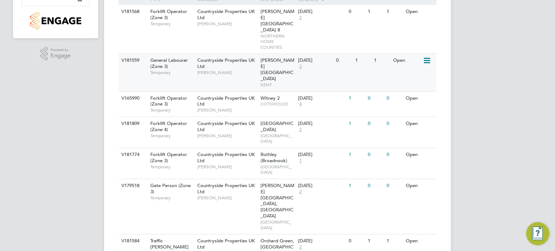
click at [426, 56] on icon at bounding box center [425, 60] width 7 height 9
click at [411, 83] on li "Update Status" at bounding box center [409, 86] width 42 height 10
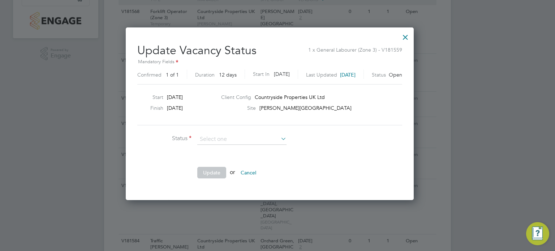
click at [239, 157] on li "Closed" at bounding box center [242, 157] width 90 height 9
type input "Closed"
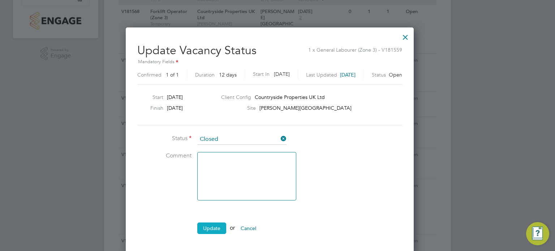
click at [209, 228] on button "Update" at bounding box center [211, 228] width 29 height 12
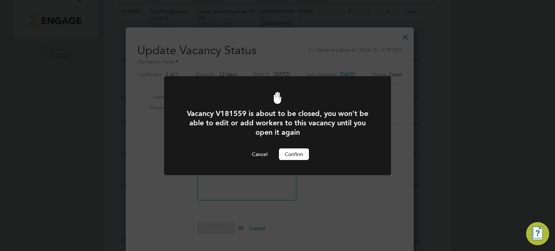
click at [292, 153] on button "Confirm" at bounding box center [294, 154] width 30 height 12
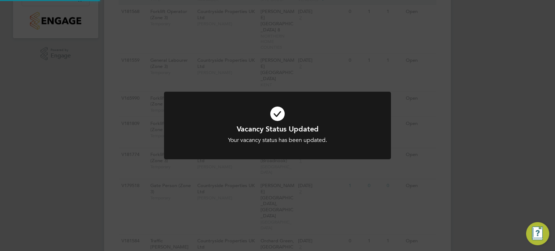
click at [421, 130] on div "Vacancy Status Updated Your vacancy status has been updated. Cancel Okay" at bounding box center [277, 125] width 555 height 251
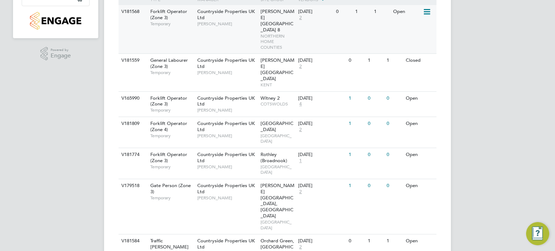
click at [425, 11] on icon at bounding box center [425, 12] width 7 height 9
click at [411, 49] on li "Update Status" at bounding box center [409, 49] width 42 height 10
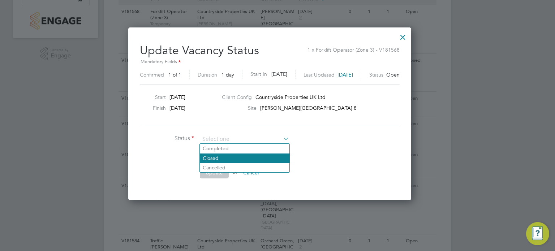
click at [227, 156] on li "Closed" at bounding box center [245, 157] width 90 height 9
type input "Closed"
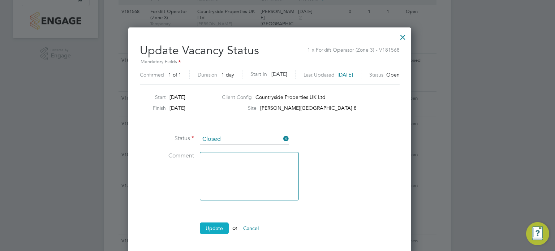
click at [211, 230] on button "Update" at bounding box center [214, 228] width 29 height 12
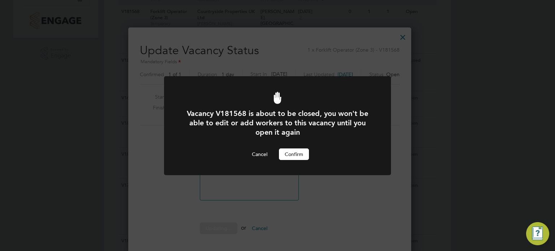
click at [288, 152] on button "Confirm" at bounding box center [294, 154] width 30 height 12
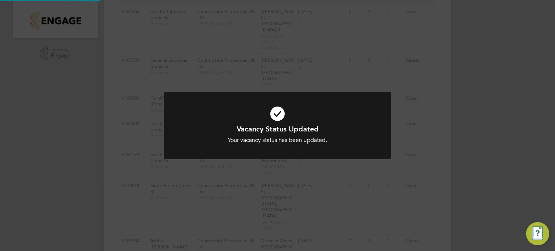
click at [412, 141] on div "Vacancy Status Updated Your vacancy status has been updated. Cancel Okay" at bounding box center [277, 125] width 555 height 251
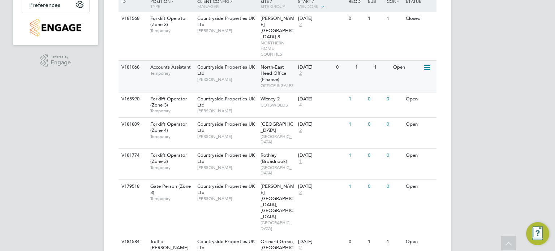
scroll to position [181, 0]
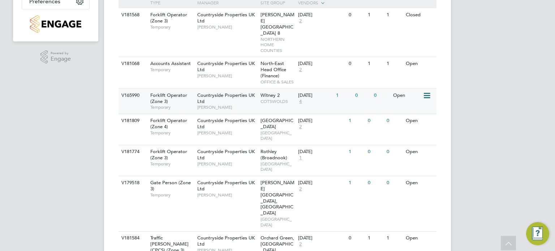
click at [266, 99] on span "COTSWOLDS" at bounding box center [277, 102] width 34 height 6
click at [427, 60] on icon at bounding box center [425, 64] width 7 height 9
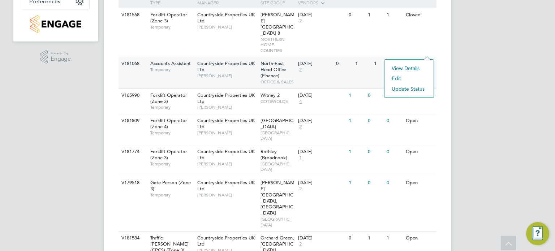
click at [408, 88] on li "Update Status" at bounding box center [409, 89] width 42 height 10
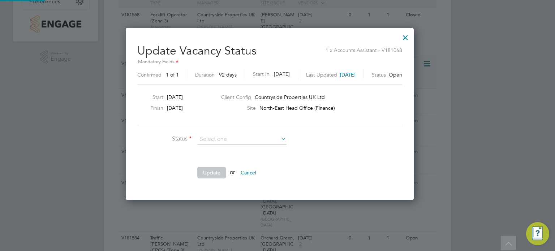
scroll to position [171, 303]
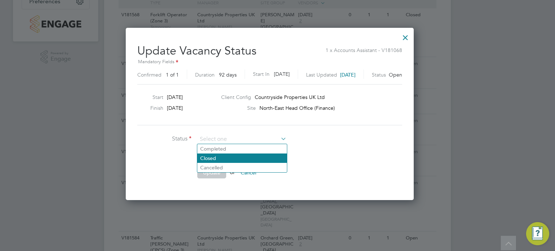
click at [221, 157] on li "Closed" at bounding box center [242, 157] width 90 height 9
type input "Closed"
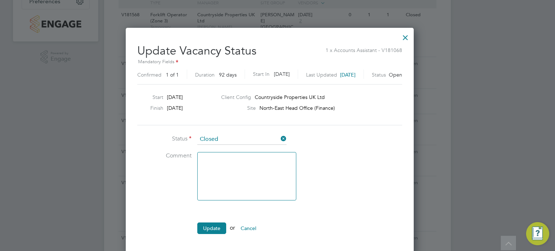
scroll to position [227, 303]
click at [213, 226] on button "Update" at bounding box center [211, 228] width 29 height 12
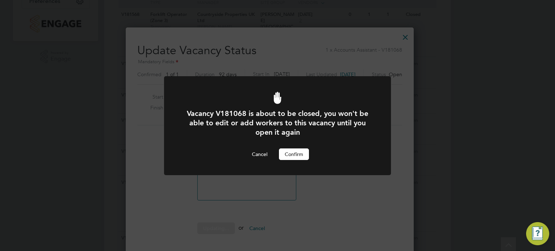
scroll to position [0, 0]
click at [288, 155] on button "Confirm" at bounding box center [294, 154] width 30 height 12
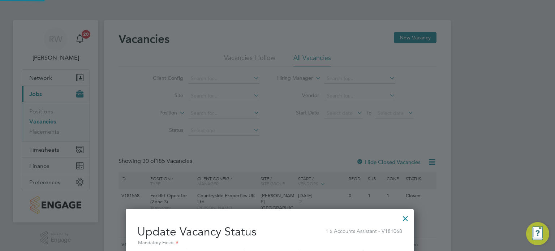
scroll to position [181, 0]
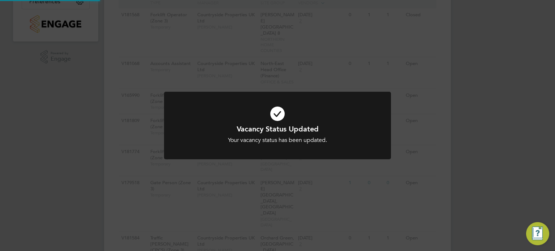
click at [323, 101] on icon at bounding box center [277, 114] width 188 height 28
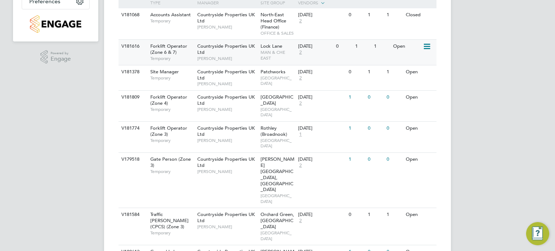
click at [430, 45] on icon at bounding box center [425, 46] width 7 height 9
click at [412, 81] on li "Update Status" at bounding box center [409, 83] width 42 height 10
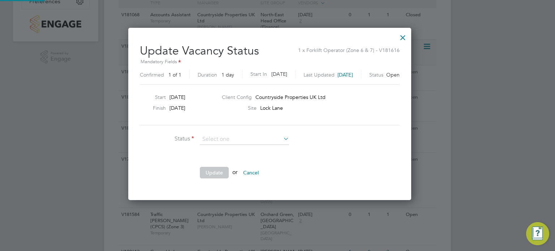
scroll to position [171, 298]
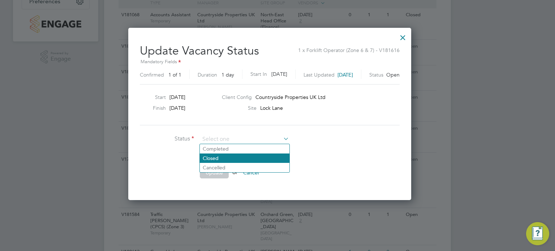
click at [213, 158] on li "Closed" at bounding box center [245, 157] width 90 height 9
type input "Closed"
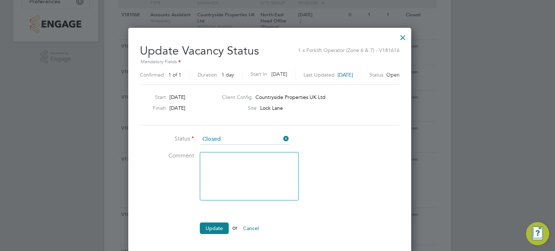
scroll to position [227, 298]
click at [215, 224] on button "Update" at bounding box center [214, 228] width 29 height 12
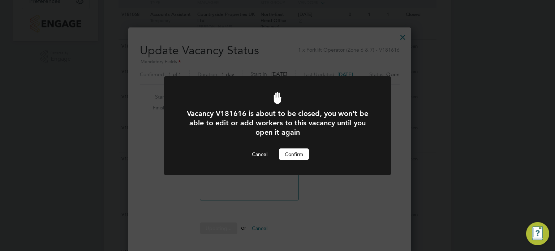
scroll to position [0, 0]
click at [288, 154] on button "Confirm" at bounding box center [294, 154] width 30 height 12
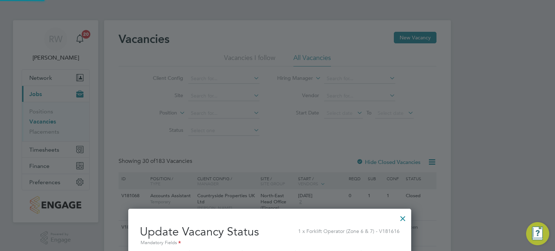
scroll to position [181, 0]
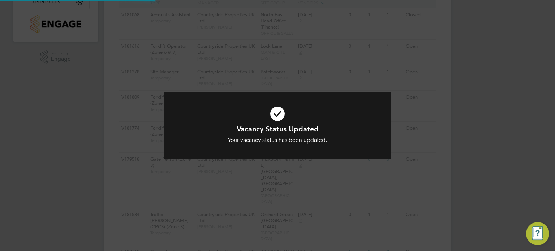
click at [290, 67] on div "Vacancy Status Updated Your vacancy status has been updated. Cancel Okay" at bounding box center [277, 125] width 555 height 251
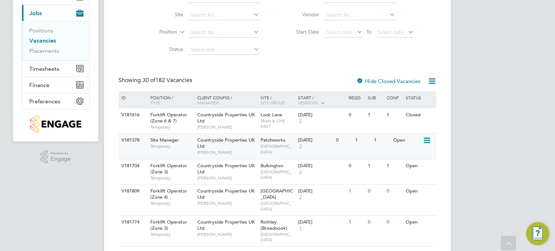
scroll to position [163, 0]
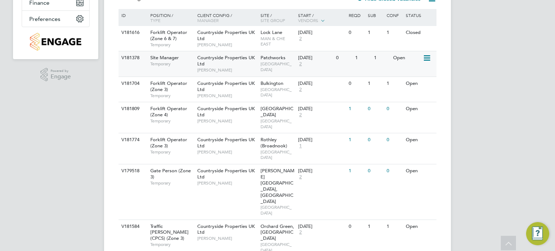
click at [424, 55] on icon at bounding box center [425, 58] width 7 height 9
click at [411, 94] on li "Update Status" at bounding box center [409, 95] width 42 height 10
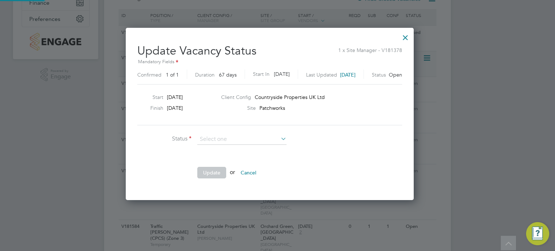
scroll to position [171, 303]
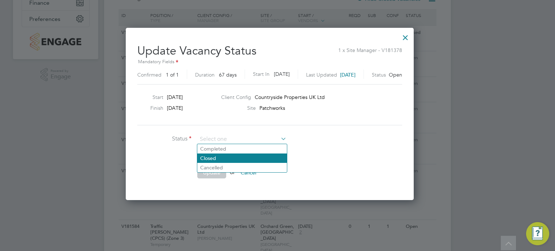
click at [242, 156] on li "Closed" at bounding box center [242, 157] width 90 height 9
type input "Closed"
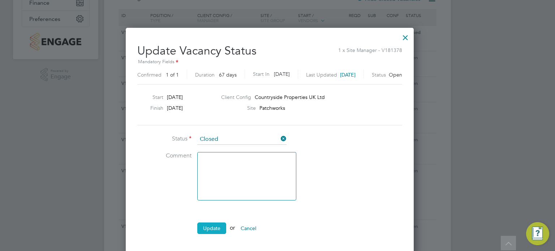
click at [215, 226] on button "Update" at bounding box center [211, 228] width 29 height 12
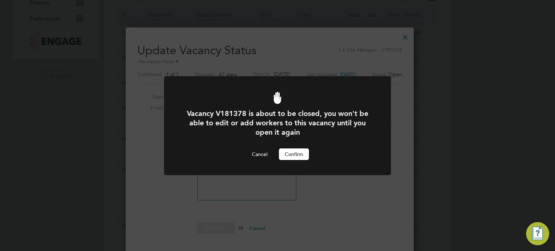
click at [294, 149] on button "Confirm" at bounding box center [294, 154] width 30 height 12
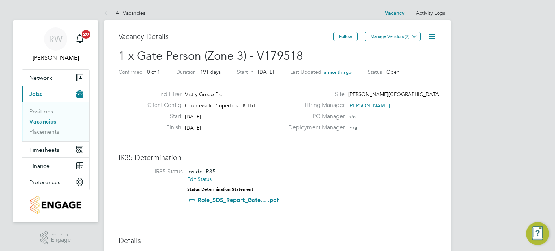
click at [425, 13] on link "Activity Logs" at bounding box center [430, 13] width 29 height 6
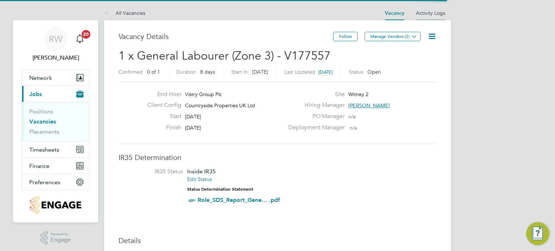
click at [429, 12] on link "Activity Logs" at bounding box center [430, 13] width 29 height 6
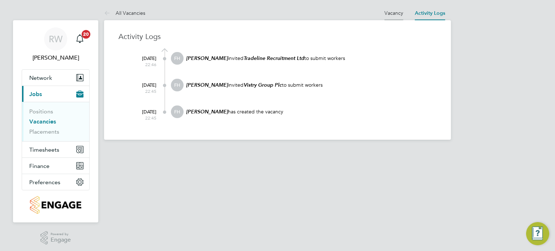
click at [394, 13] on link "Vacancy" at bounding box center [393, 13] width 19 height 6
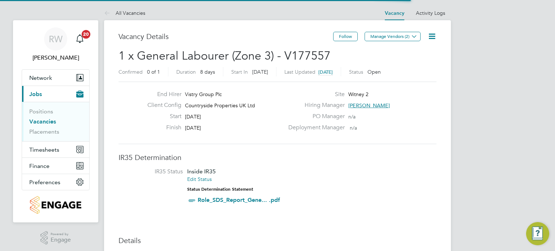
scroll to position [12, 68]
click at [430, 32] on icon at bounding box center [431, 36] width 9 height 9
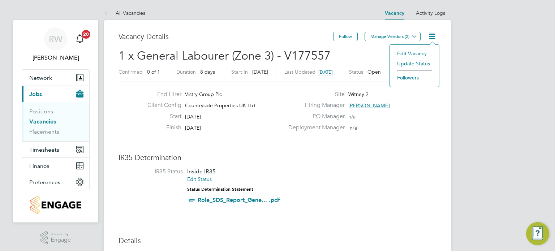
click at [422, 66] on li "Update Status" at bounding box center [414, 63] width 42 height 10
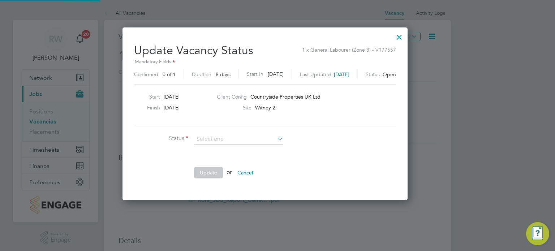
scroll to position [171, 309]
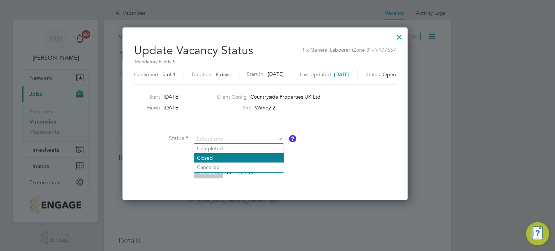
click at [257, 155] on li "Closed" at bounding box center [239, 157] width 90 height 9
type input "Closed"
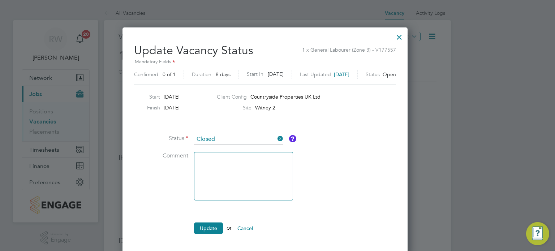
scroll to position [227, 309]
click at [200, 223] on button "Update" at bounding box center [208, 228] width 29 height 12
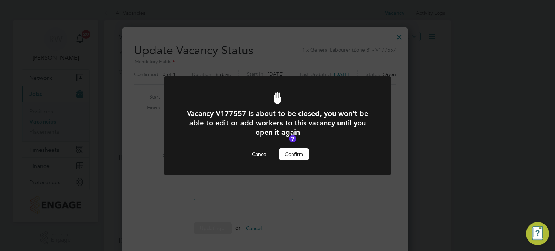
click at [288, 150] on button "Confirm" at bounding box center [294, 154] width 30 height 12
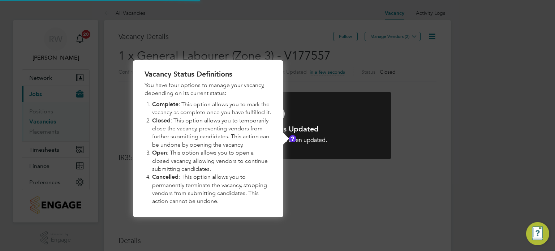
scroll to position [21, 51]
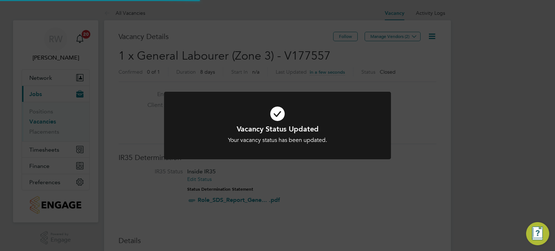
click at [321, 55] on div "Vacancy Status Updated Your vacancy status has been updated. Cancel Okay" at bounding box center [277, 125] width 555 height 251
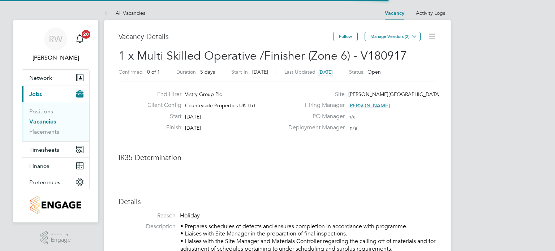
scroll to position [21, 51]
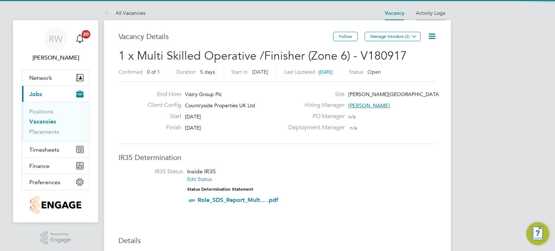
click at [426, 8] on li "Activity Logs" at bounding box center [430, 13] width 29 height 14
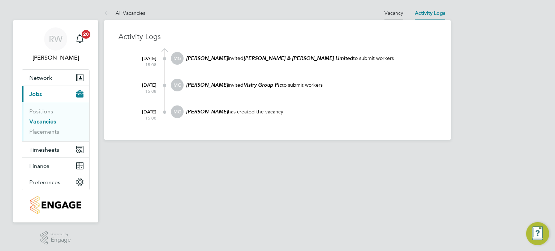
click at [390, 13] on link "Vacancy" at bounding box center [393, 13] width 19 height 6
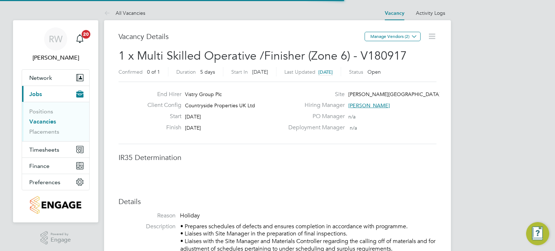
scroll to position [21, 51]
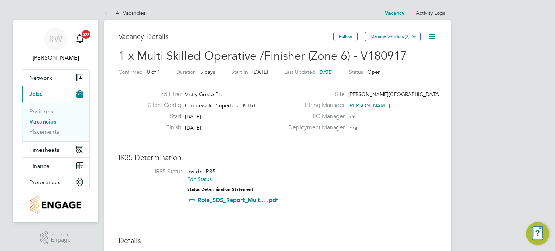
click at [435, 34] on icon at bounding box center [431, 36] width 9 height 9
click at [423, 66] on li "Update Status" at bounding box center [414, 63] width 42 height 10
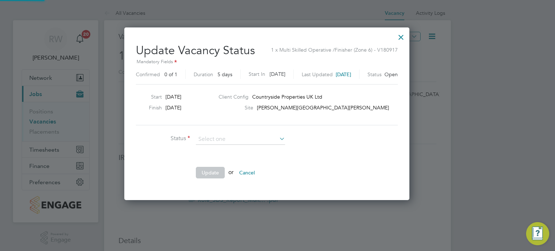
scroll to position [171, 306]
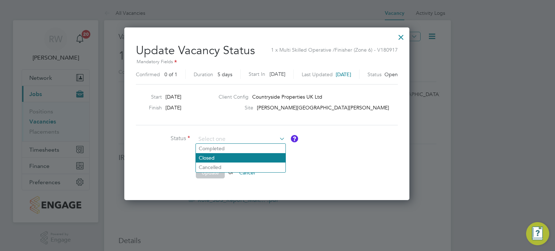
click at [251, 156] on li "Closed" at bounding box center [241, 157] width 90 height 9
type input "Closed"
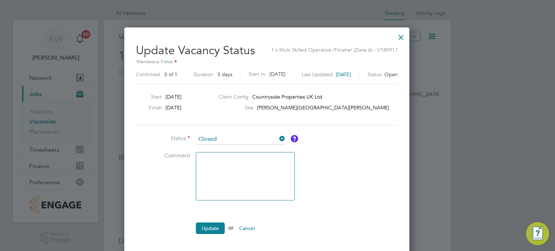
click at [213, 219] on ul "Status Closed Comment Update or Cancel" at bounding box center [244, 187] width 217 height 107
click at [208, 229] on button "Update" at bounding box center [210, 228] width 29 height 12
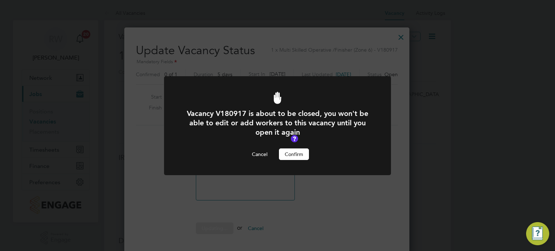
click at [292, 147] on div "Vacancy V180917 is about to be closed, you won't be able to edit or add workers…" at bounding box center [277, 134] width 188 height 51
click at [296, 158] on button "Confirm" at bounding box center [294, 154] width 30 height 12
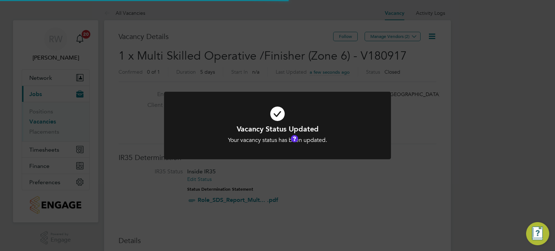
scroll to position [21, 51]
click at [392, 113] on div "Vacancy Status Updated Your vacancy status has been updated. Cancel Okay" at bounding box center [277, 125] width 555 height 251
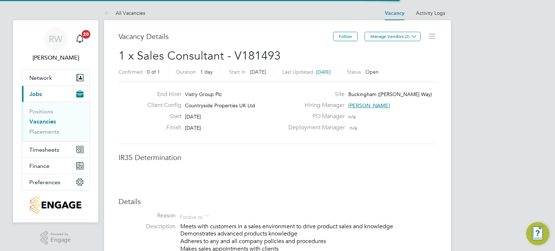
scroll to position [21, 51]
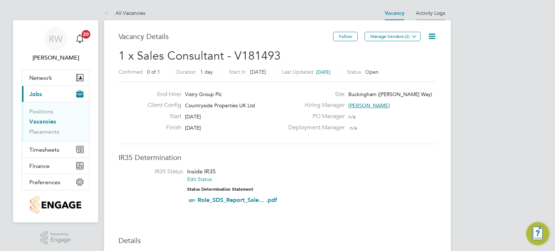
click at [422, 15] on link "Activity Logs" at bounding box center [430, 13] width 29 height 6
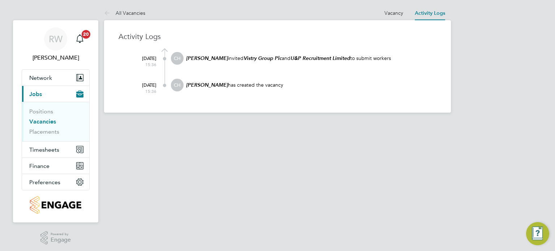
click at [383, 10] on at-navigation-tab "Vacancy" at bounding box center [393, 12] width 30 height 6
click at [390, 11] on link "Vacancy" at bounding box center [393, 13] width 19 height 6
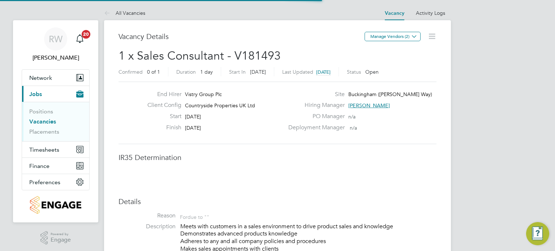
scroll to position [21, 51]
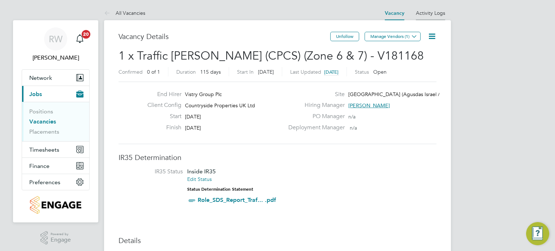
click at [428, 9] on li "Activity Logs" at bounding box center [430, 13] width 29 height 14
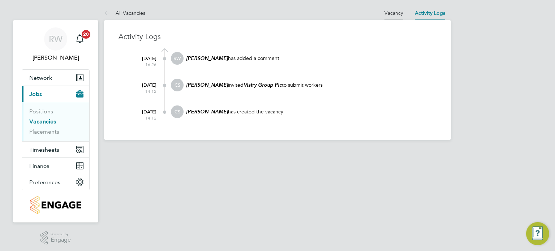
click at [395, 14] on link "Vacancy" at bounding box center [393, 13] width 19 height 6
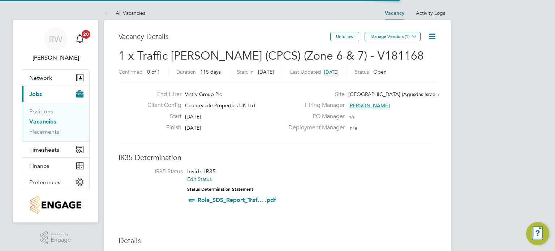
scroll to position [12, 68]
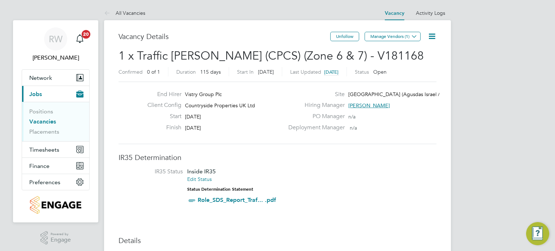
click at [431, 35] on icon at bounding box center [431, 36] width 9 height 9
click at [421, 66] on li "Update Status" at bounding box center [414, 63] width 42 height 10
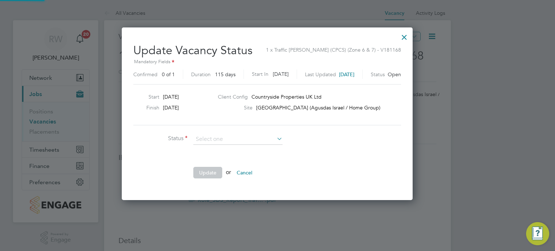
scroll to position [171, 311]
click at [225, 157] on li "Closed" at bounding box center [238, 157] width 90 height 9
type input "Closed"
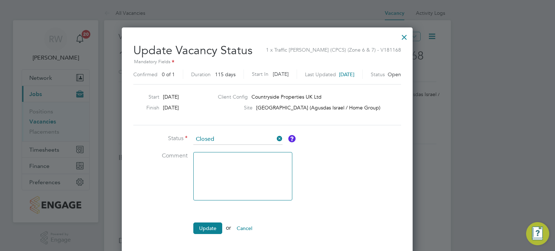
click at [211, 218] on ul "Status Closed Comment Update or Cancel" at bounding box center [241, 187] width 217 height 107
click at [209, 227] on button "Update" at bounding box center [207, 228] width 29 height 12
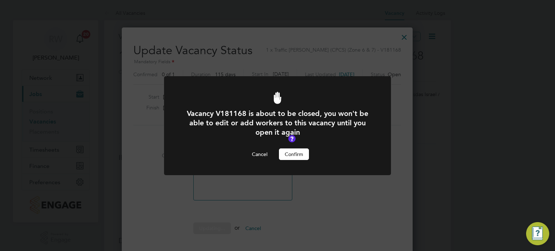
click at [287, 152] on button "Confirm" at bounding box center [294, 154] width 30 height 12
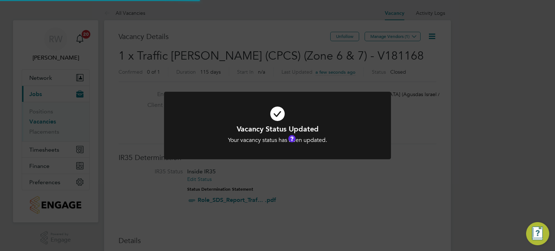
scroll to position [21, 51]
click at [421, 114] on div "Vacancy Status Updated Your vacancy status has been updated. Cancel Okay" at bounding box center [277, 125] width 555 height 251
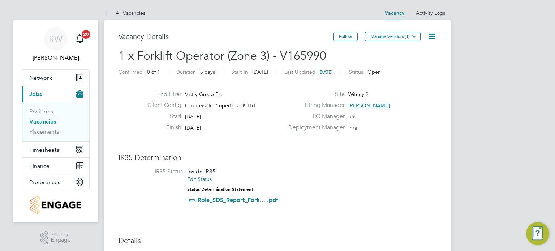
click at [431, 35] on icon at bounding box center [431, 36] width 9 height 9
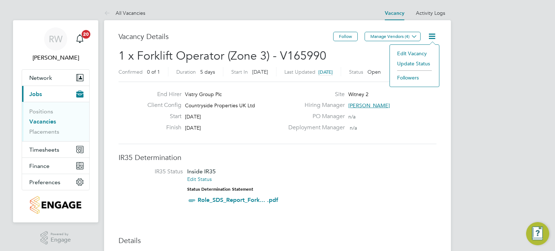
click at [427, 62] on li "Update Status" at bounding box center [414, 63] width 42 height 10
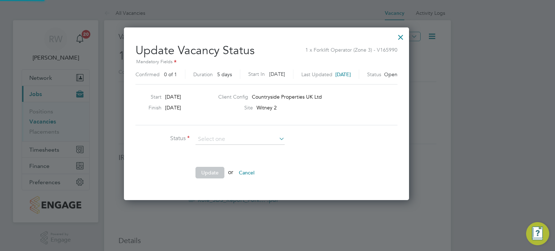
scroll to position [171, 307]
click at [238, 157] on li "Closed" at bounding box center [240, 157] width 90 height 9
type input "Closed"
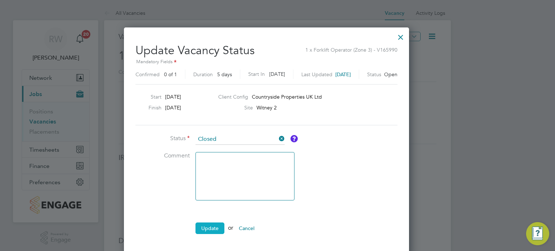
click at [209, 227] on button "Update" at bounding box center [209, 228] width 29 height 12
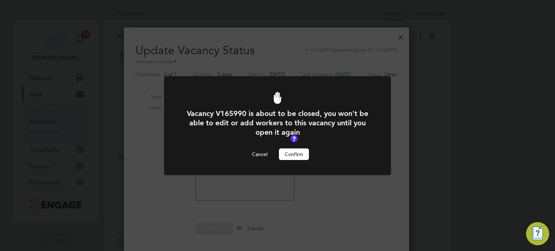
click at [289, 158] on button "Confirm" at bounding box center [294, 154] width 30 height 12
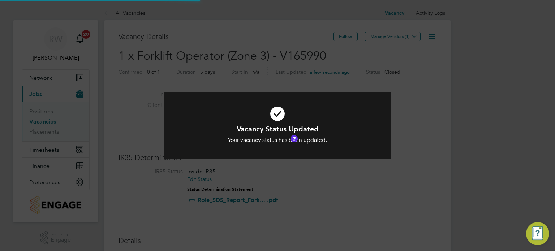
click at [447, 80] on div "Vacancy Status Updated Your vacancy status has been updated. Cancel Okay" at bounding box center [277, 125] width 555 height 251
